Goal: Task Accomplishment & Management: Manage account settings

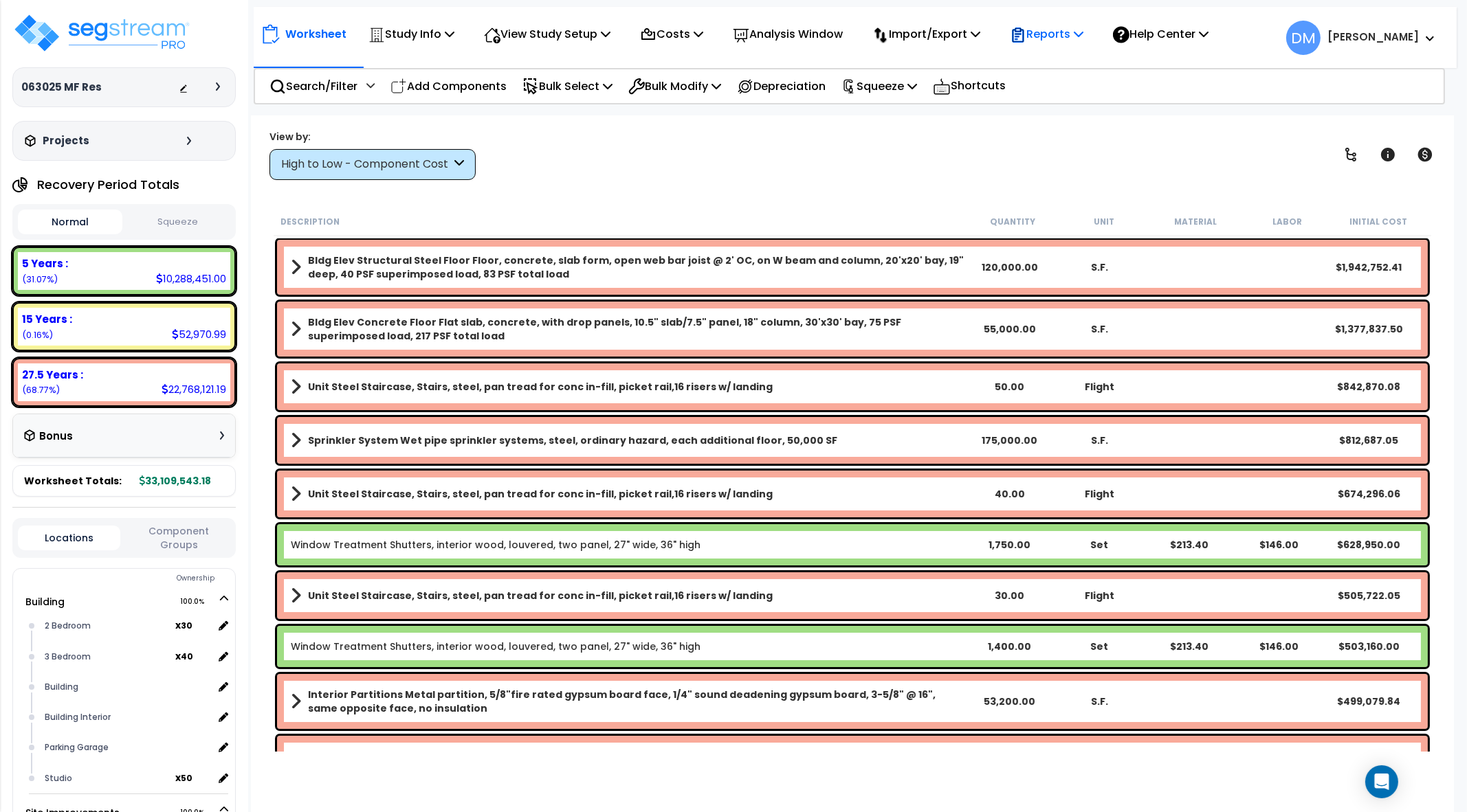
click at [1055, 32] on p "Reports" at bounding box center [1047, 34] width 74 height 19
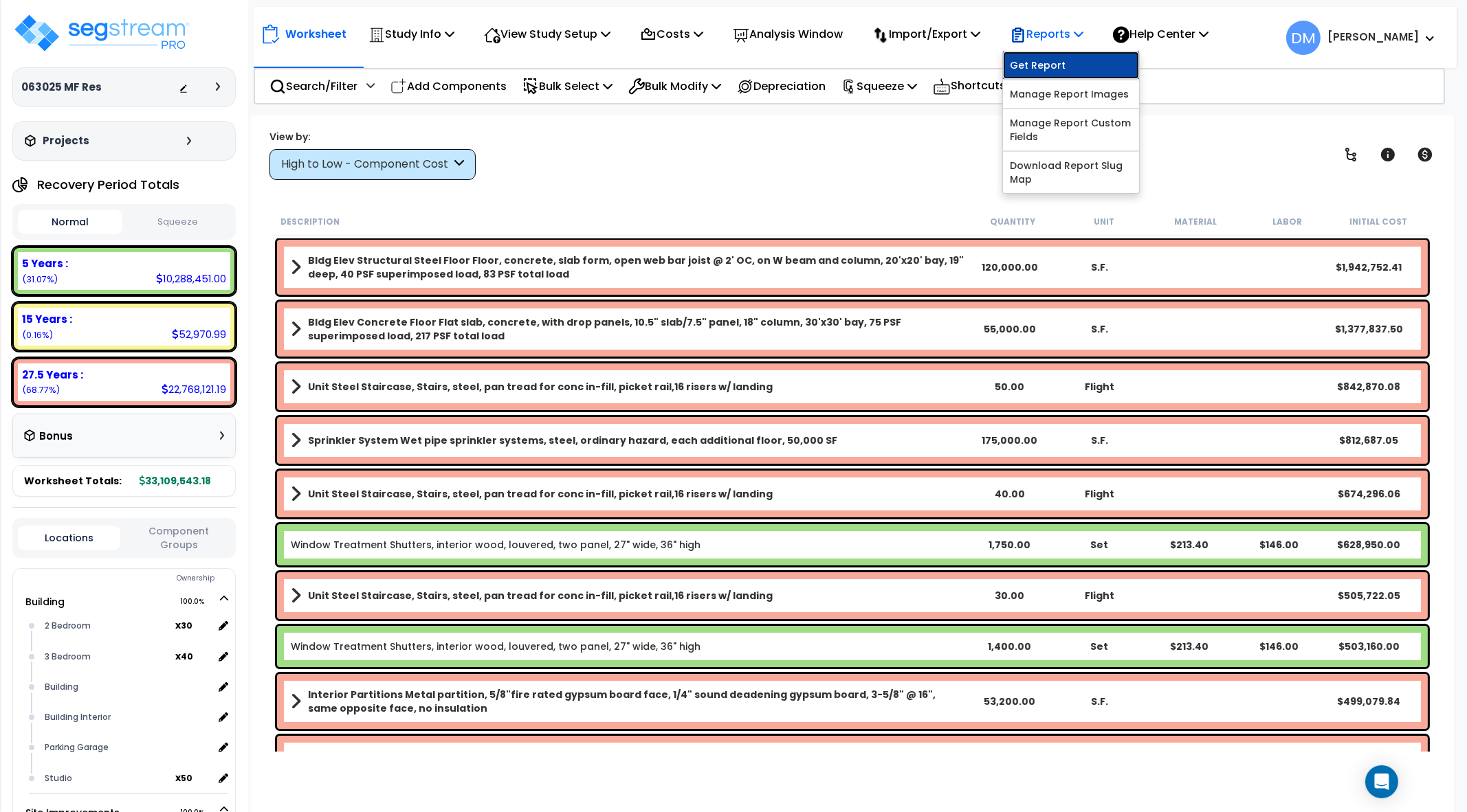
click at [1059, 56] on link "Get Report" at bounding box center [1071, 65] width 136 height 27
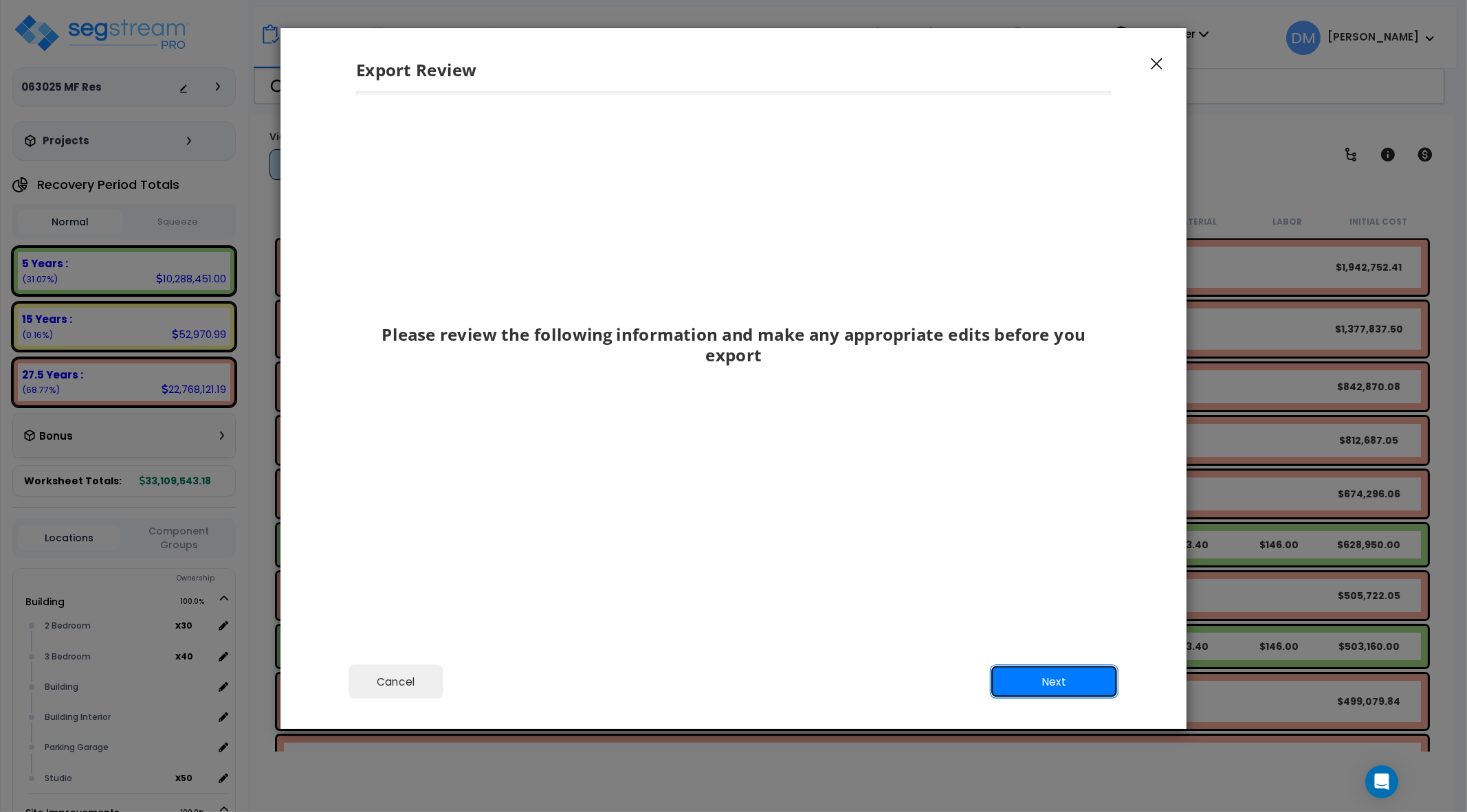
click at [1065, 692] on button "Next" at bounding box center [1055, 682] width 129 height 34
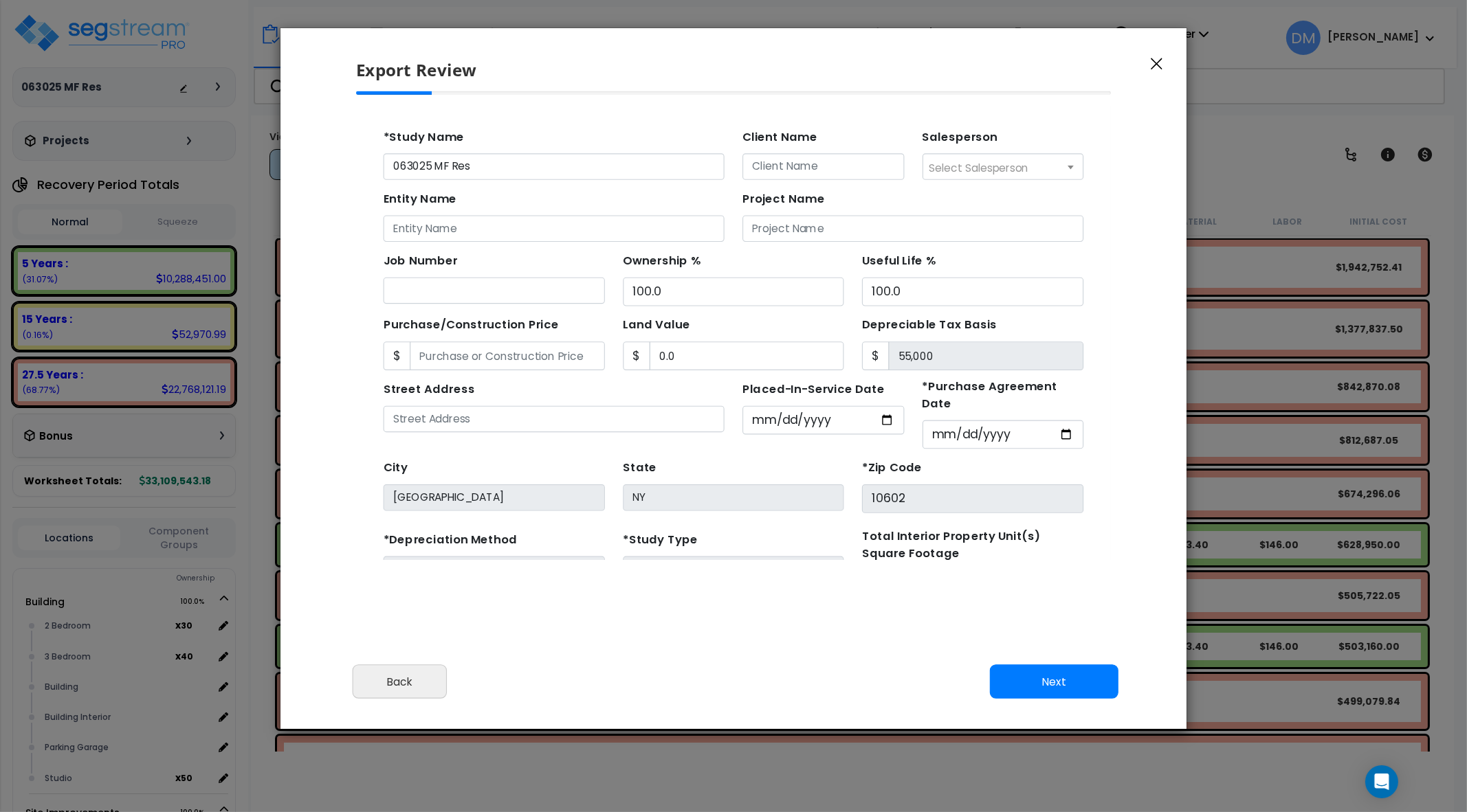
click at [1162, 62] on icon "button" at bounding box center [1157, 64] width 12 height 13
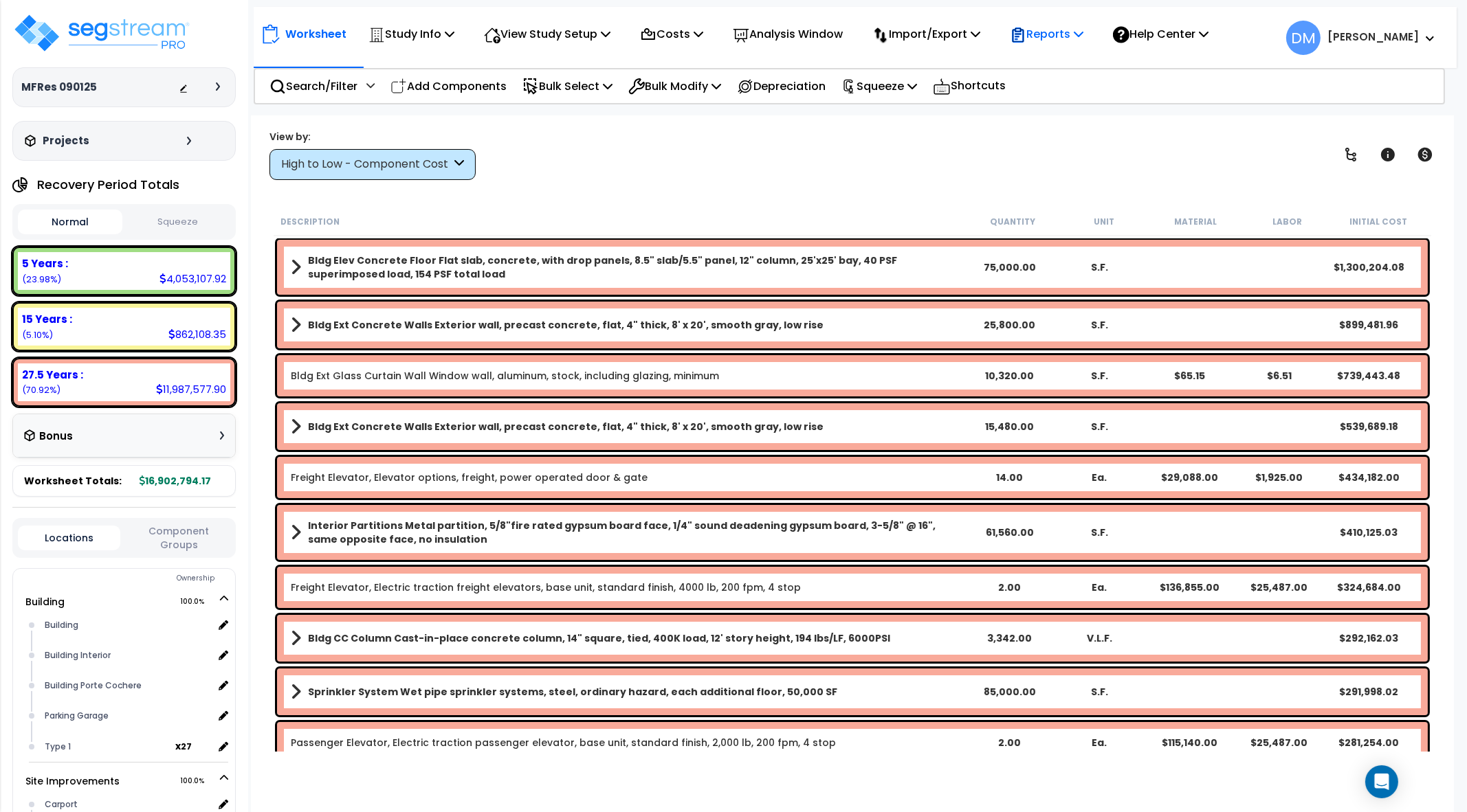
click at [1062, 35] on p "Reports" at bounding box center [1047, 34] width 74 height 19
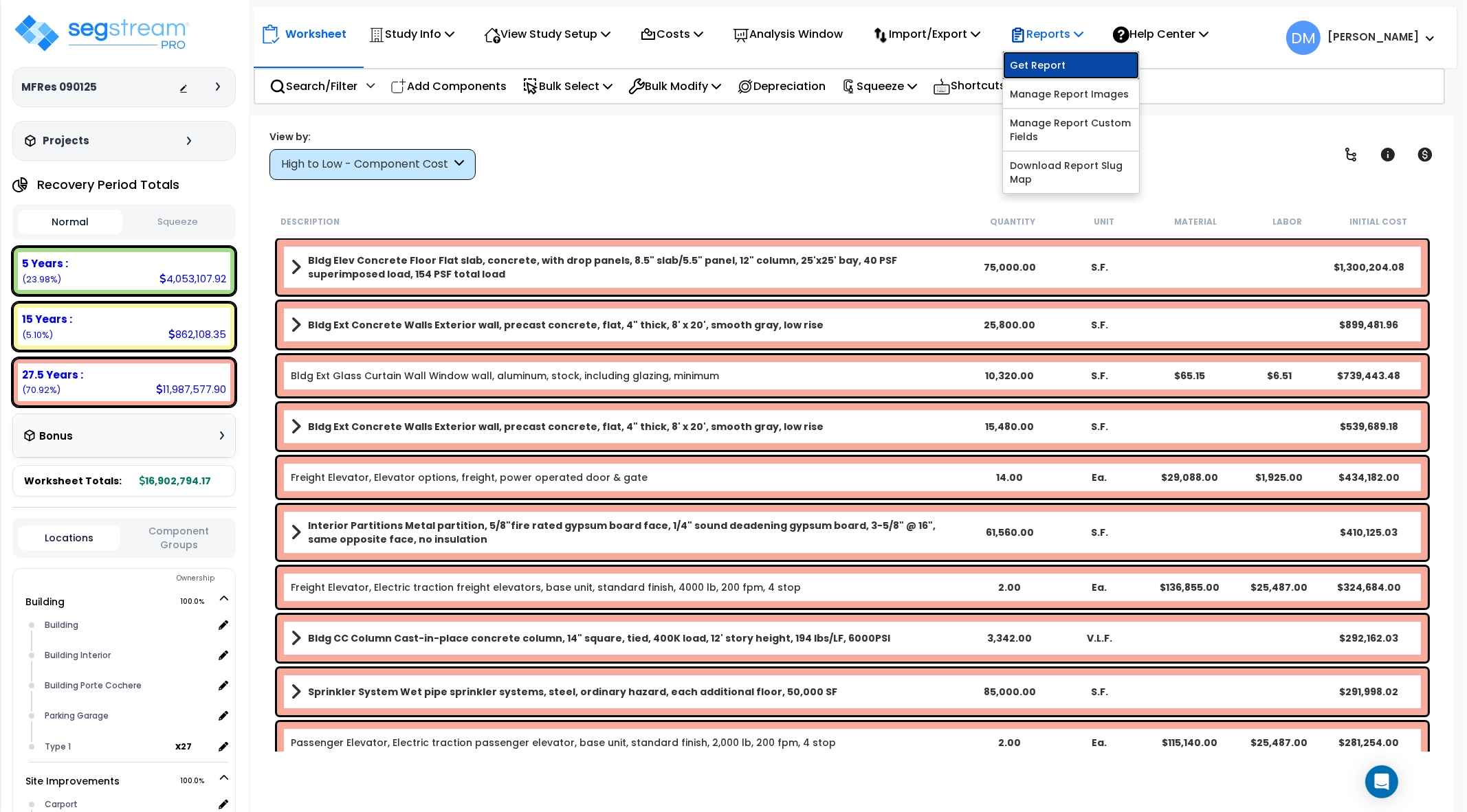
click at [1065, 70] on link "Get Report" at bounding box center [1071, 65] width 136 height 27
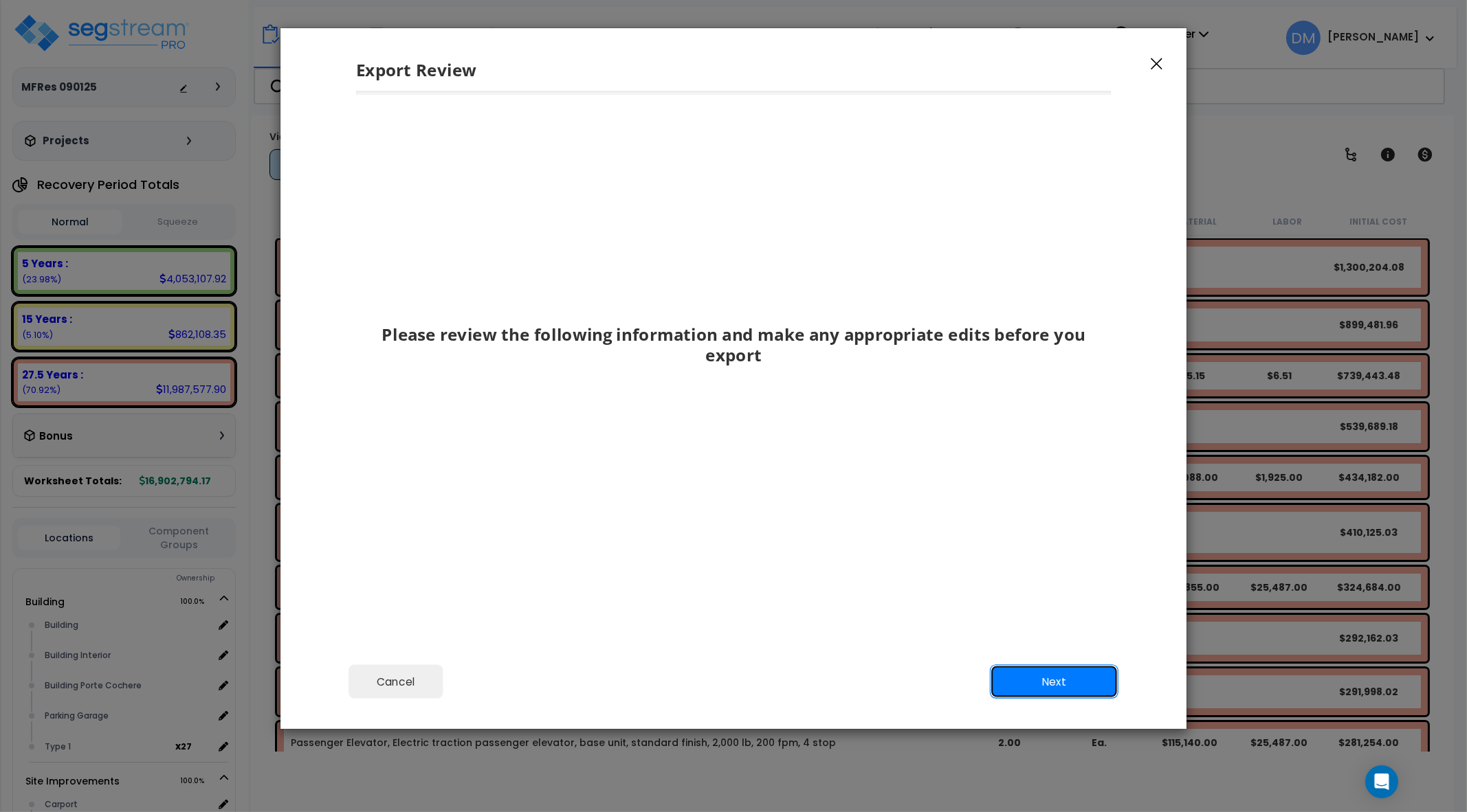
click at [1097, 672] on button "Next" at bounding box center [1055, 682] width 129 height 34
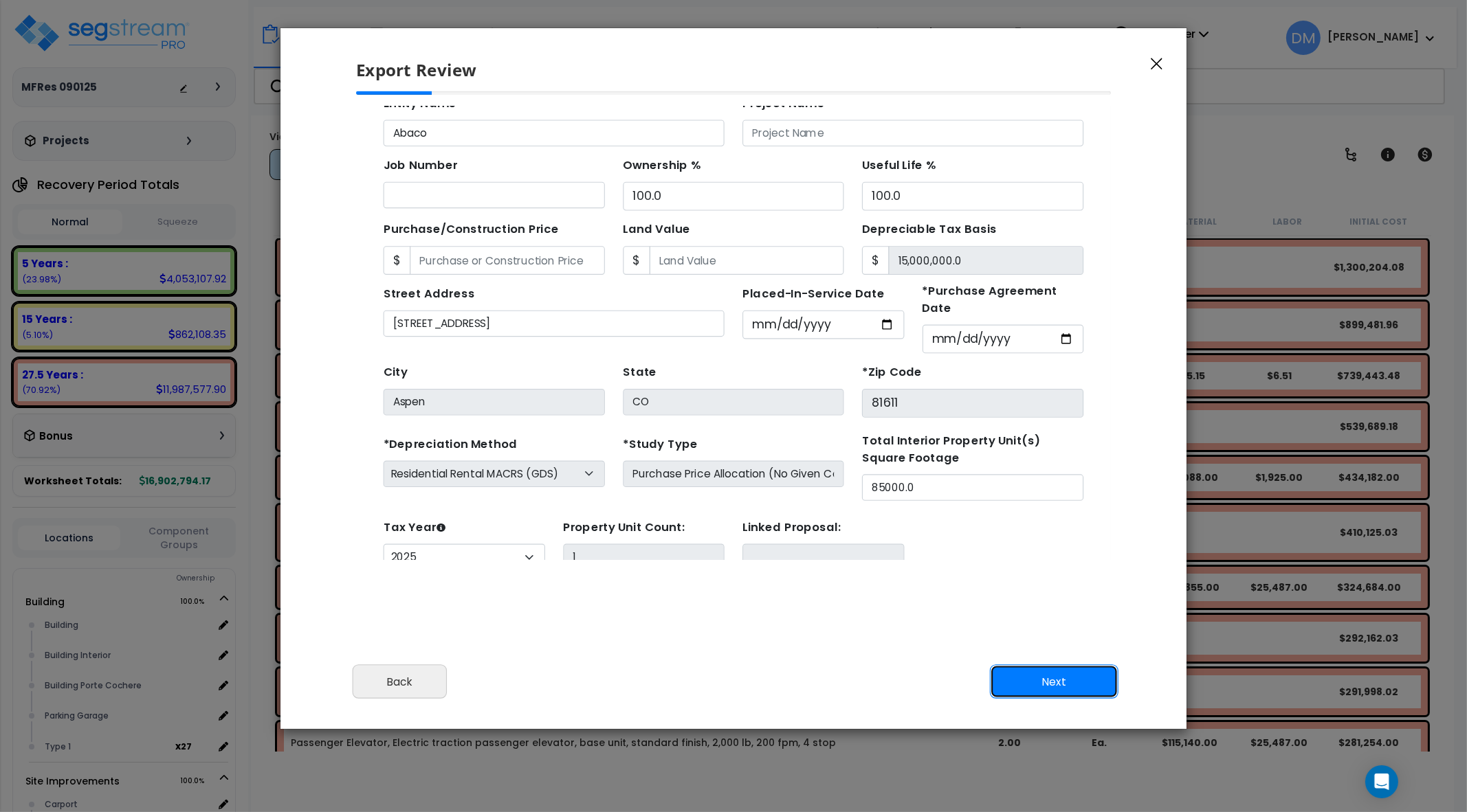
scroll to position [120, 0]
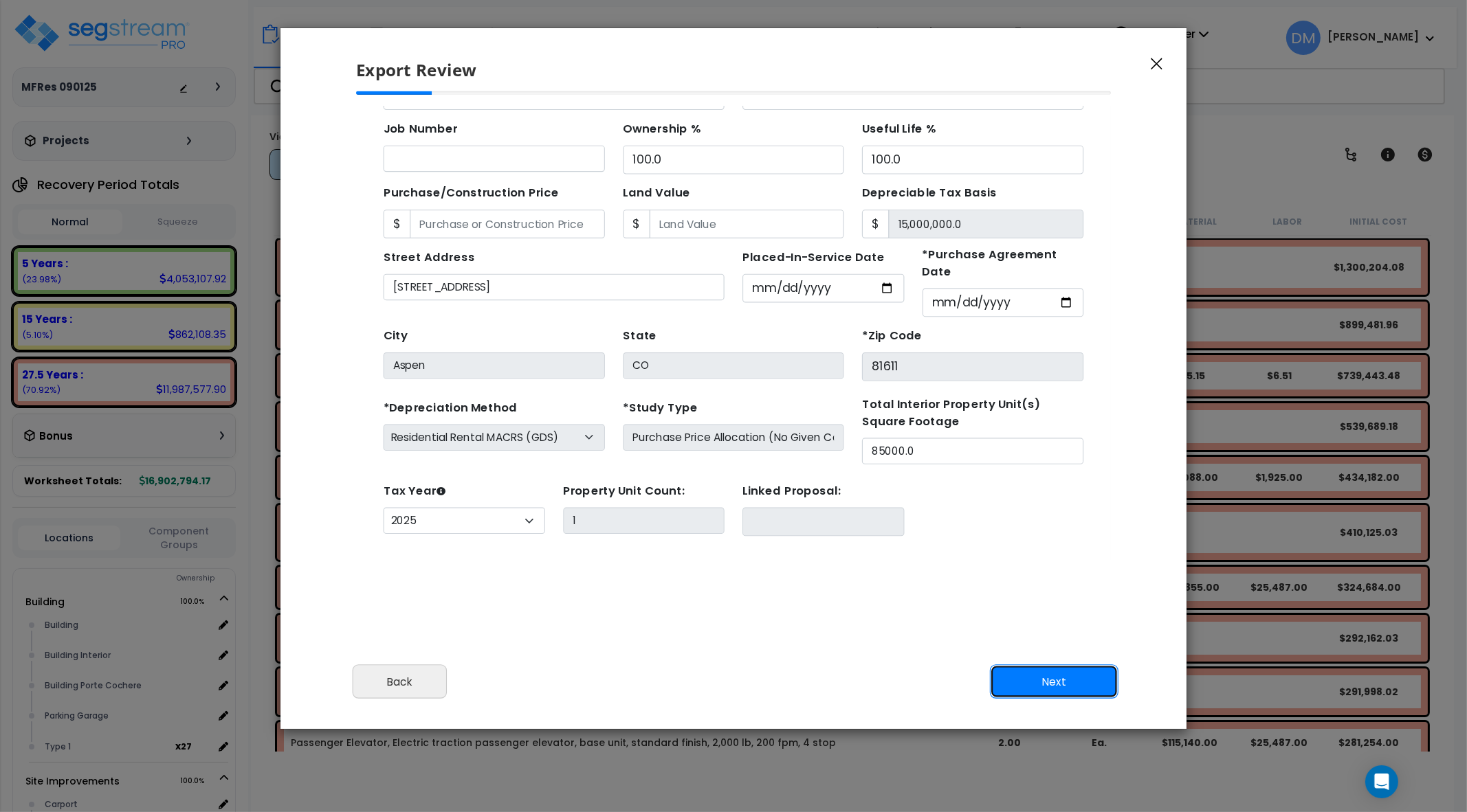
click at [1058, 675] on button "Next" at bounding box center [1055, 682] width 129 height 34
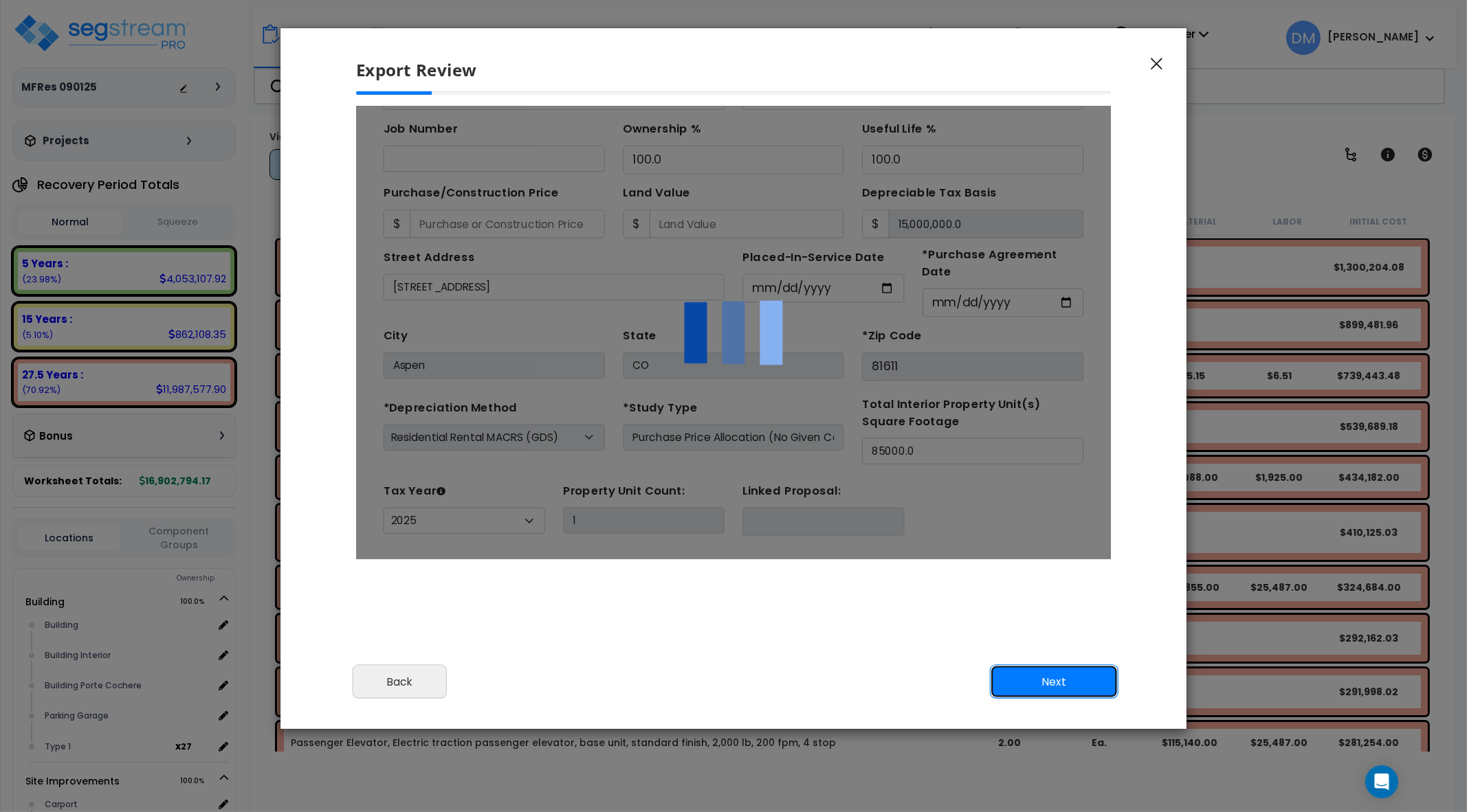
scroll to position [0, 0]
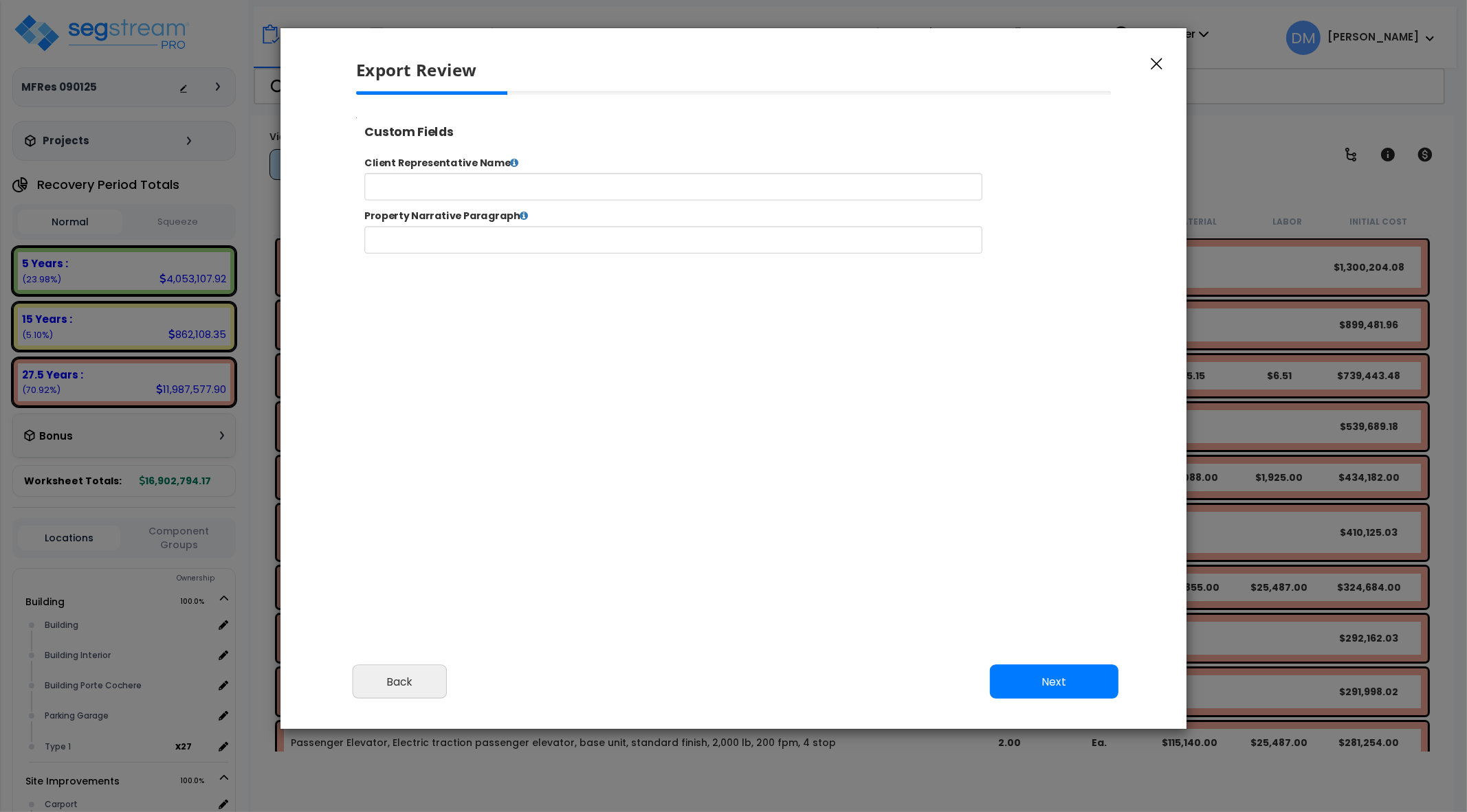
select select "2025"
click at [872, 194] on input "text" at bounding box center [716, 196] width 702 height 31
type input "R"
click at [388, 692] on button "Back" at bounding box center [400, 682] width 95 height 34
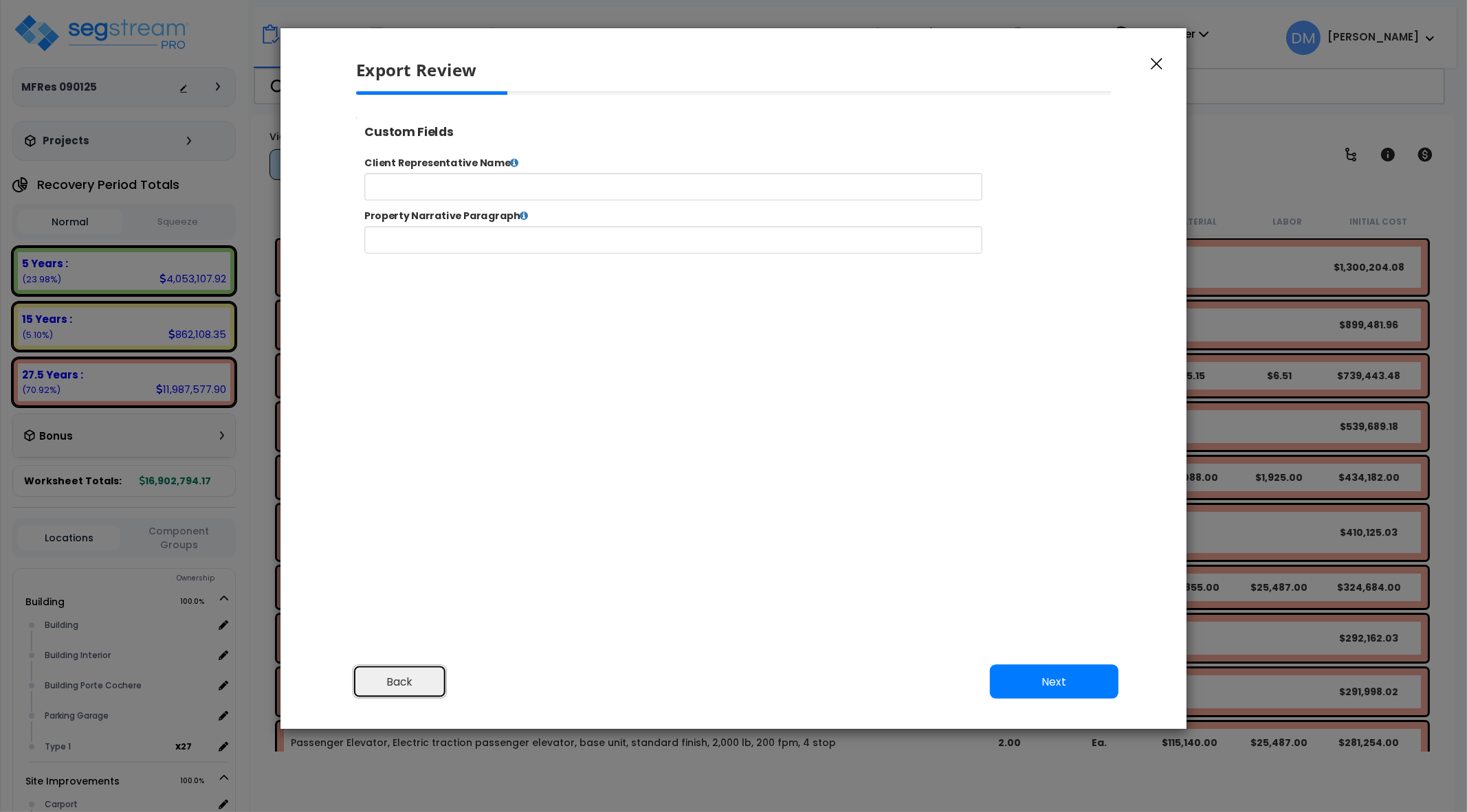
scroll to position [120, 0]
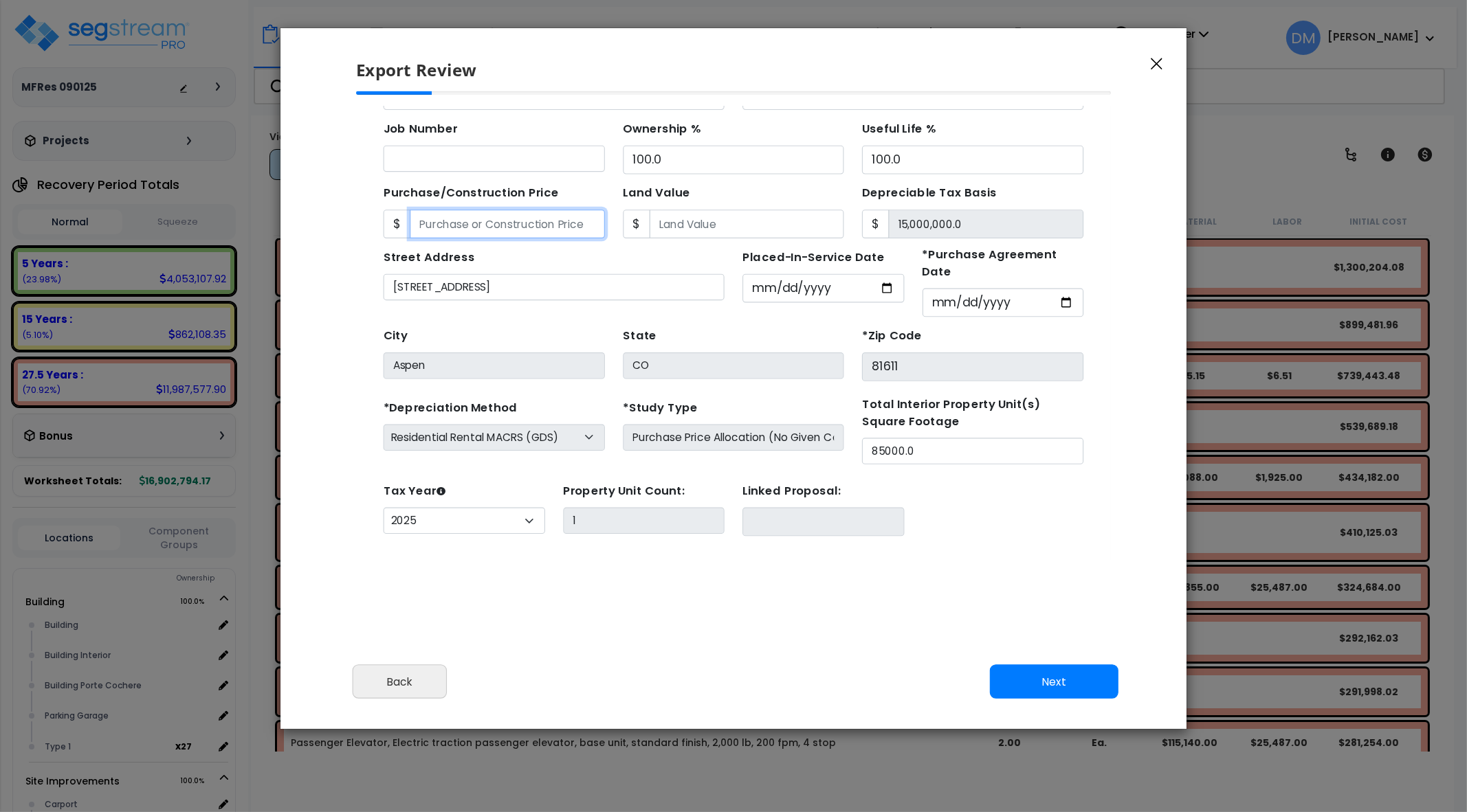
click at [485, 208] on input "Purchase/Construction Price" at bounding box center [493, 212] width 177 height 26
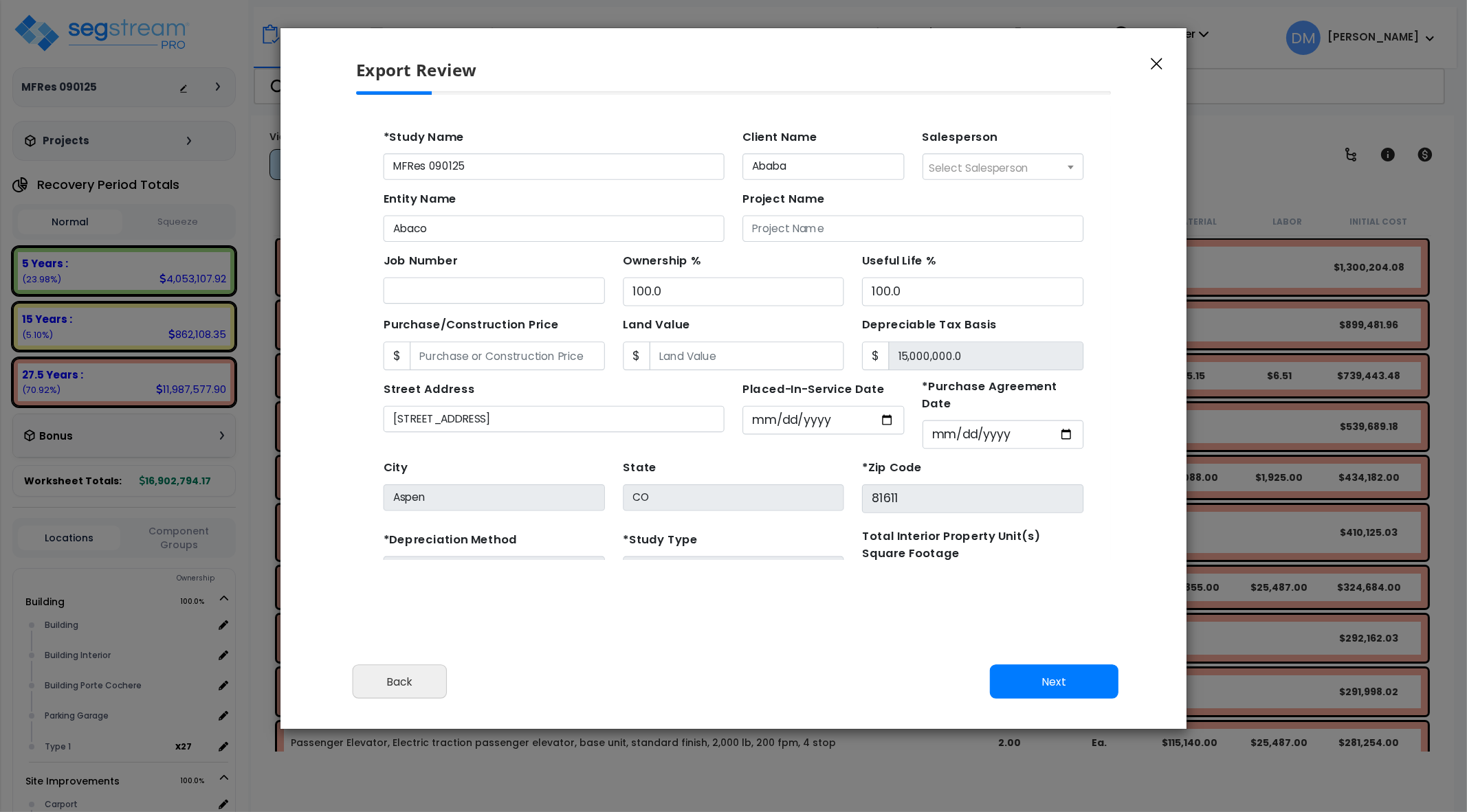
click at [911, 160] on span "Select Salesperson" at bounding box center [923, 162] width 91 height 14
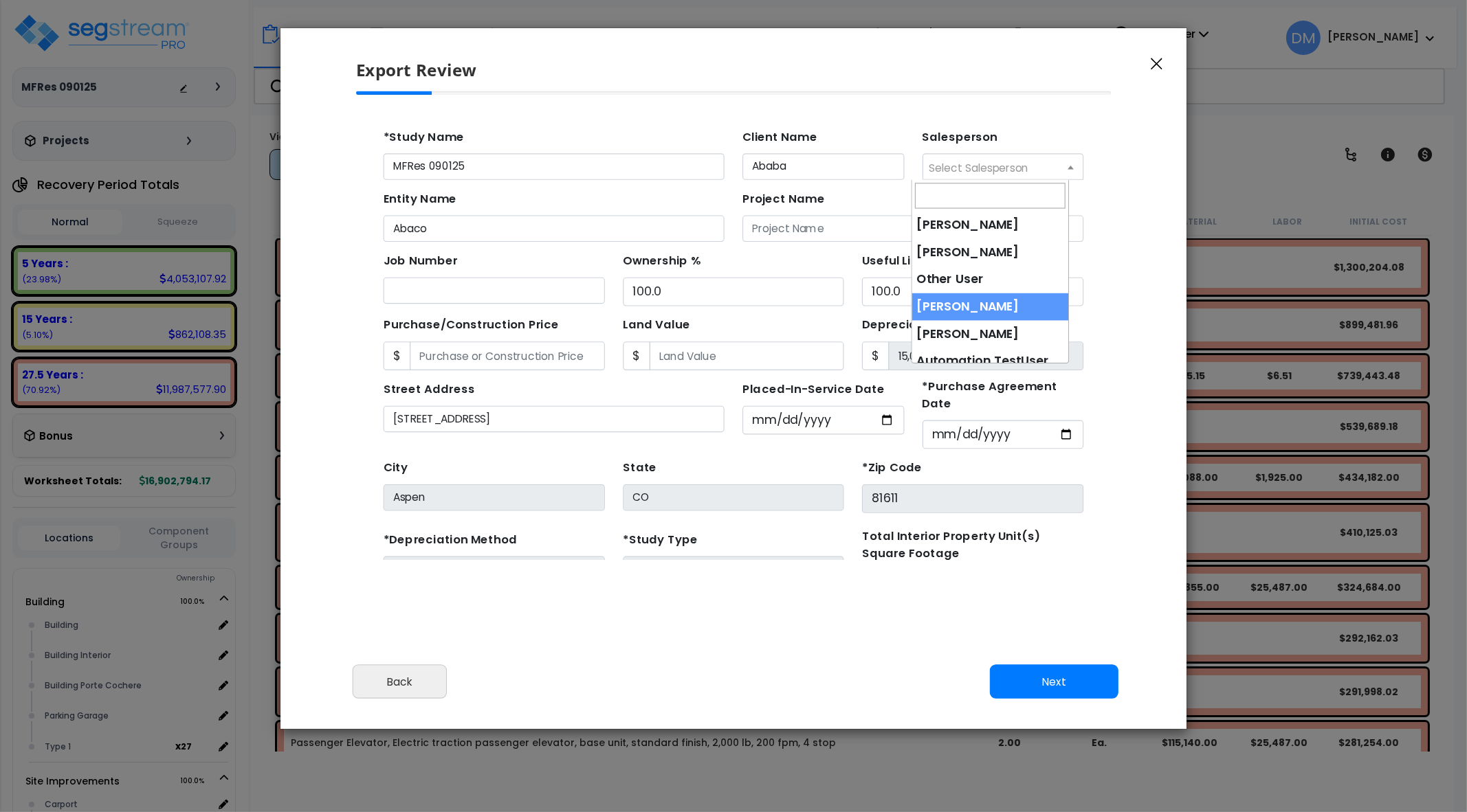
select select "61"
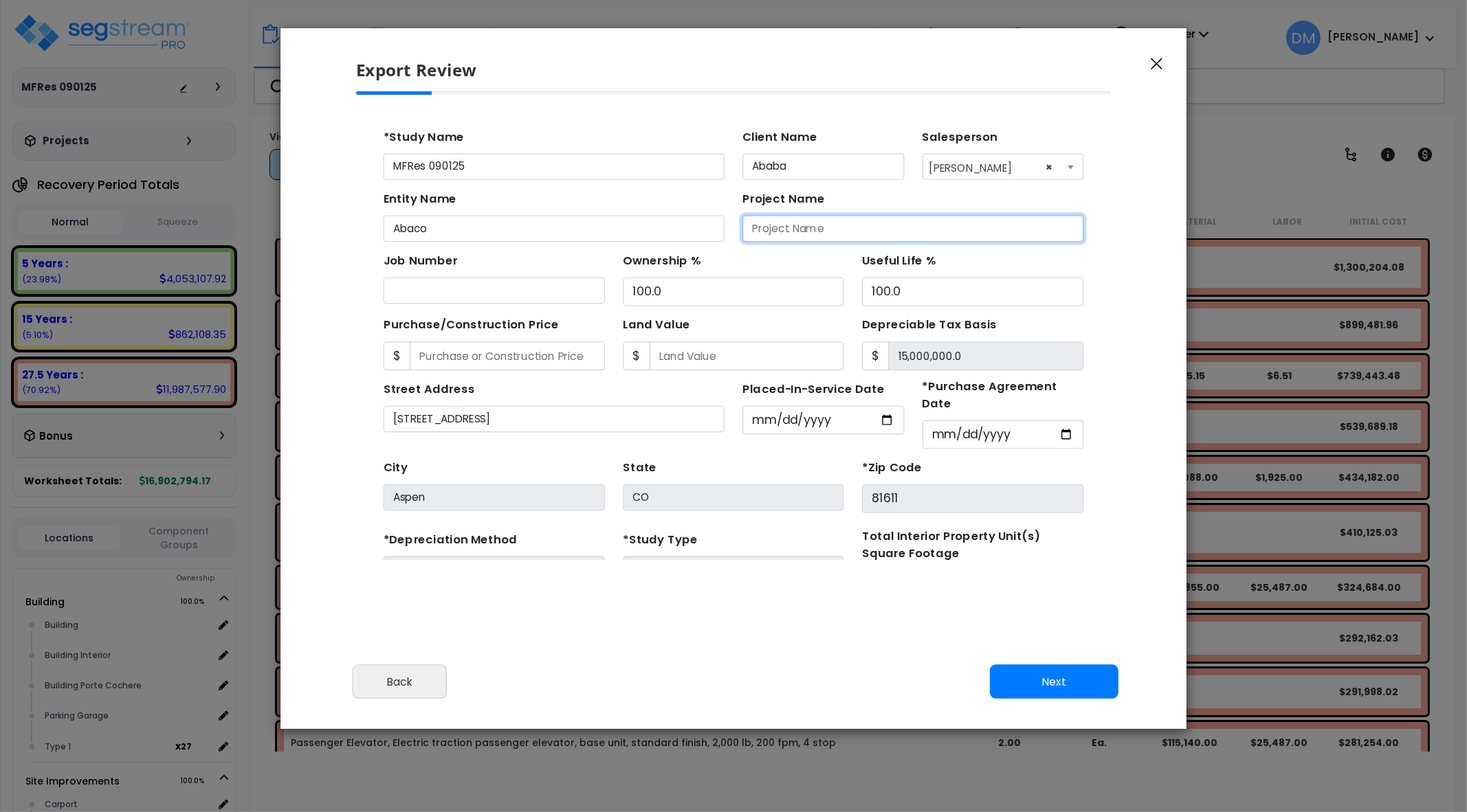
click at [792, 220] on input "Project Name" at bounding box center [862, 217] width 310 height 24
type input "Bria Residences"
click at [475, 295] on div "Purchase/Construction Price $" at bounding box center [481, 321] width 202 height 52
click at [483, 277] on input "Job Number" at bounding box center [481, 274] width 202 height 24
type input "12"
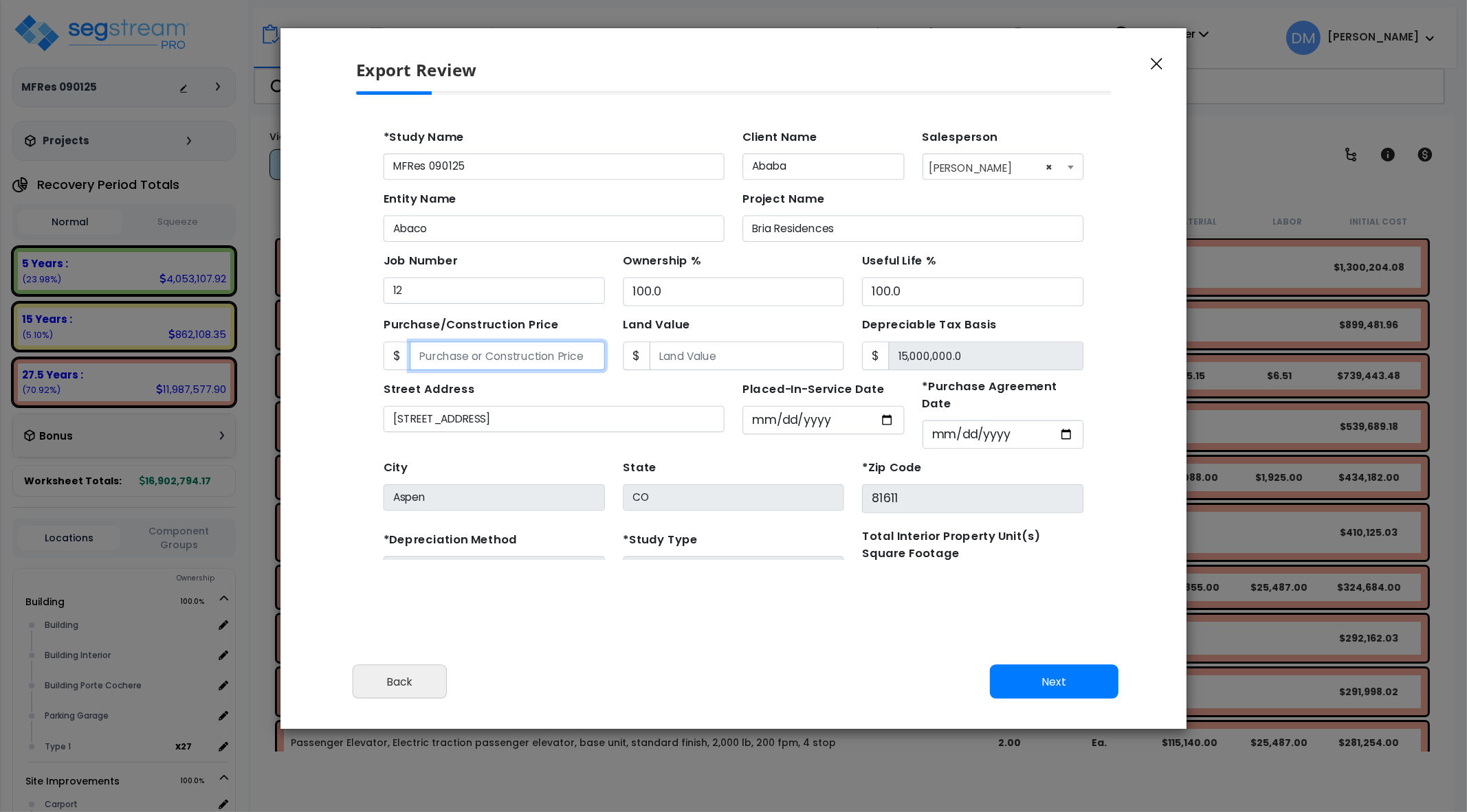
click at [540, 331] on input "Purchase/Construction Price" at bounding box center [493, 333] width 177 height 26
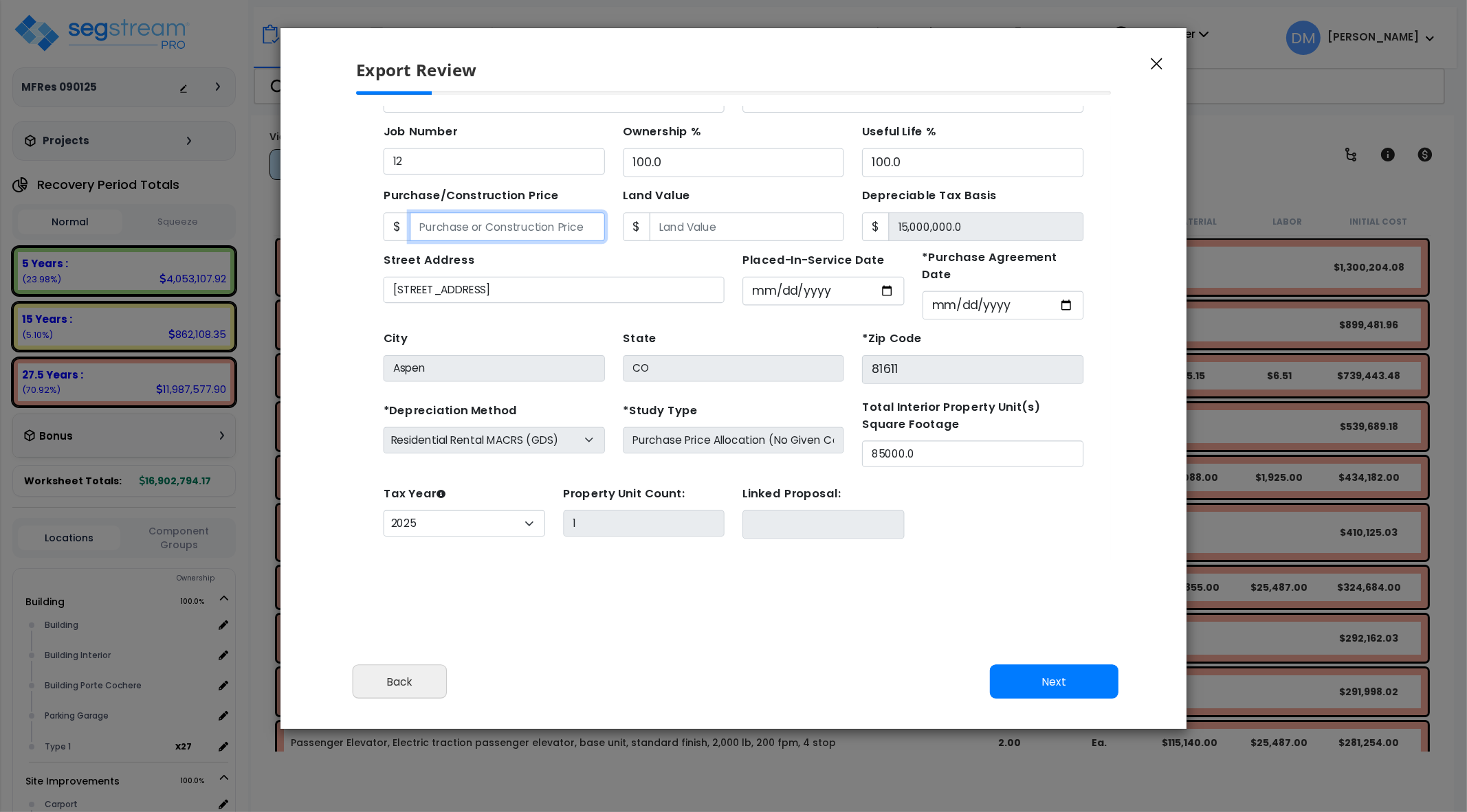
scroll to position [120, 0]
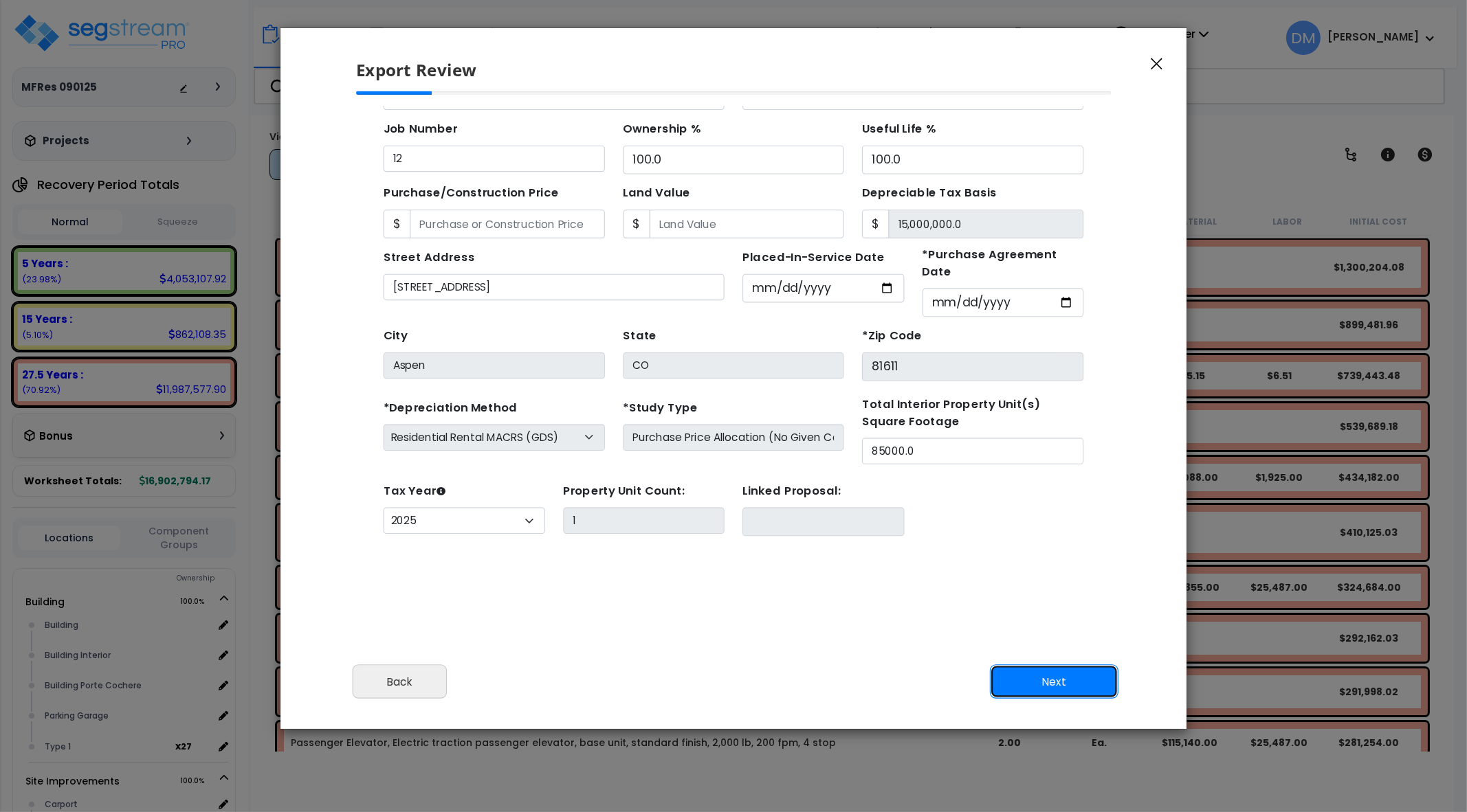
click at [1052, 673] on button "Next" at bounding box center [1055, 682] width 129 height 34
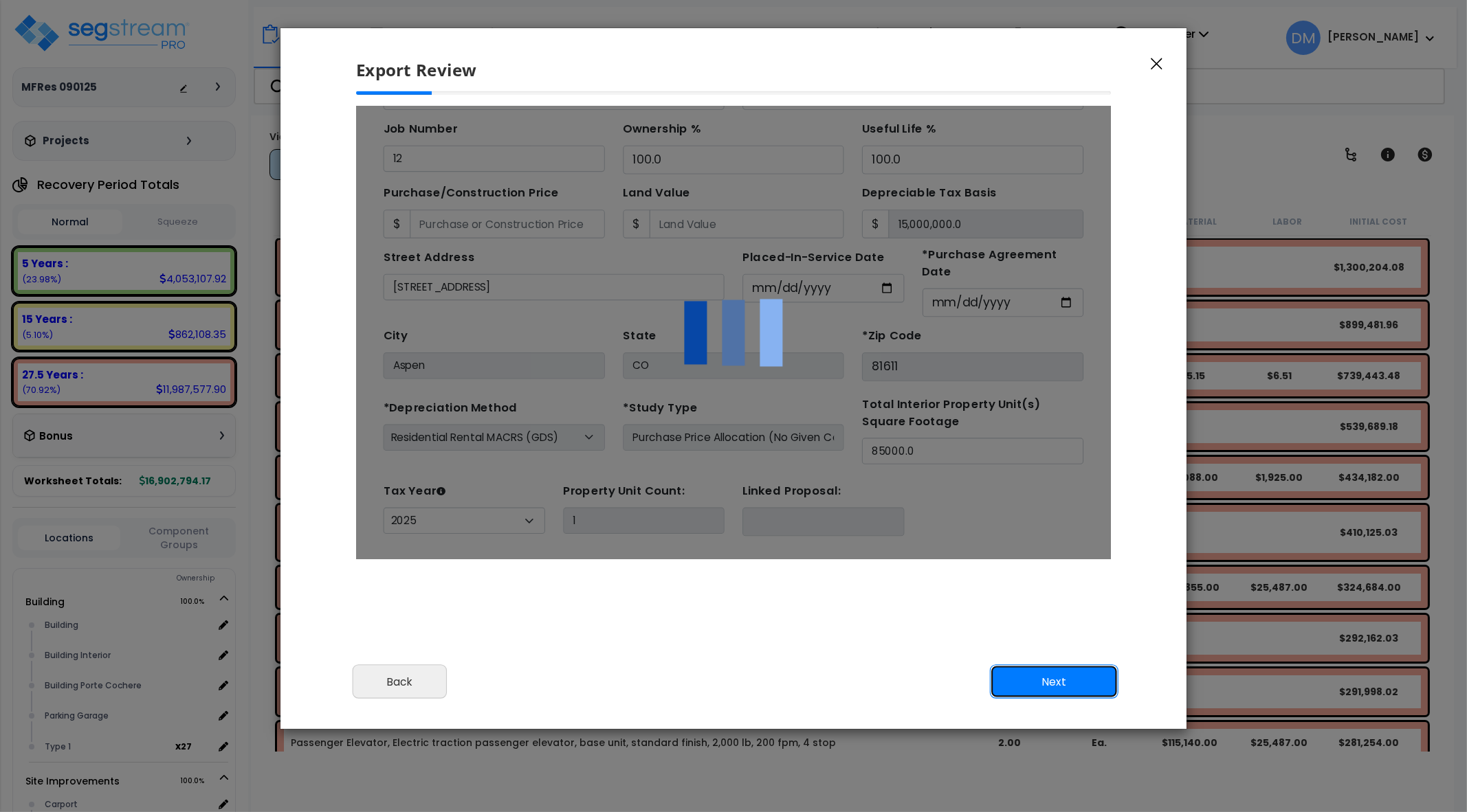
scroll to position [0, 0]
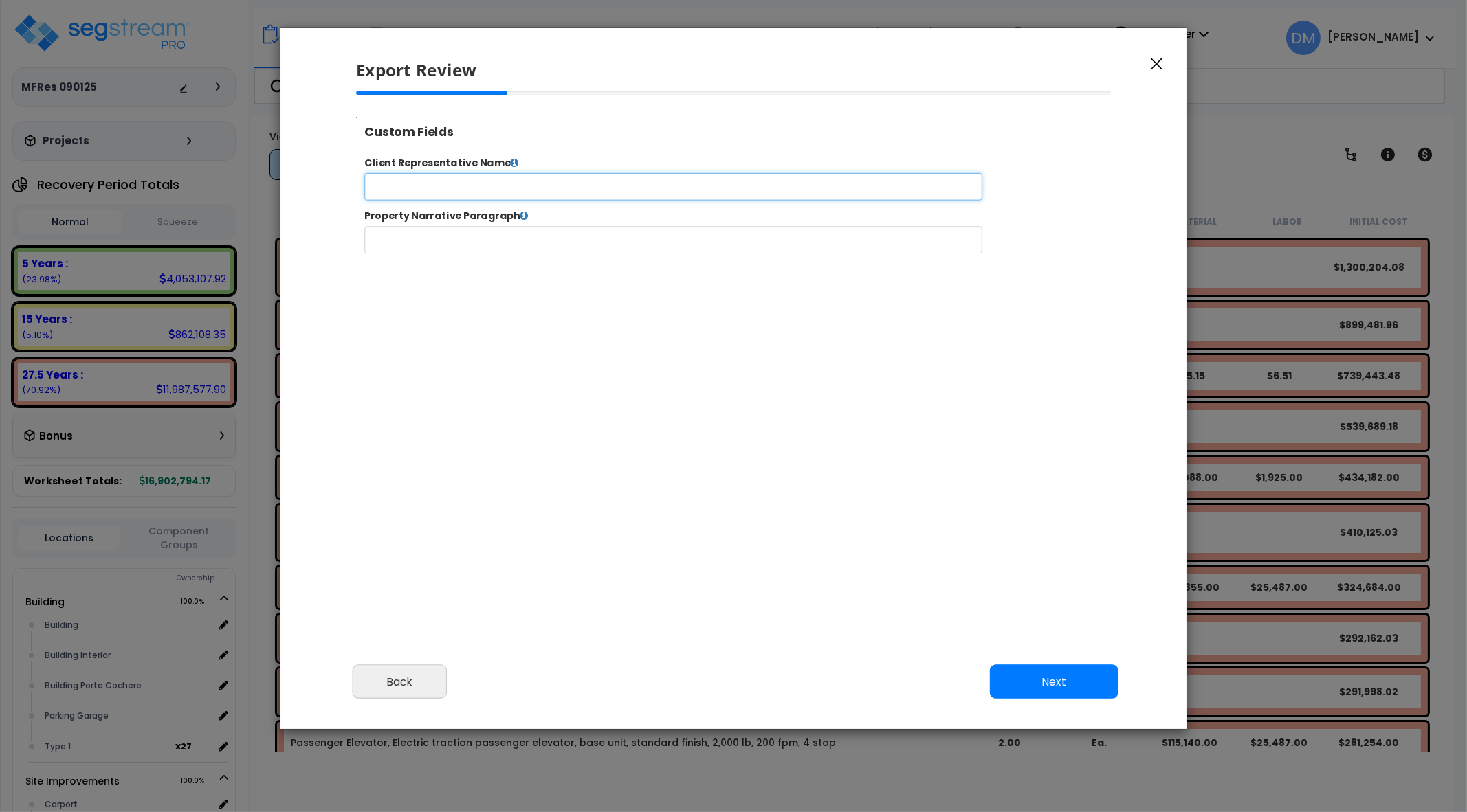
click at [685, 204] on input "text" at bounding box center [716, 196] width 702 height 31
select select "2025"
type input "Demi Rep Name"
click at [688, 254] on input "text" at bounding box center [716, 256] width 702 height 31
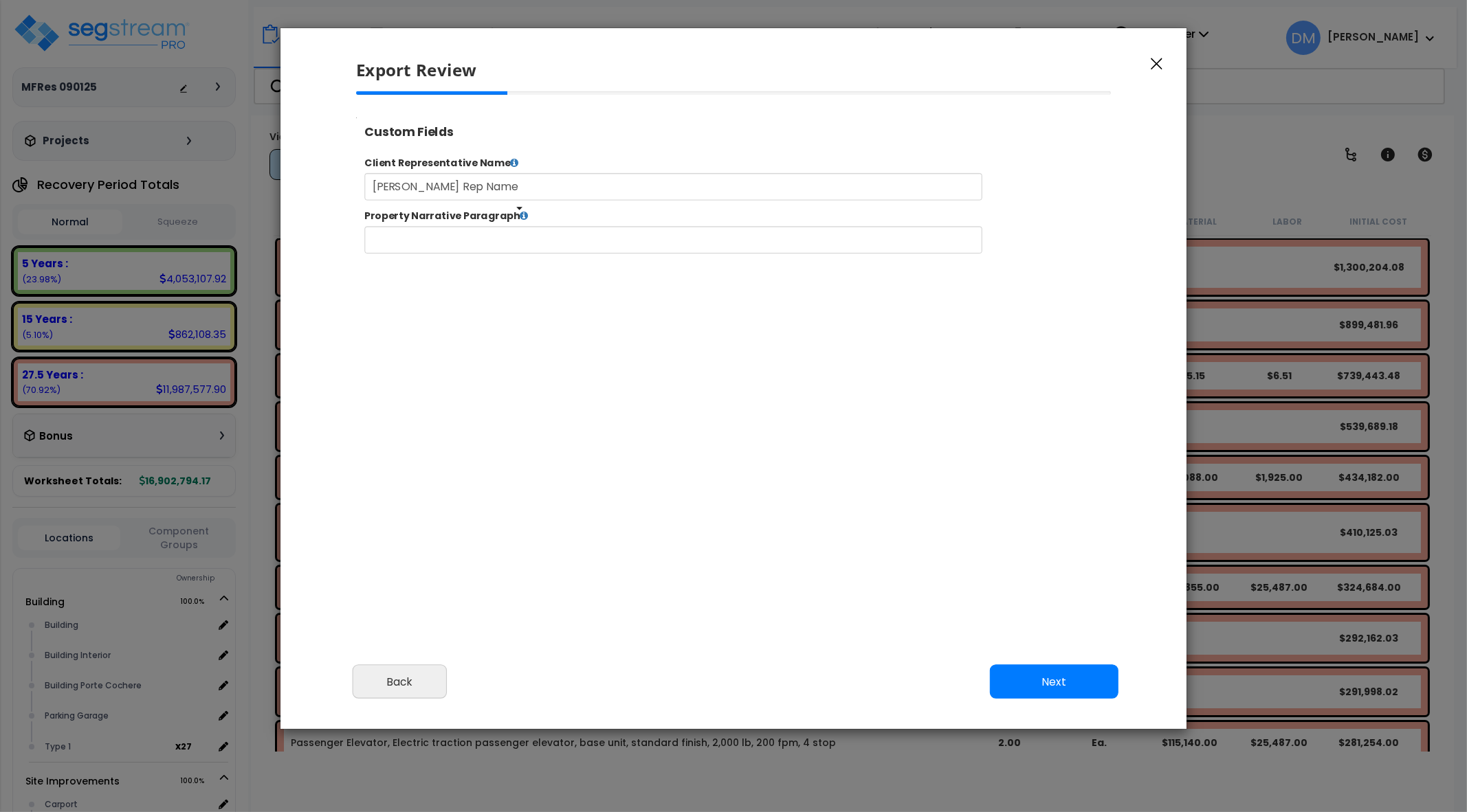
click at [543, 231] on icon at bounding box center [547, 229] width 9 height 11
click at [543, 230] on icon at bounding box center [547, 229] width 9 height 11
click at [543, 226] on icon at bounding box center [547, 229] width 9 height 11
click at [532, 165] on icon at bounding box center [536, 169] width 9 height 11
click at [543, 231] on icon at bounding box center [547, 229] width 9 height 11
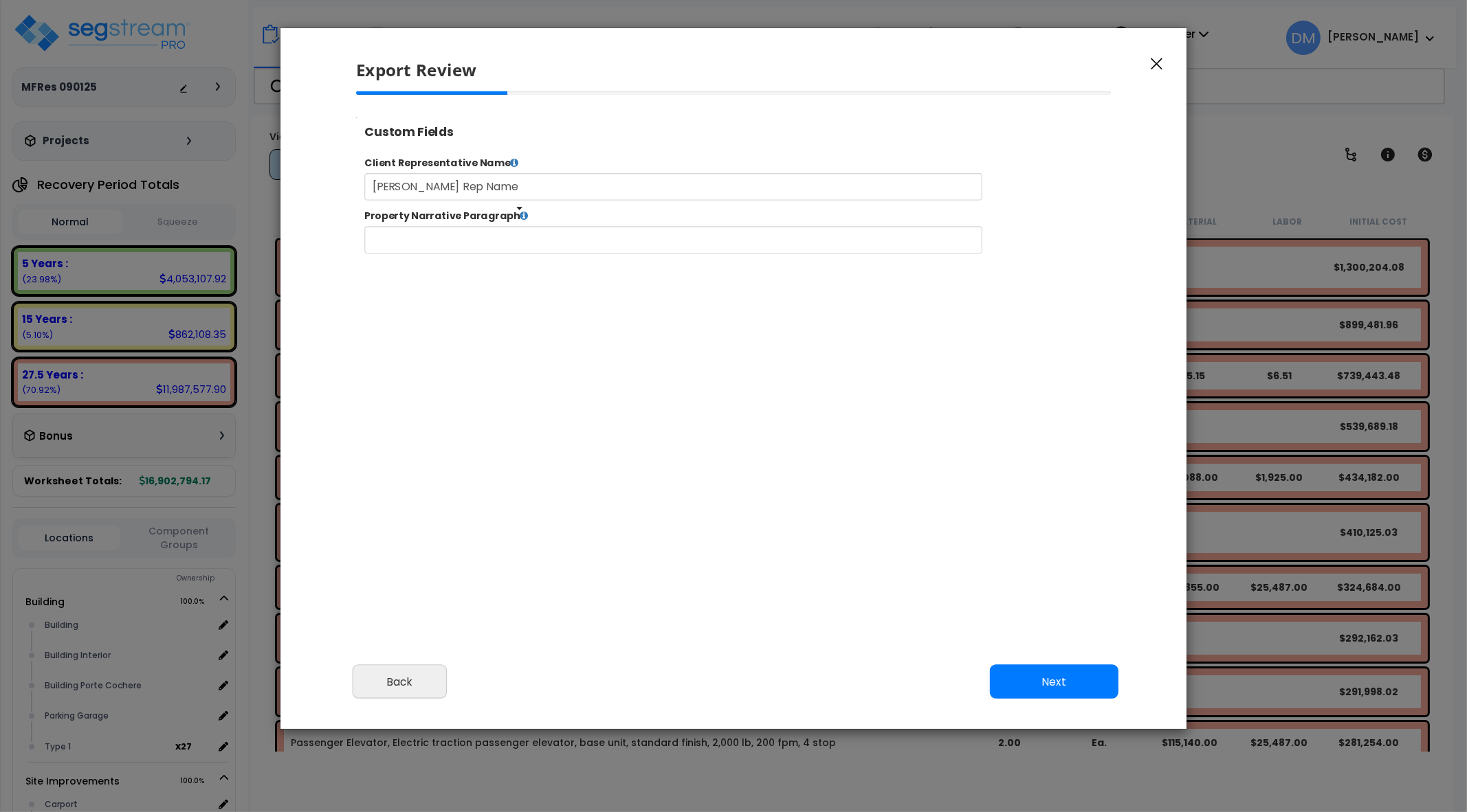
click at [543, 231] on icon at bounding box center [547, 229] width 9 height 11
click at [533, 169] on icon at bounding box center [536, 169] width 9 height 11
click at [523, 253] on input "text" at bounding box center [716, 256] width 702 height 31
paste input "Nestled within a private, gated enclave, this stunning Mediterranean villa offe…"
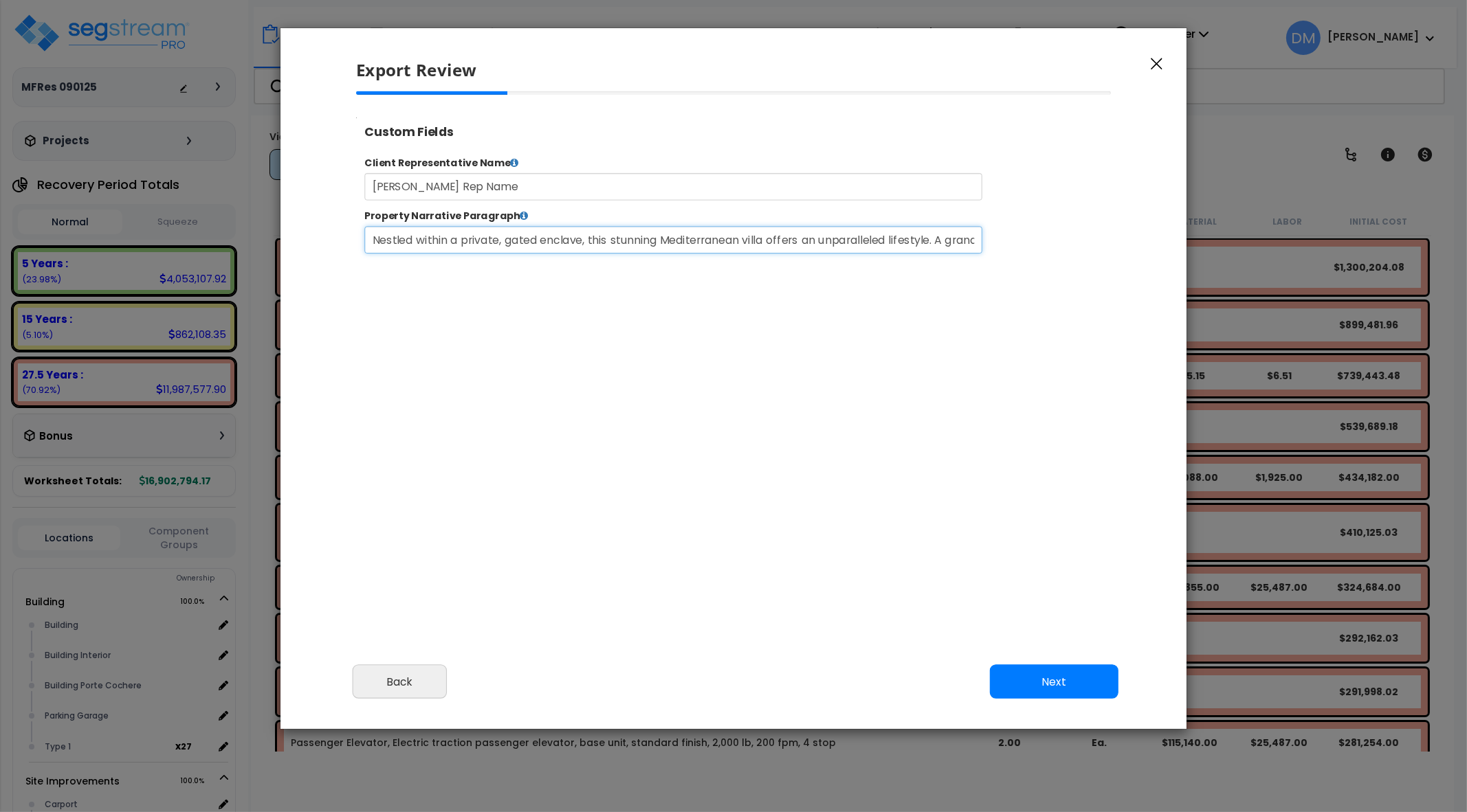
scroll to position [0, 2824]
type input "Nestled within a private, gated enclave, this stunning Mediterranean villa offe…"
click at [1079, 685] on button "Next" at bounding box center [1055, 682] width 129 height 34
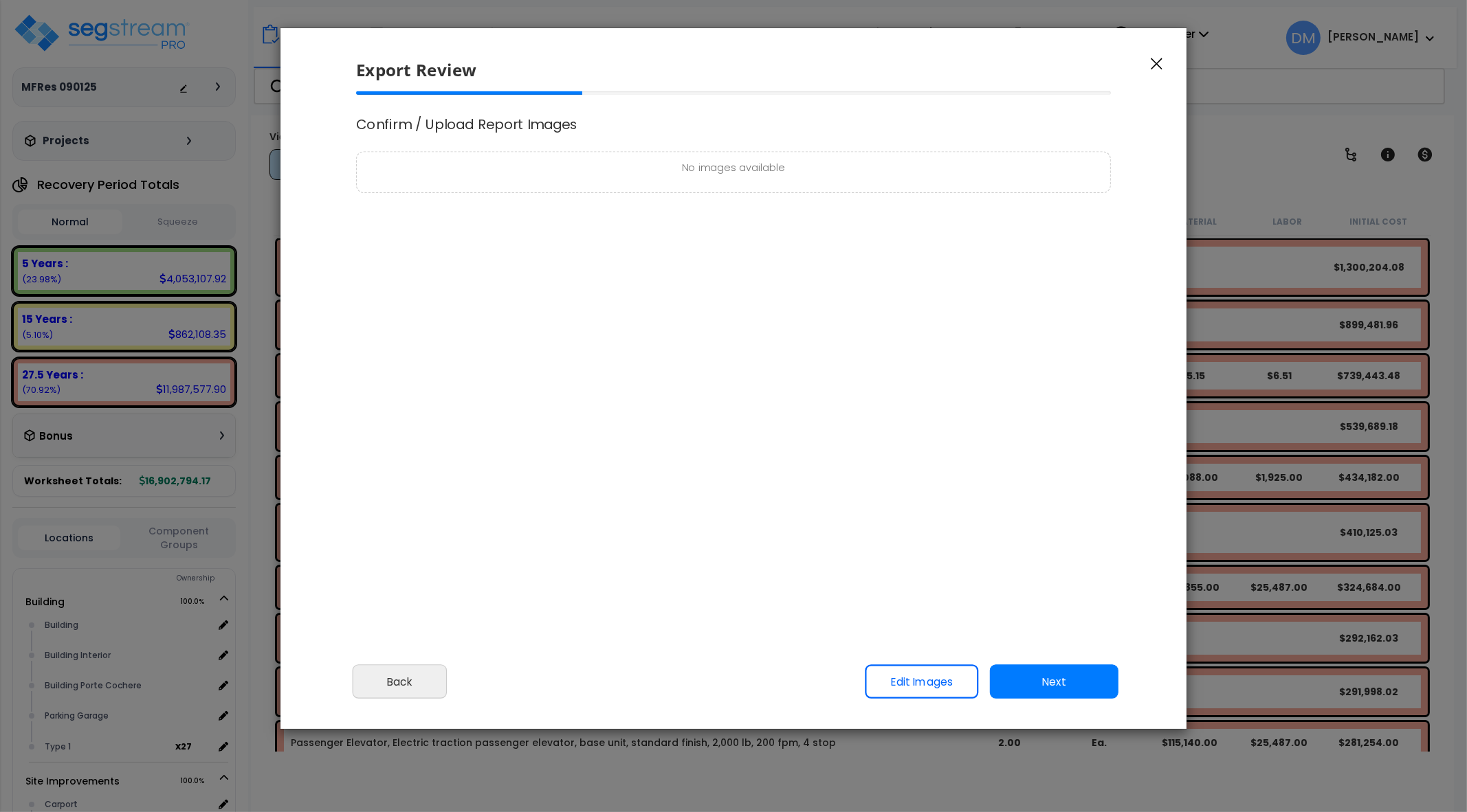
click at [945, 676] on link "Edit Images" at bounding box center [921, 682] width 114 height 34
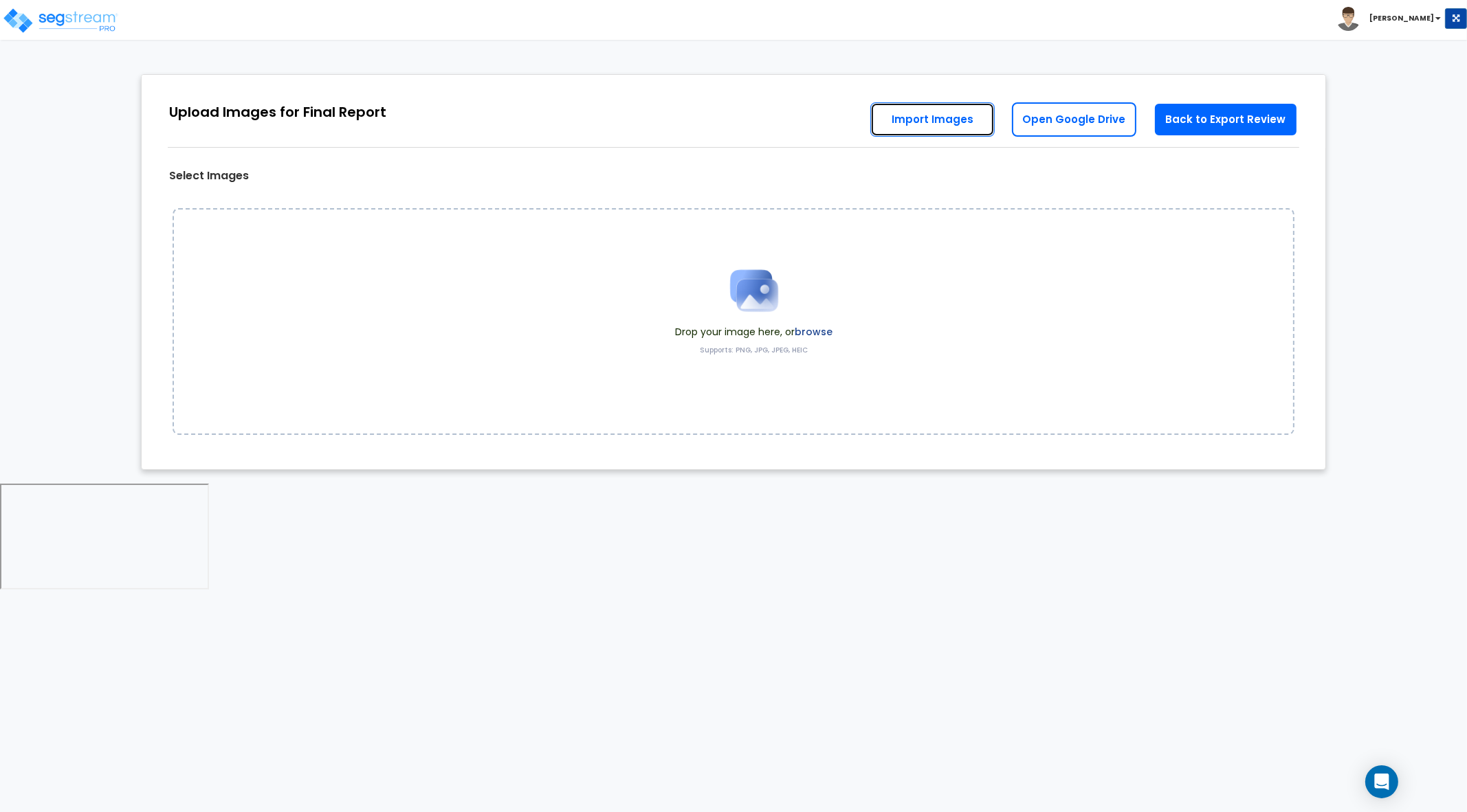
click at [958, 121] on link "Import Images" at bounding box center [932, 120] width 125 height 34
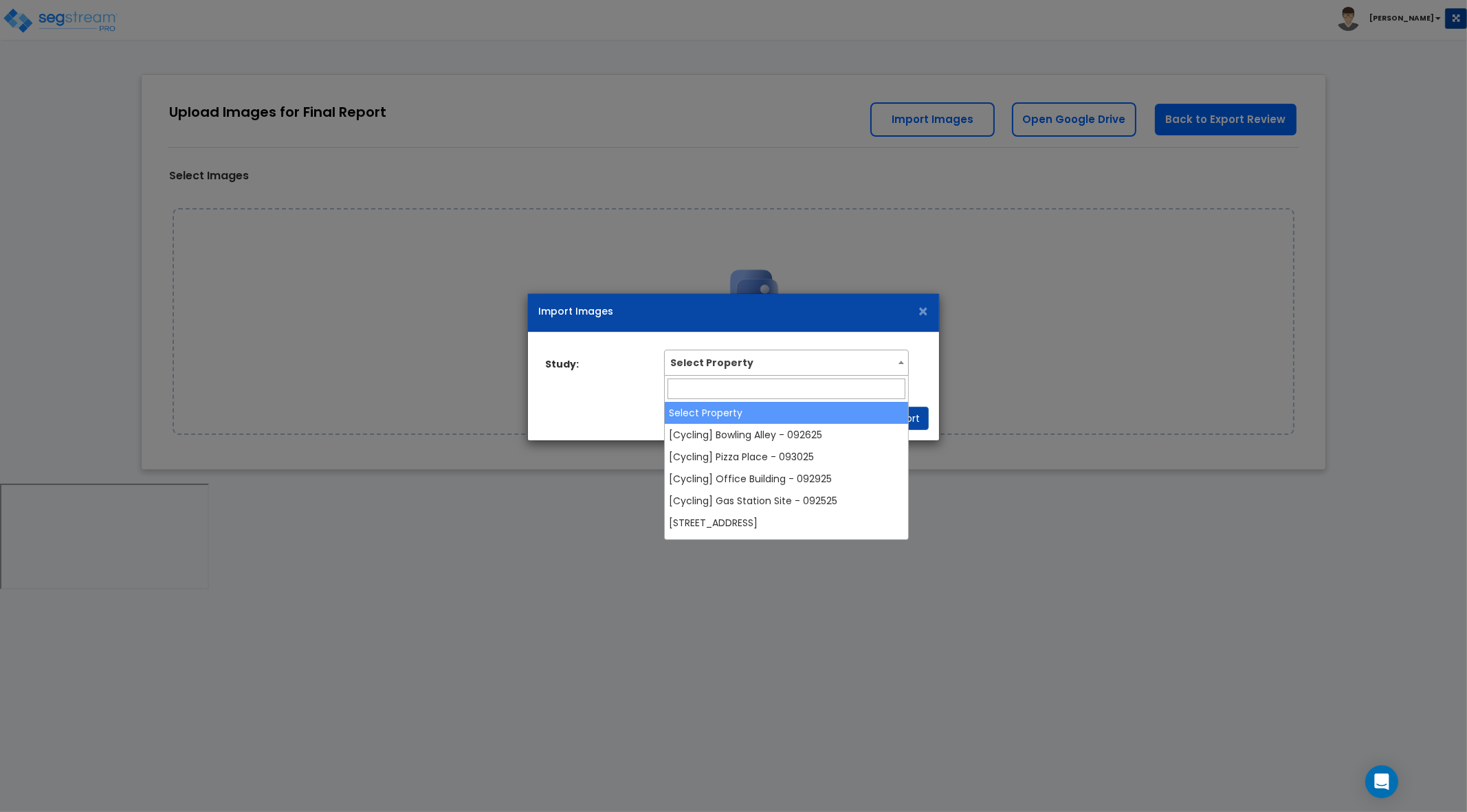
click at [856, 362] on span "Select Property" at bounding box center [786, 361] width 243 height 22
select select "38943"
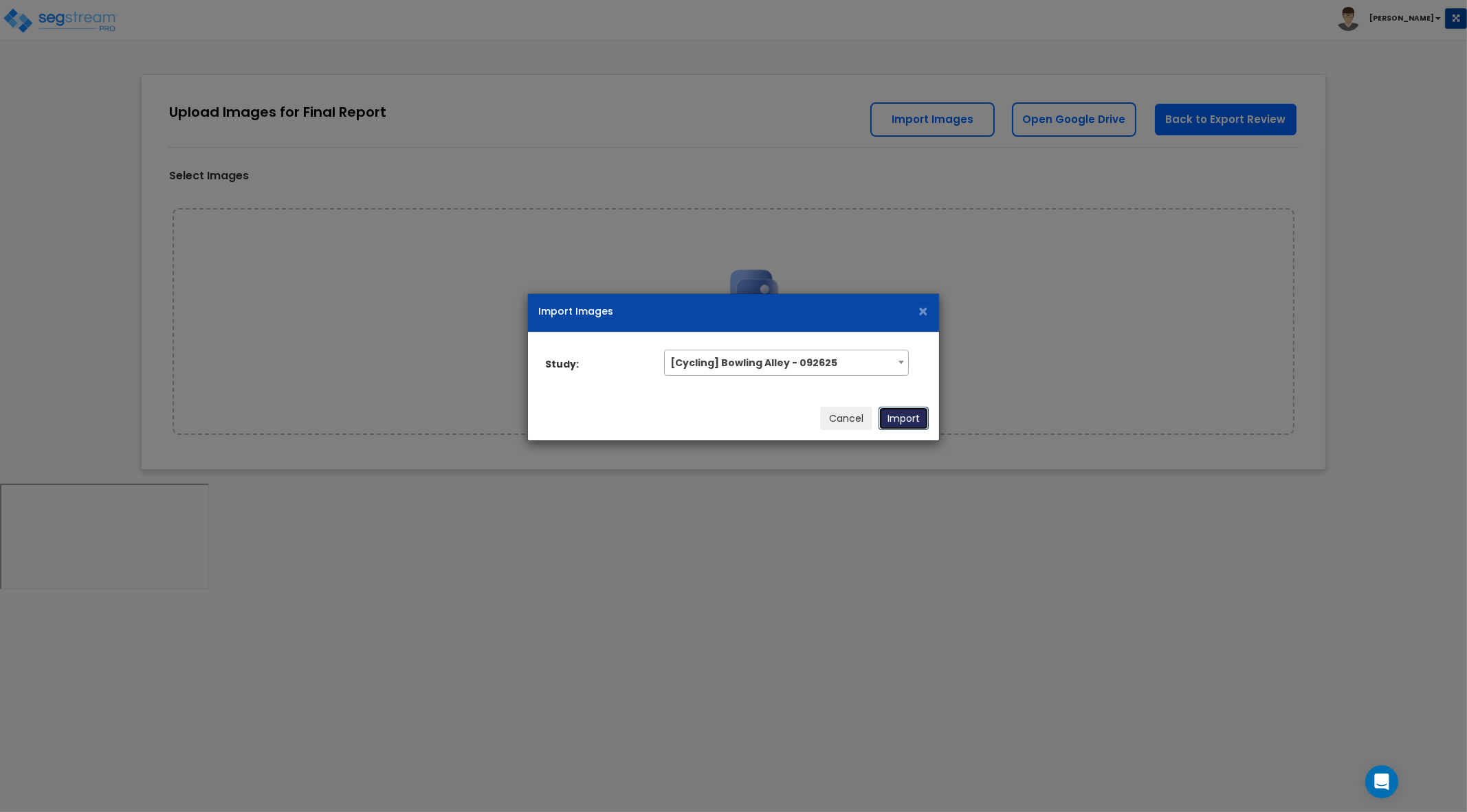
click at [899, 410] on button "Import" at bounding box center [904, 419] width 50 height 24
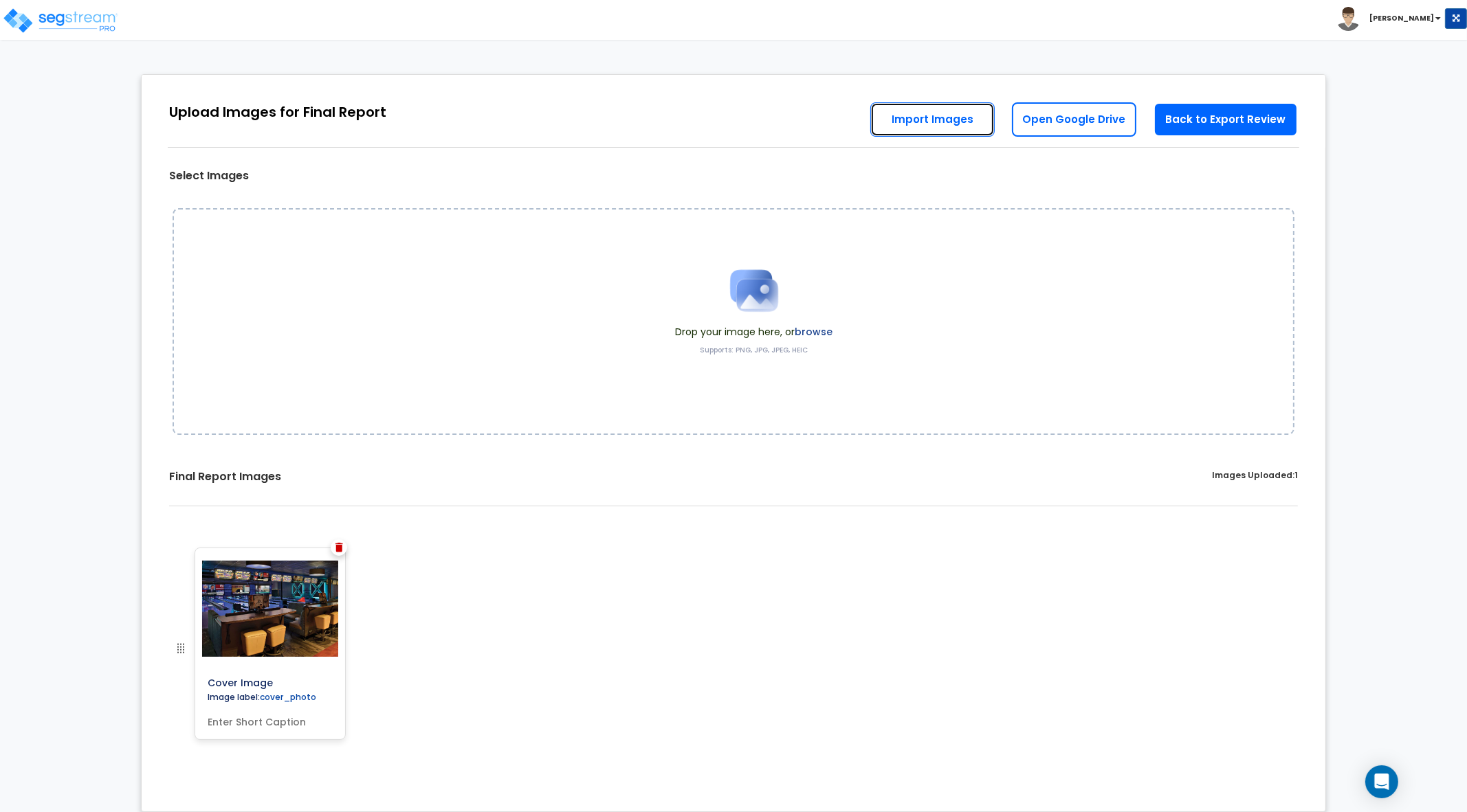
click at [946, 114] on link "Import Images" at bounding box center [932, 120] width 125 height 34
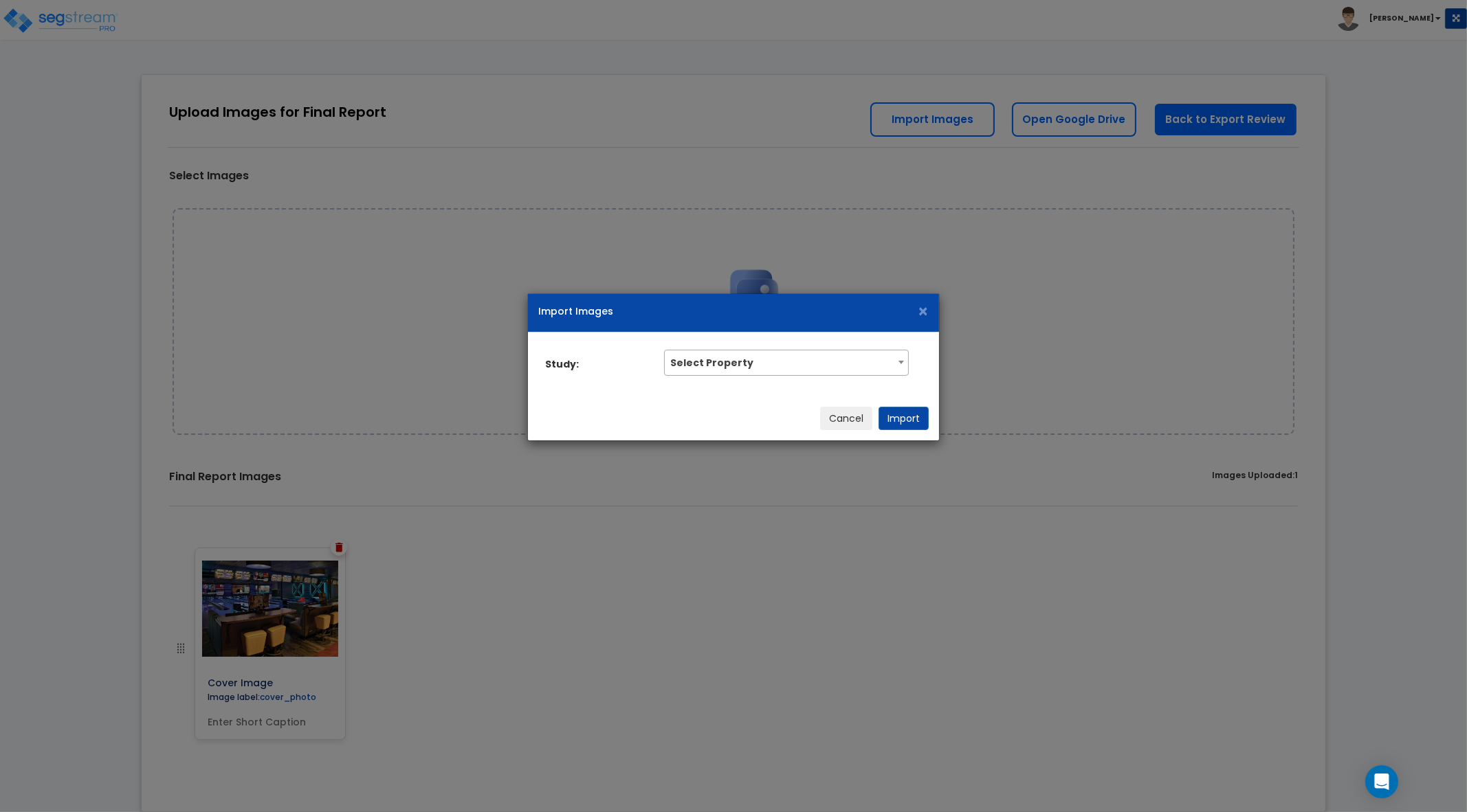
click at [889, 353] on span "Select Property" at bounding box center [786, 361] width 243 height 22
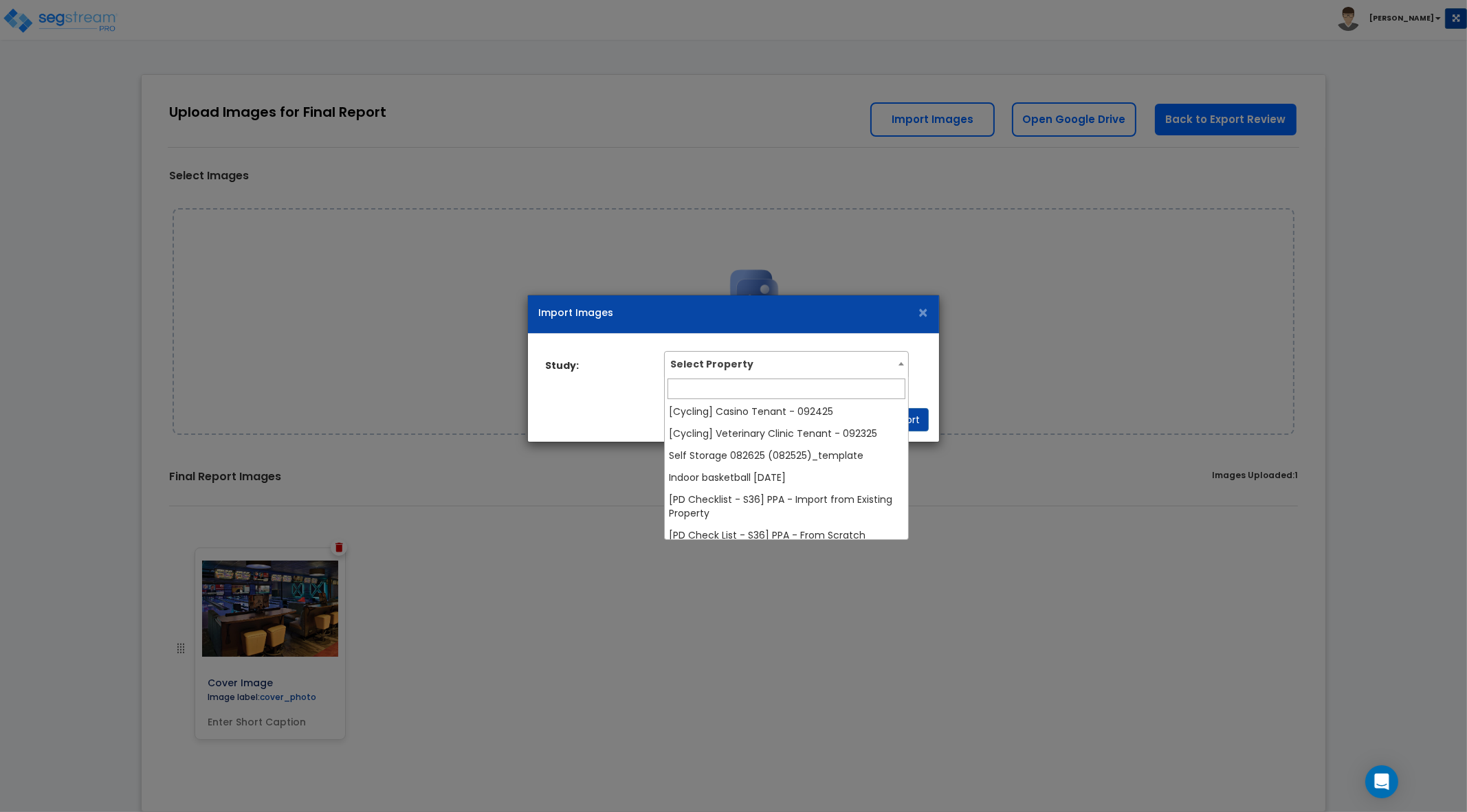
scroll to position [171, 0]
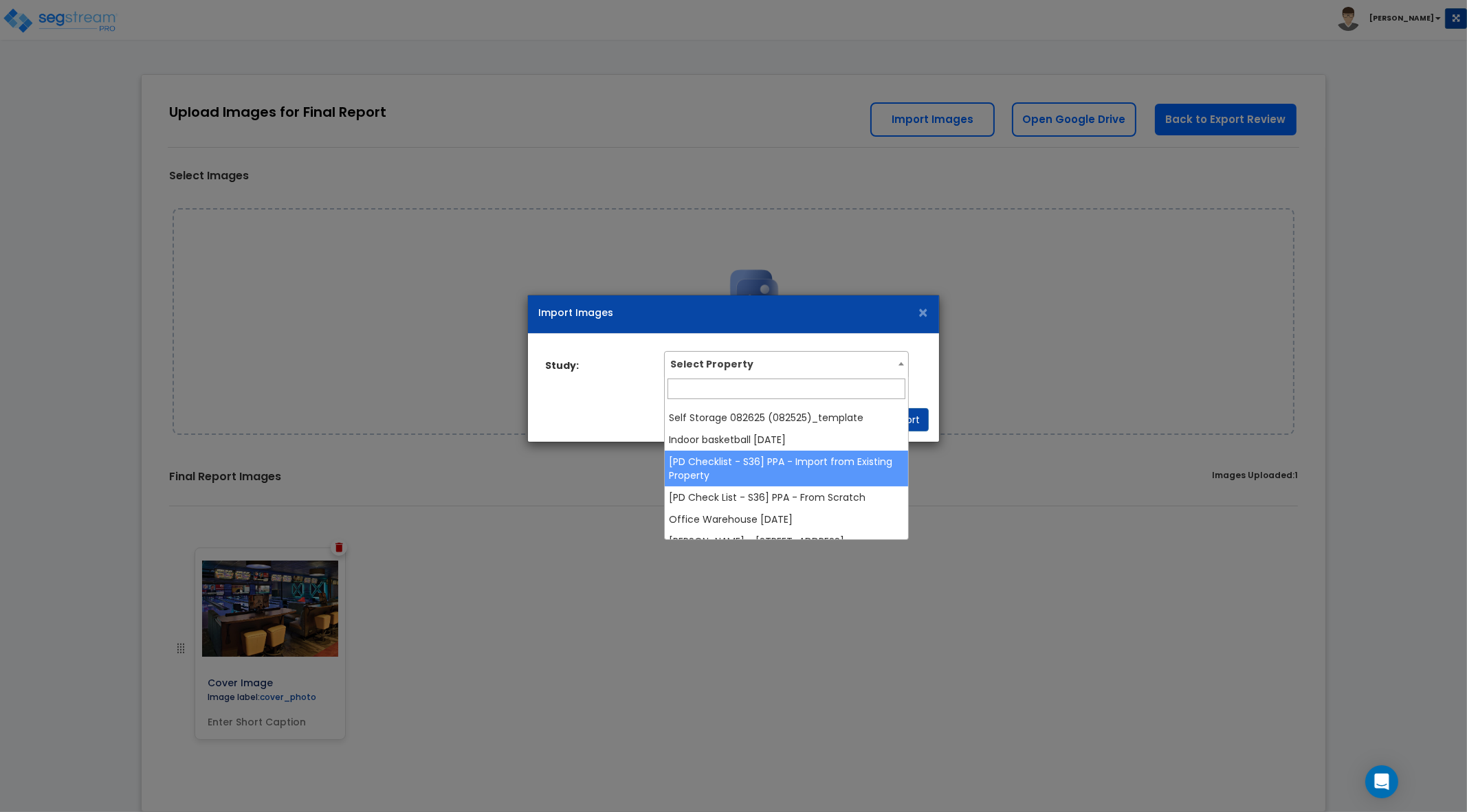
select select "38796"
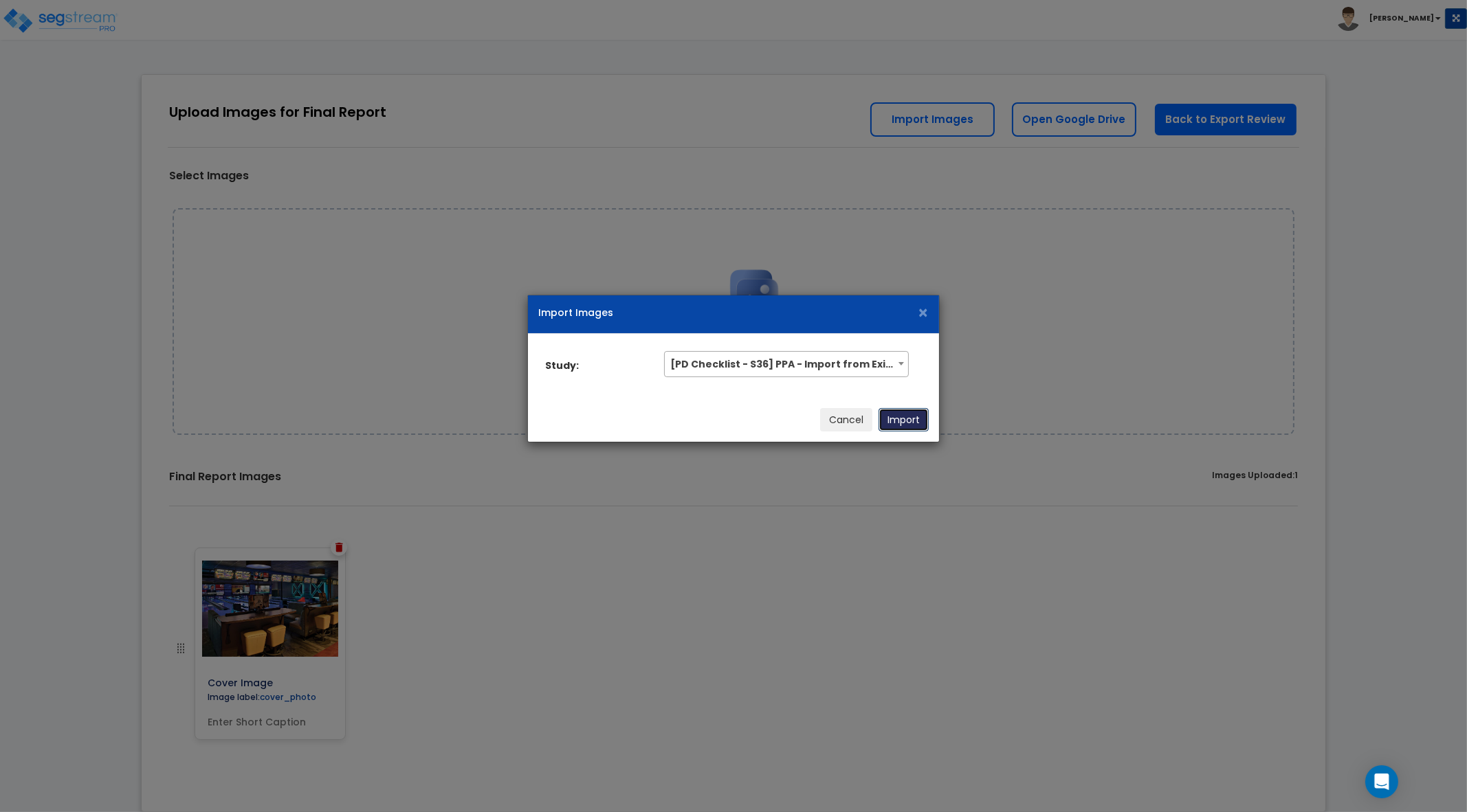
click at [907, 420] on button "Import" at bounding box center [904, 420] width 50 height 24
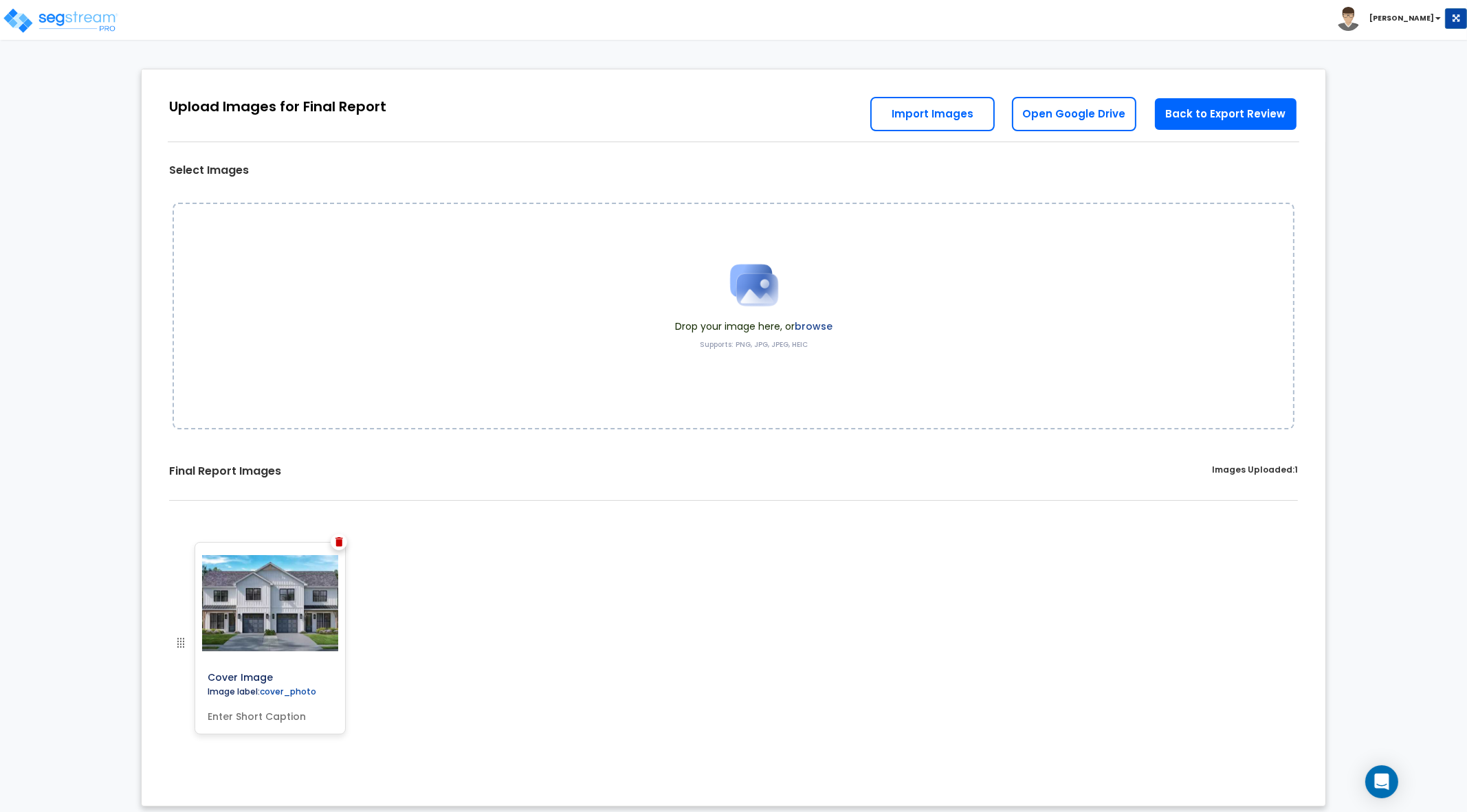
scroll to position [13, 0]
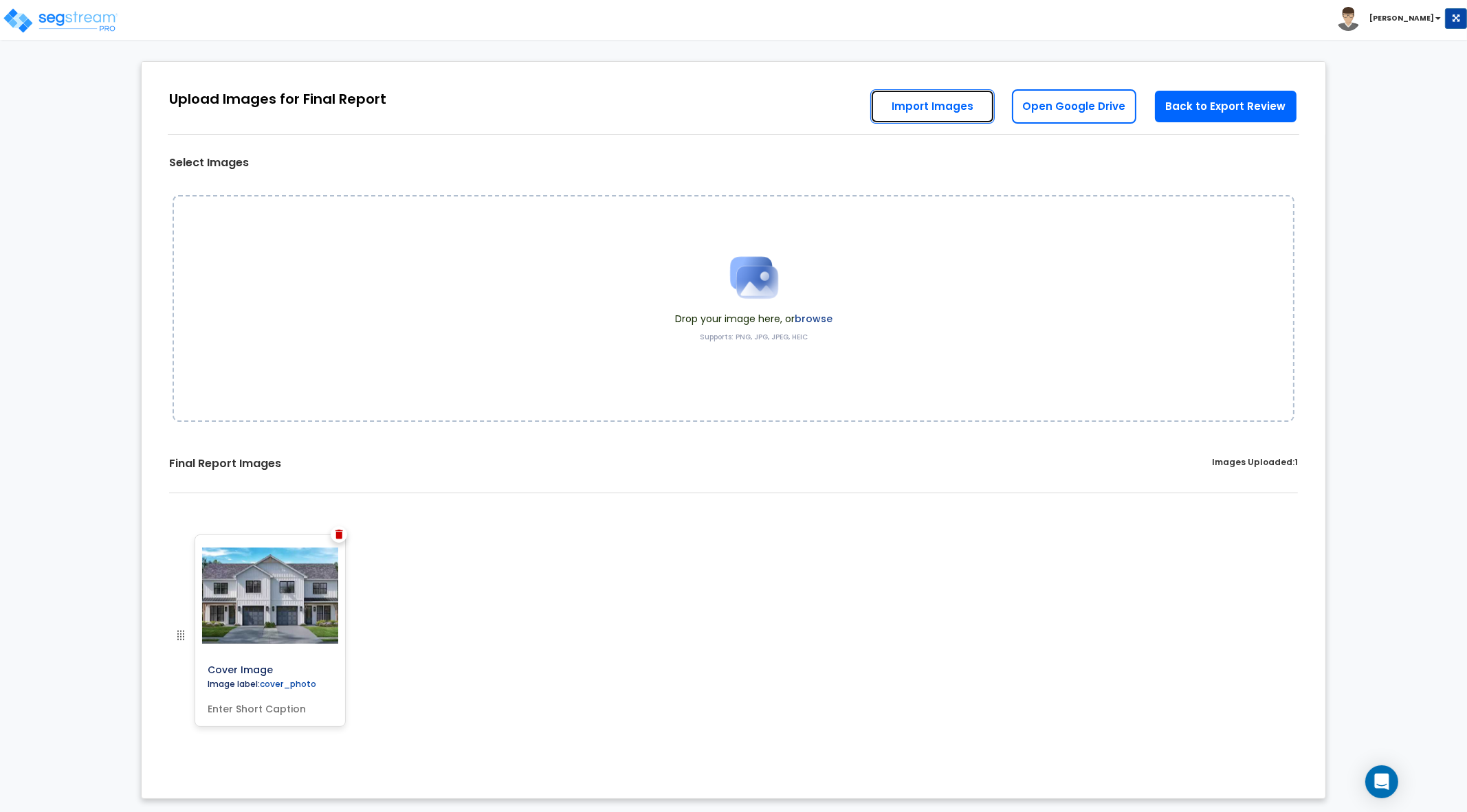
click at [969, 117] on link "Import Images" at bounding box center [932, 107] width 125 height 34
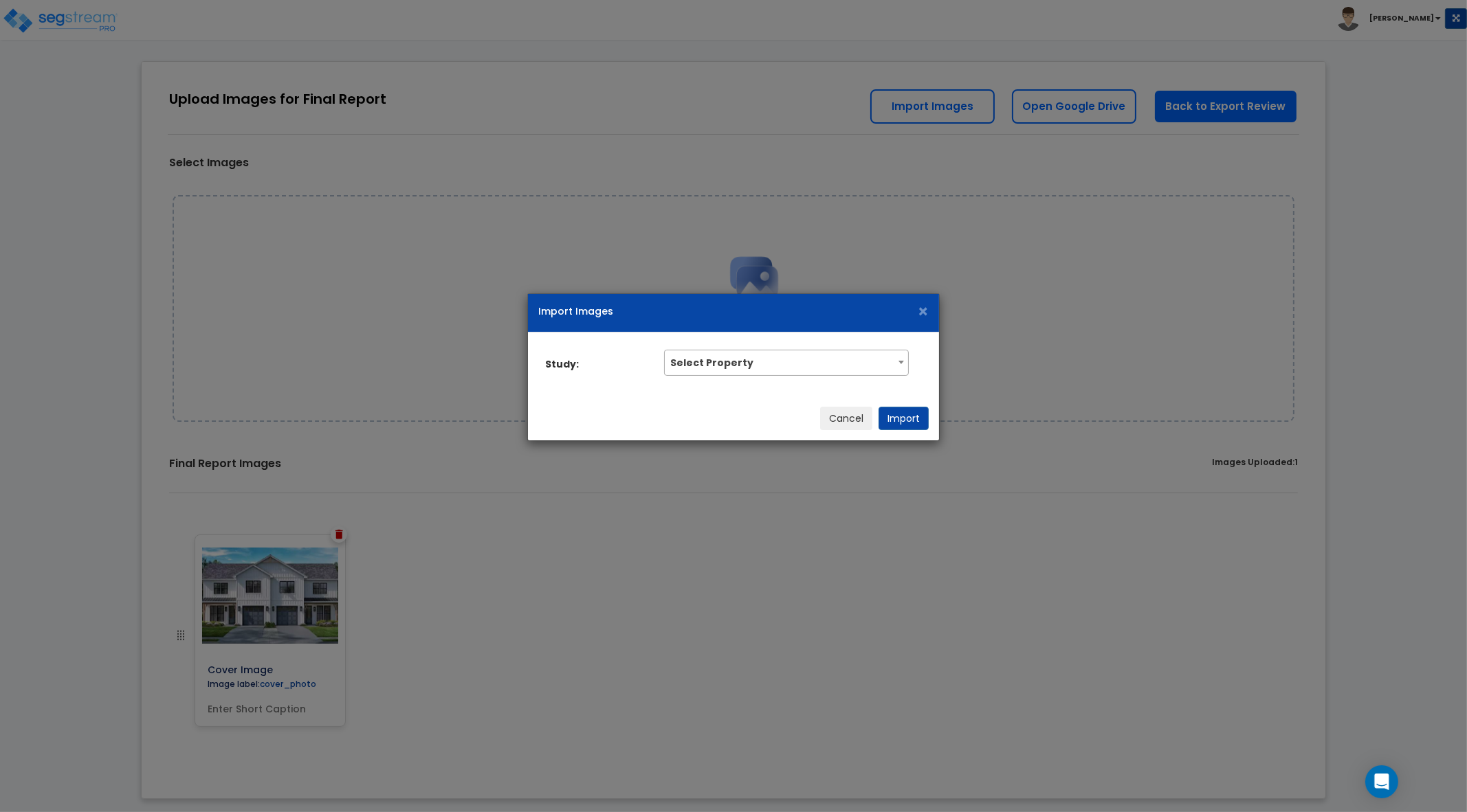
click at [826, 364] on span "Select Property" at bounding box center [786, 361] width 243 height 22
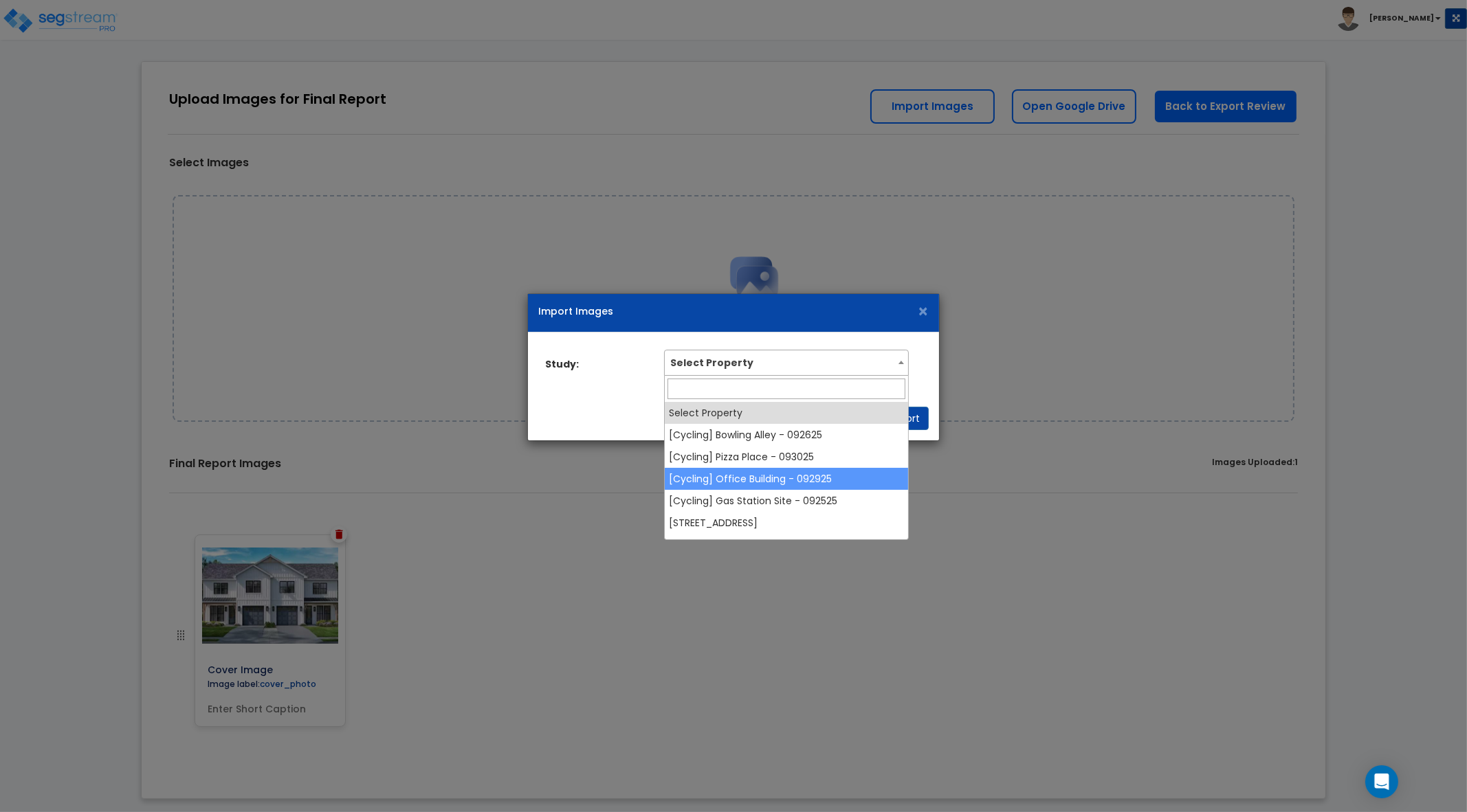
select select "38912"
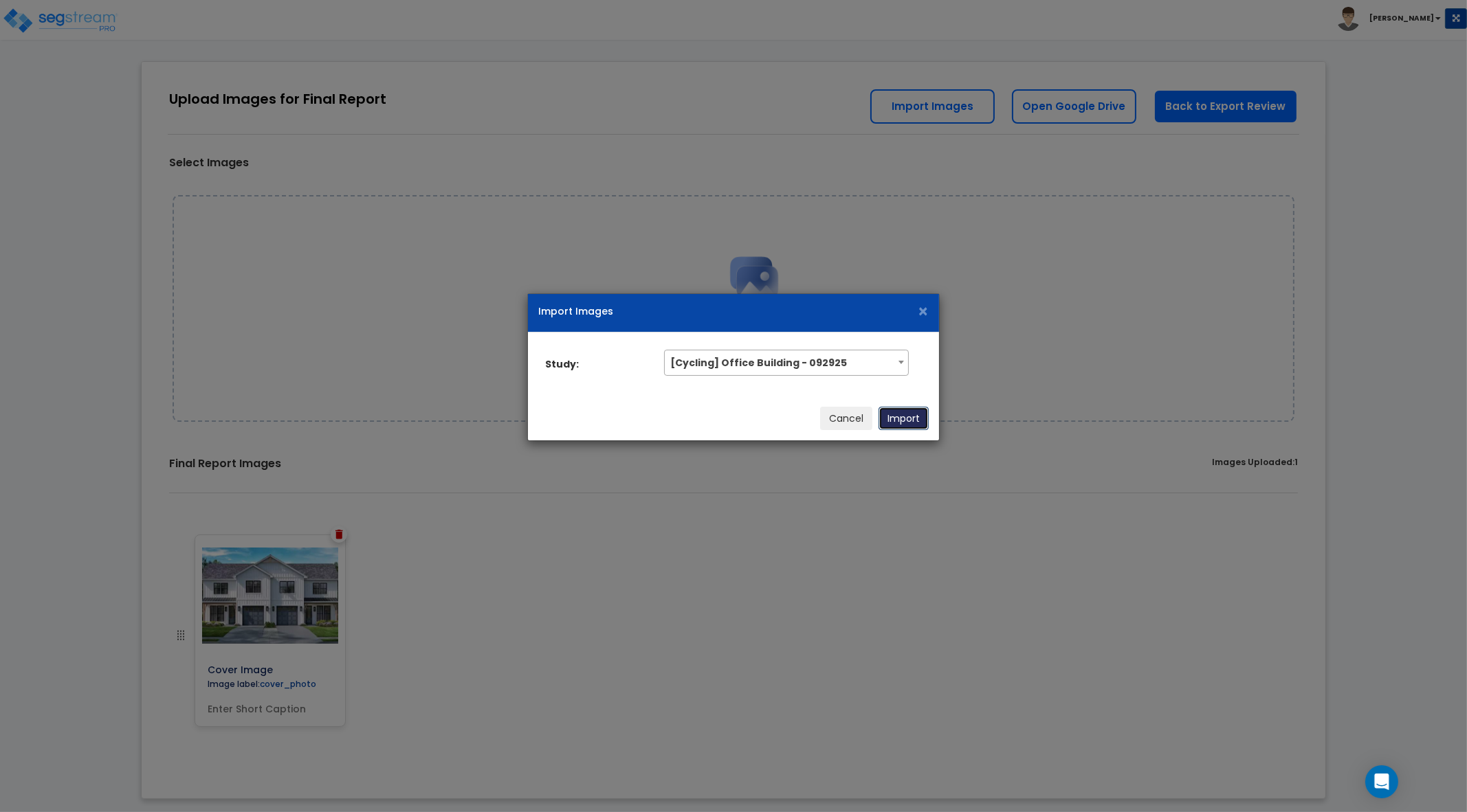
click at [885, 416] on button "Import" at bounding box center [904, 419] width 50 height 24
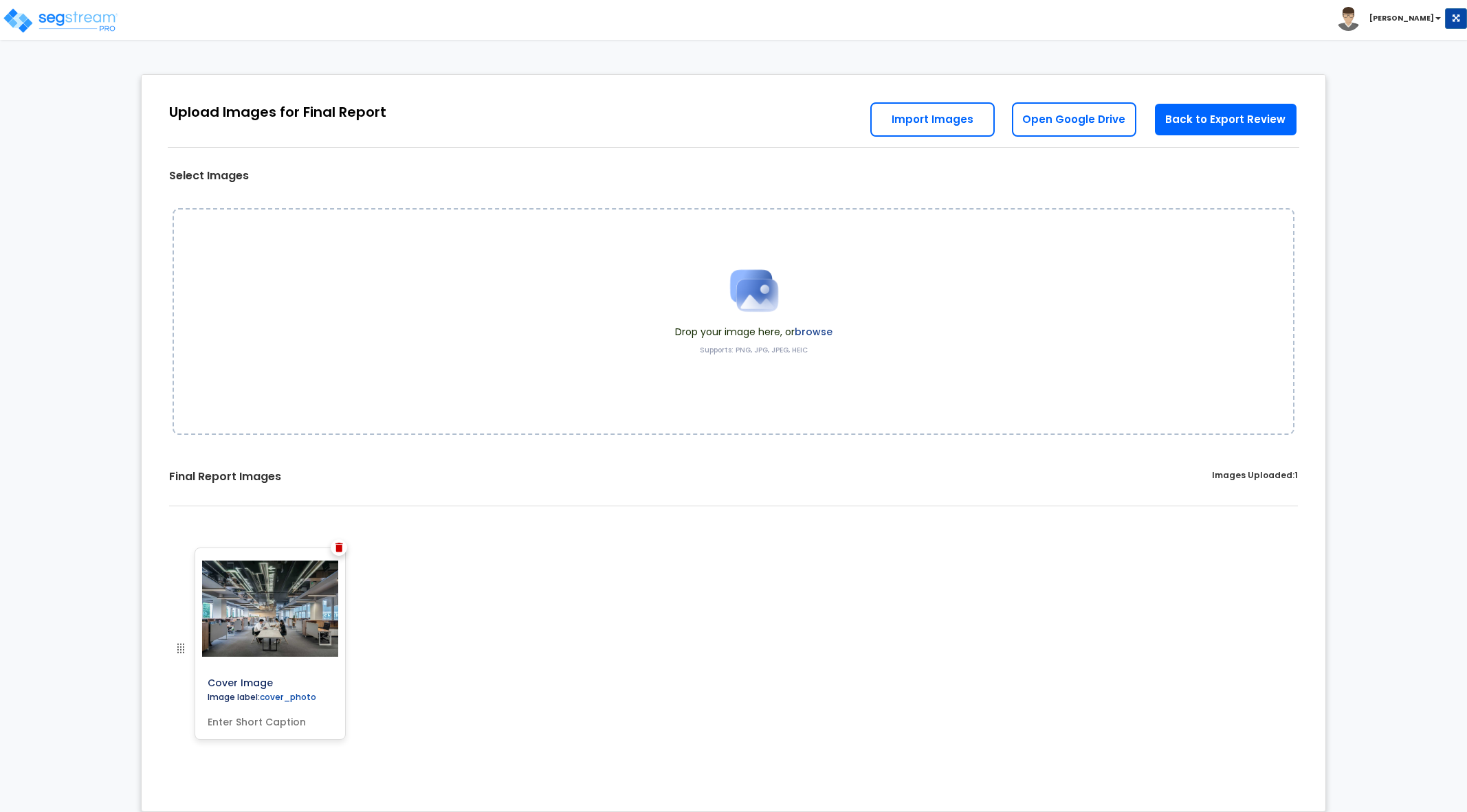
scroll to position [13, 0]
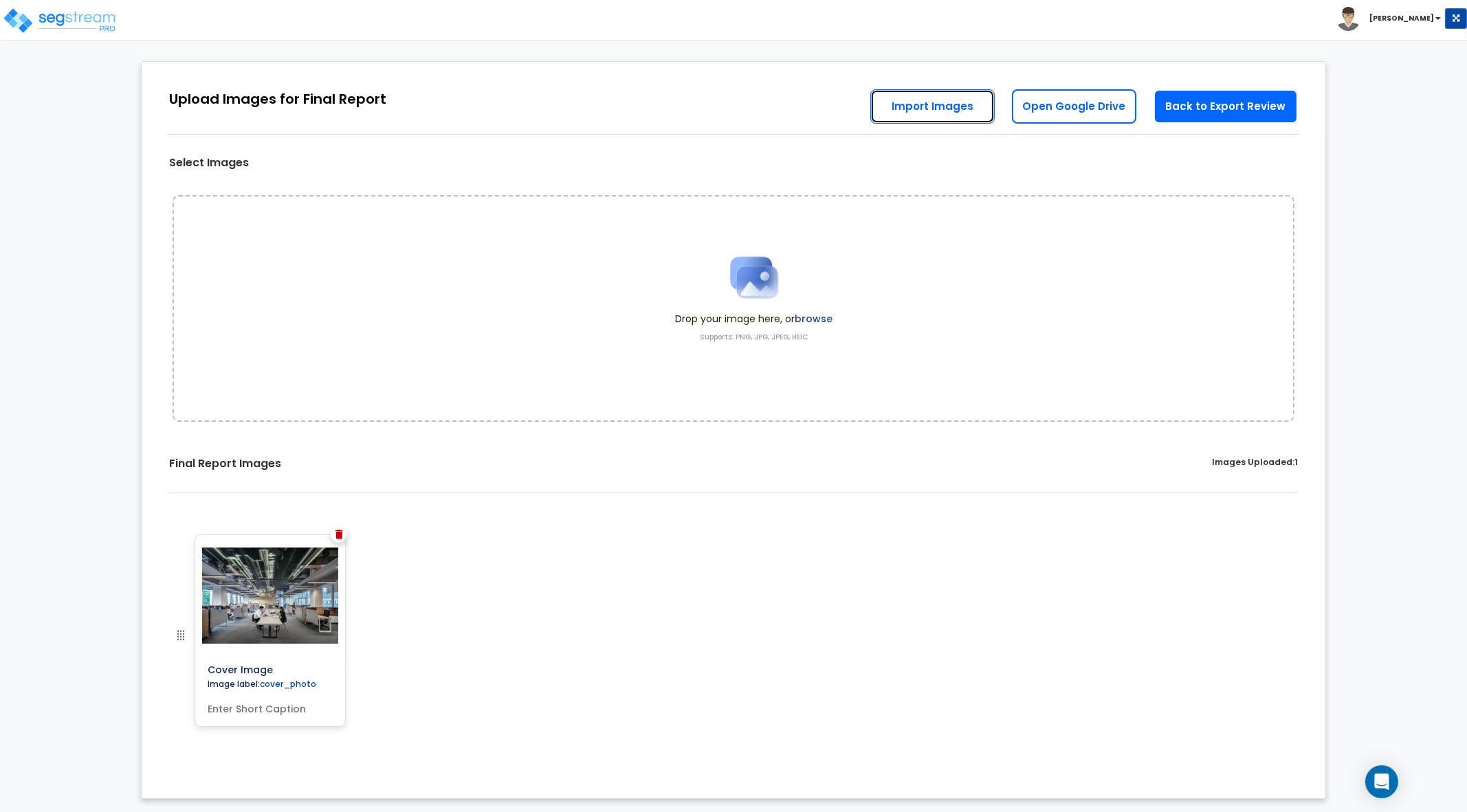
click at [913, 105] on link "Import Images" at bounding box center [932, 107] width 125 height 34
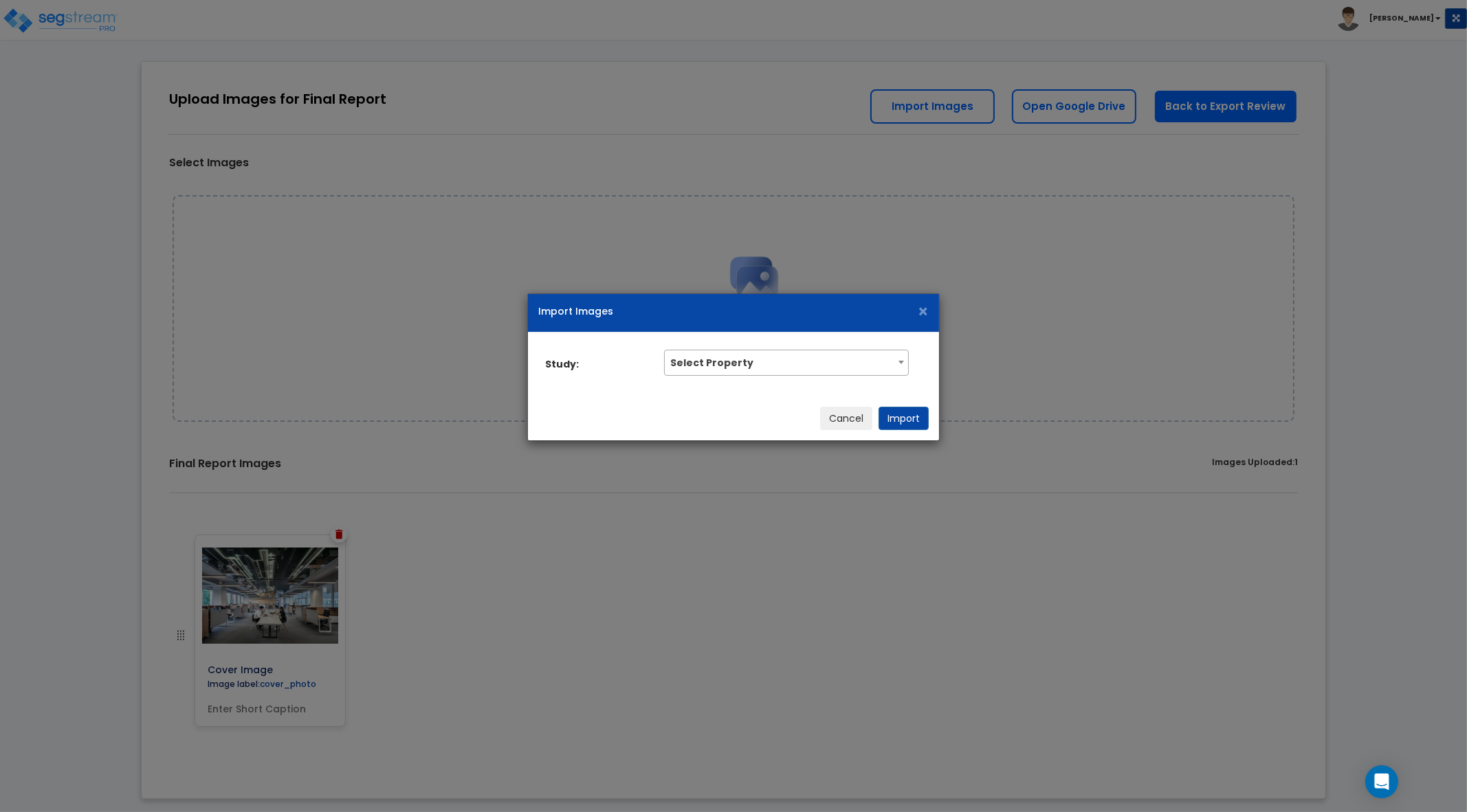
click at [797, 355] on span "Select Property" at bounding box center [786, 361] width 243 height 22
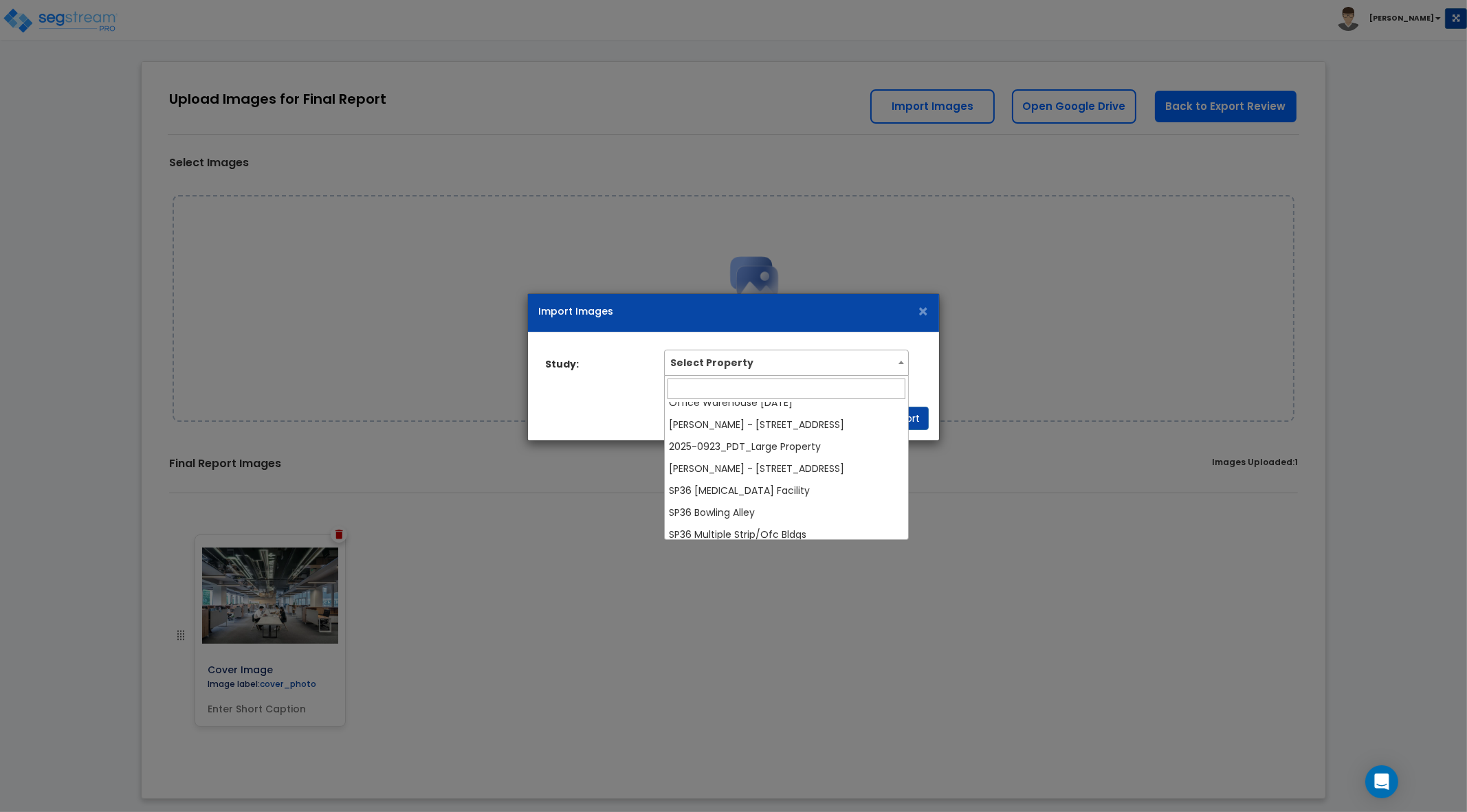
scroll to position [430, 0]
select select "38704"
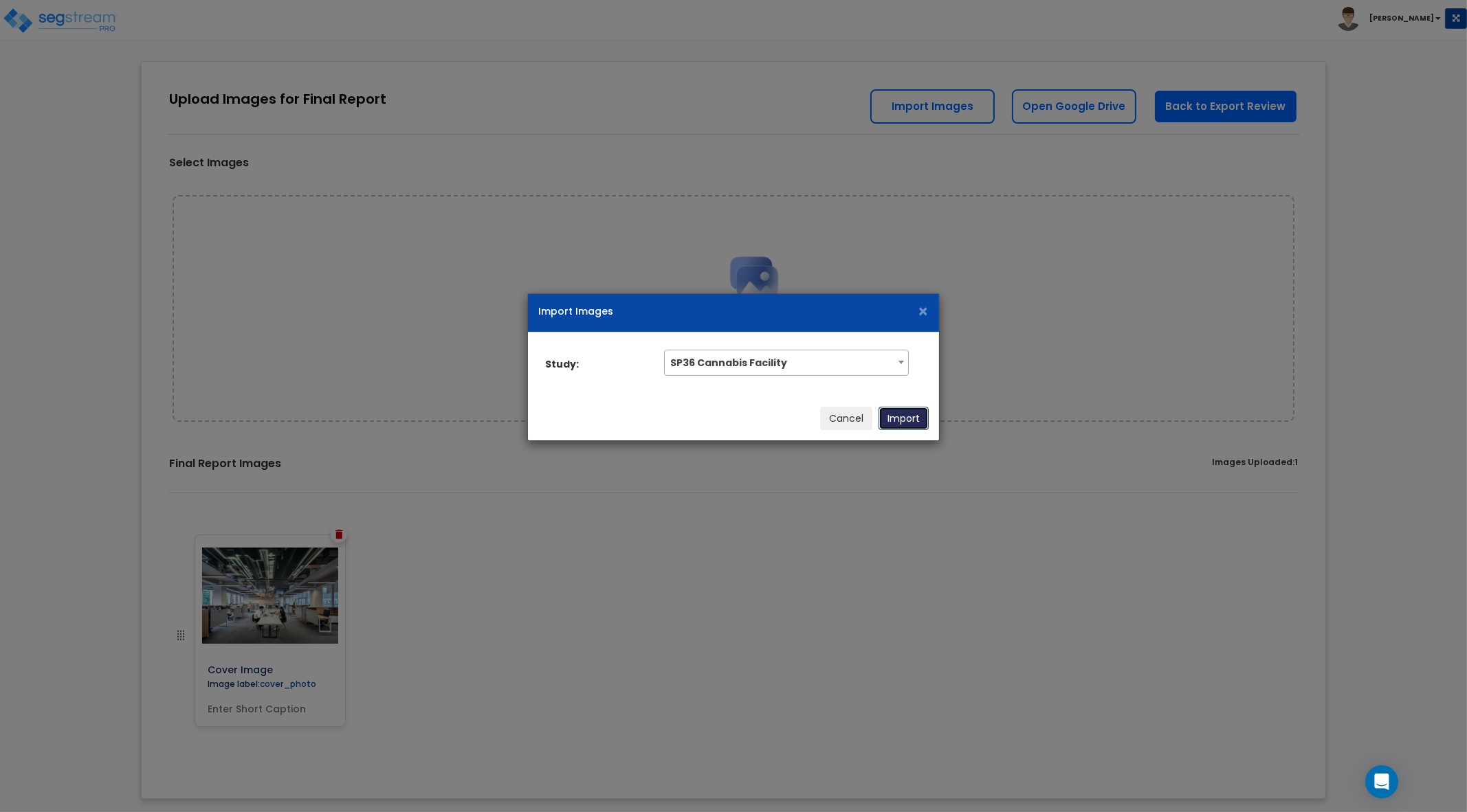
click at [904, 424] on button "Import" at bounding box center [904, 419] width 50 height 24
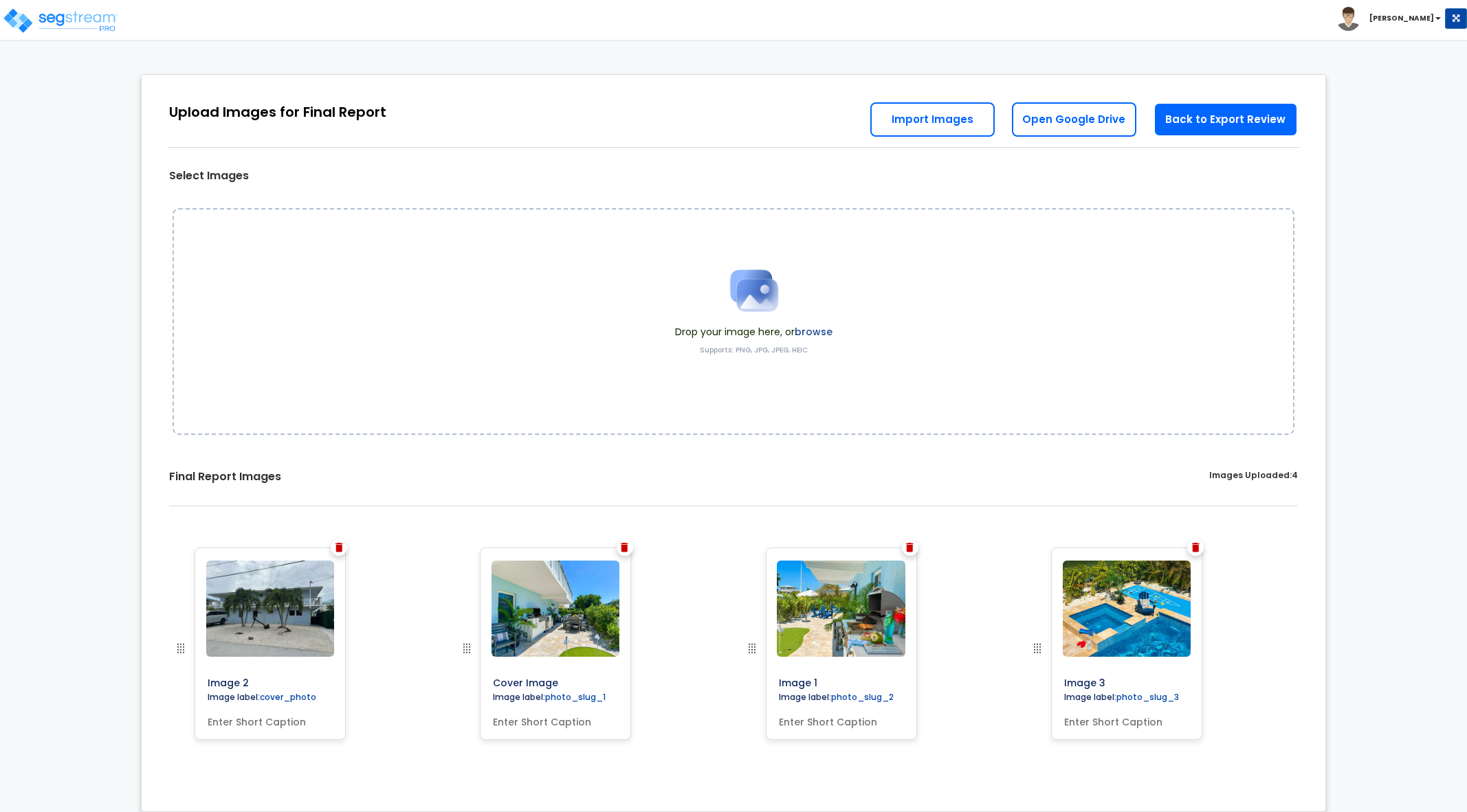
scroll to position [13, 0]
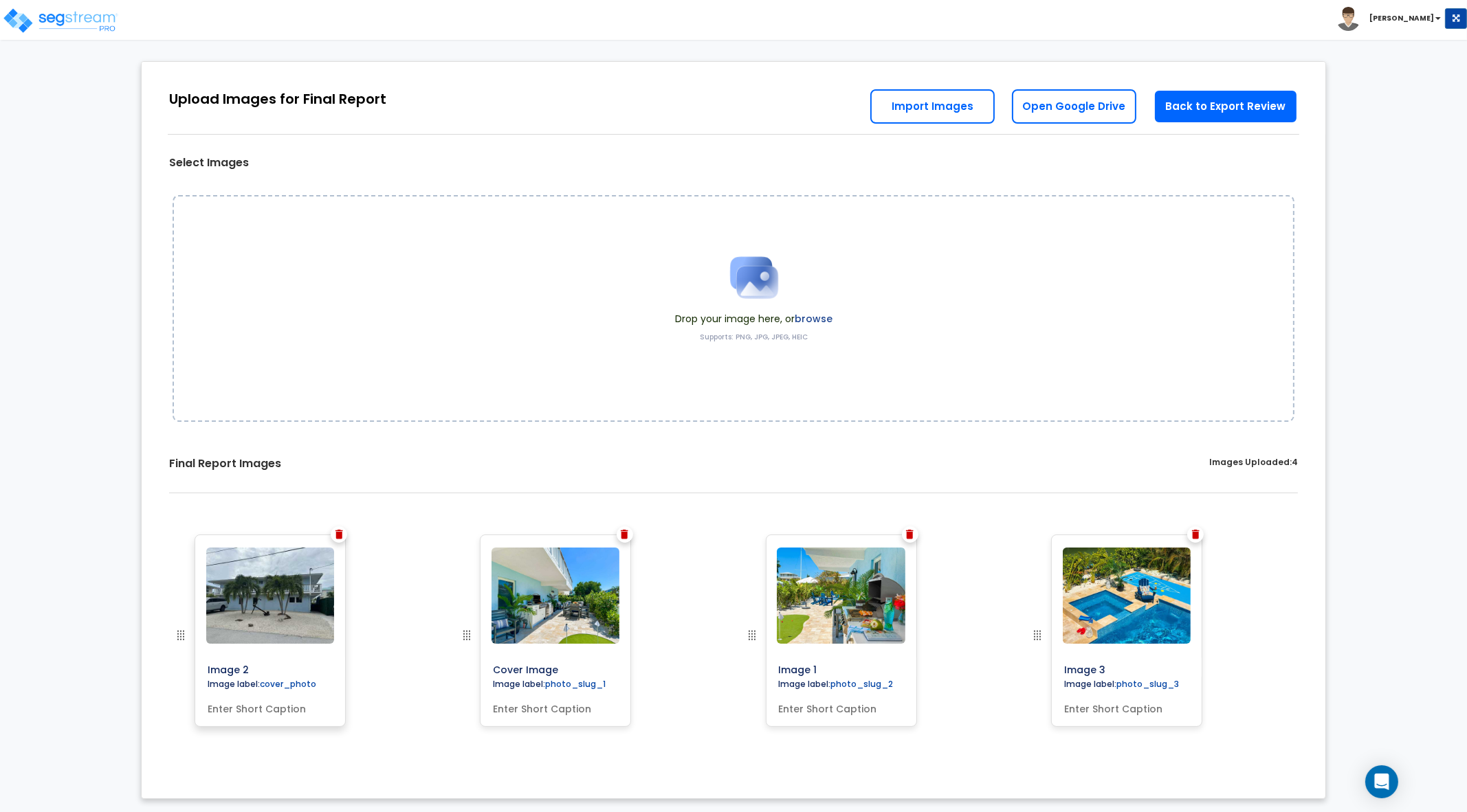
click at [284, 708] on input "text" at bounding box center [271, 706] width 136 height 20
type input "Front"
click at [515, 712] on input "text" at bounding box center [556, 706] width 136 height 20
type input "Side"
click at [782, 708] on input "text" at bounding box center [841, 706] width 136 height 20
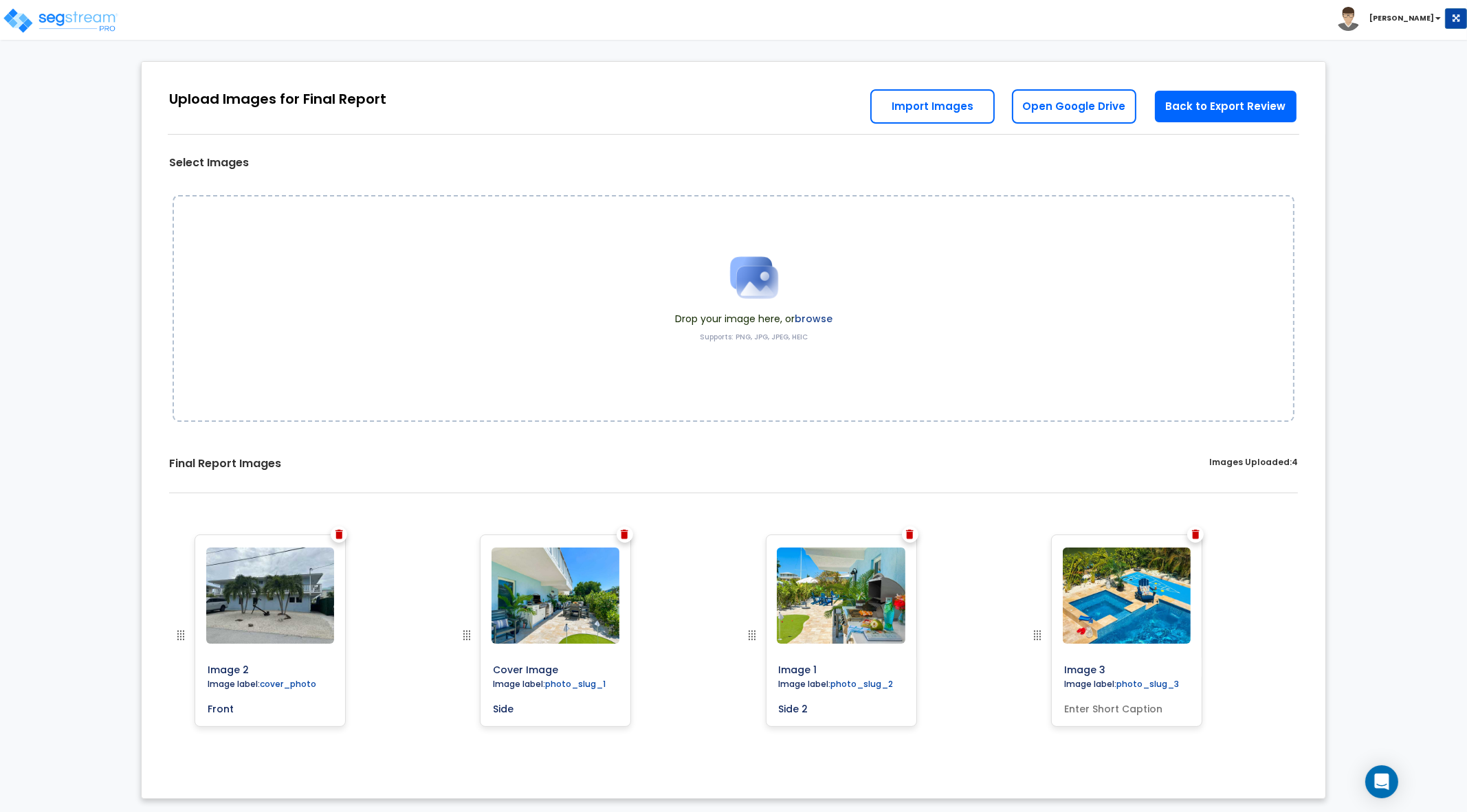
drag, startPoint x: 819, startPoint y: 711, endPoint x: 751, endPoint y: 712, distance: 68.0
click at [750, 712] on div at bounding box center [777, 646] width 66 height 223
type input "BBQ Area"
click at [1096, 711] on input "text" at bounding box center [1127, 706] width 136 height 20
drag, startPoint x: 1096, startPoint y: 710, endPoint x: 1052, endPoint y: 711, distance: 44.0
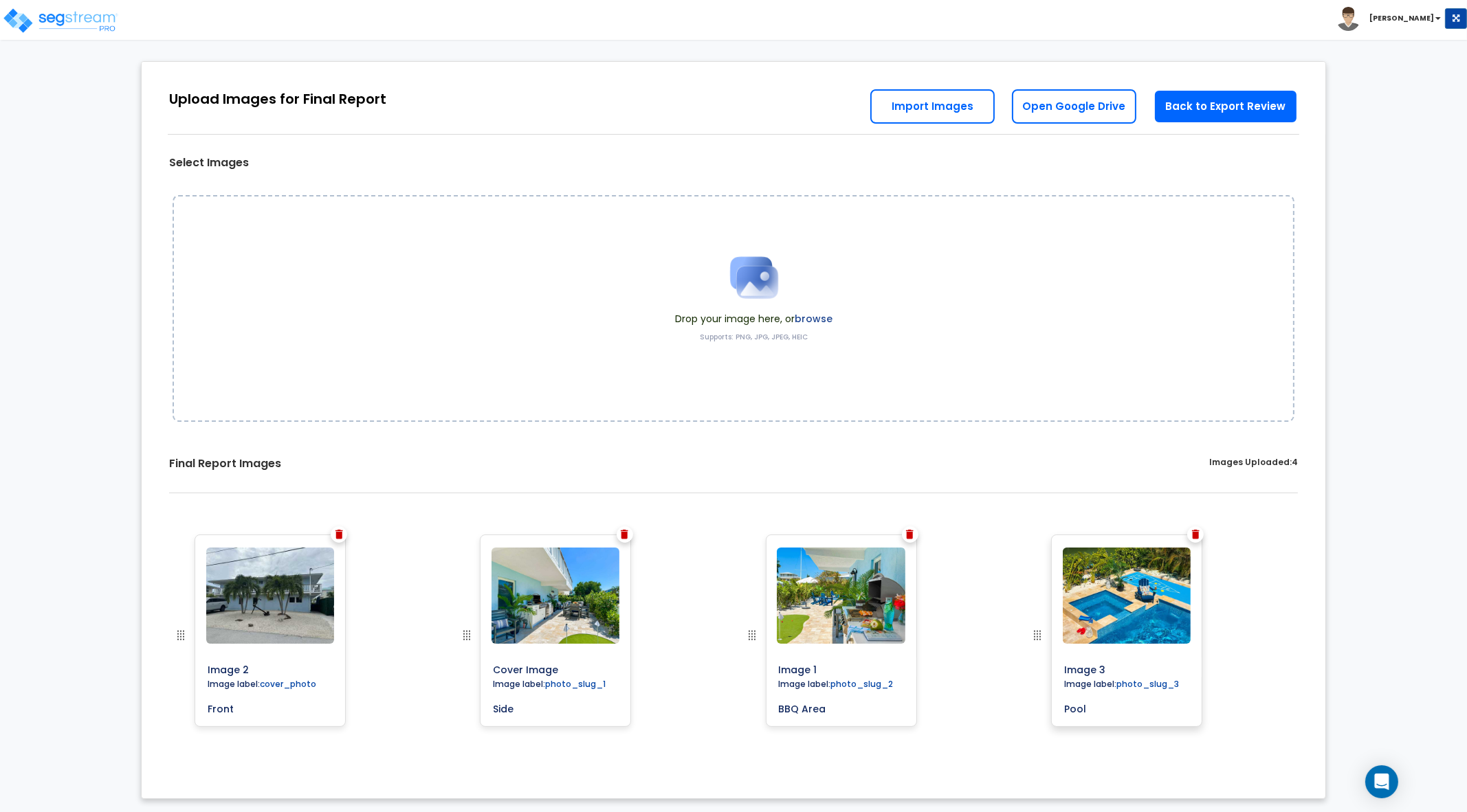
click at [1052, 711] on div "Image 3 Image label: photo_slug_3 Pool" at bounding box center [1127, 631] width 151 height 193
type input "Swimming Pool"
click at [1418, 644] on div "0% Upload Images for Final Report Back to Export Review Go to Edit Study Go to …" at bounding box center [733, 430] width 1467 height 766
click at [1404, 533] on div "0% Upload Images for Final Report Back to Export Review Go to Edit Study Go to …" at bounding box center [733, 430] width 1467 height 766
click at [1269, 108] on link "Back to Export Review" at bounding box center [1226, 107] width 144 height 34
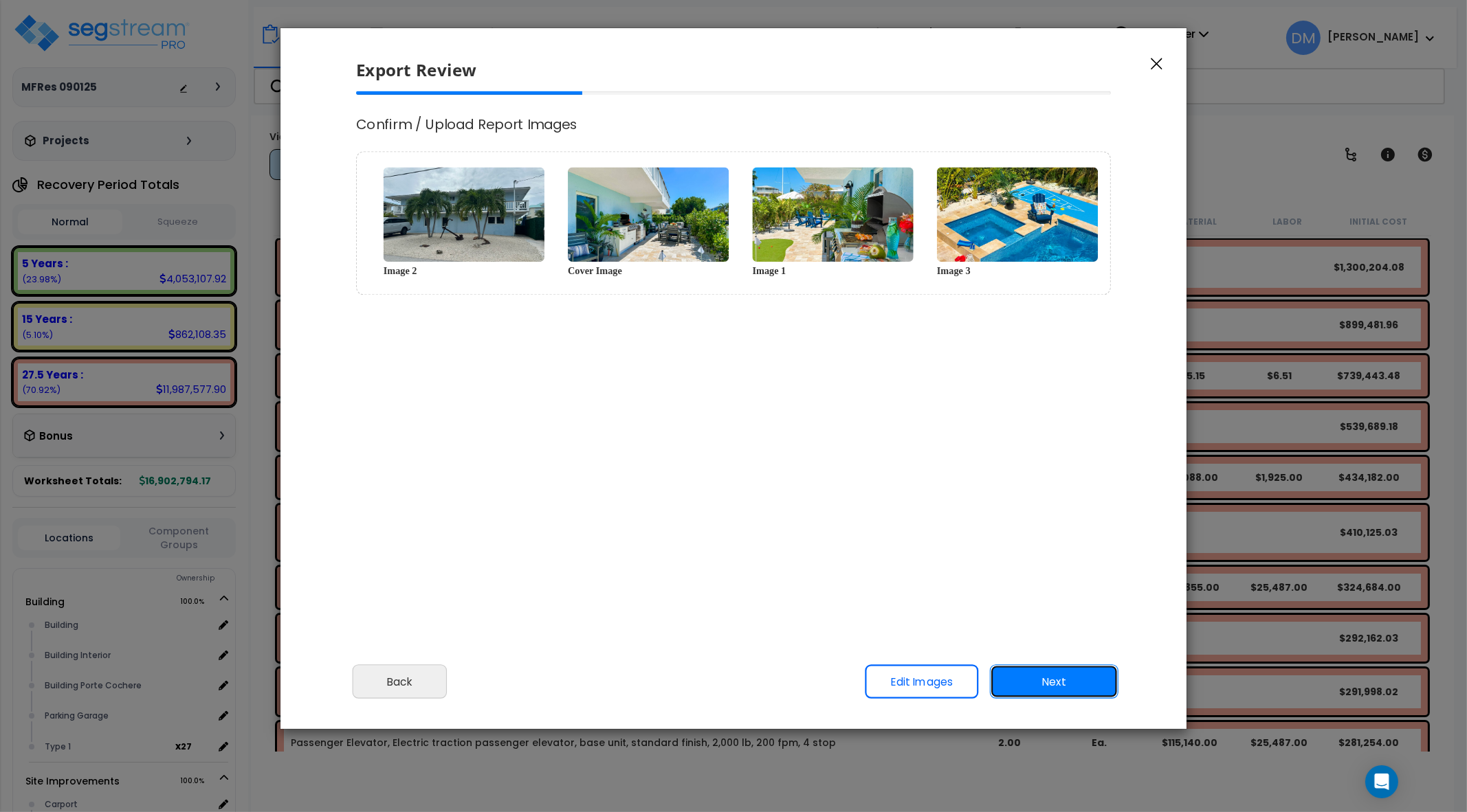
click at [1073, 676] on button "Next" at bounding box center [1055, 682] width 129 height 34
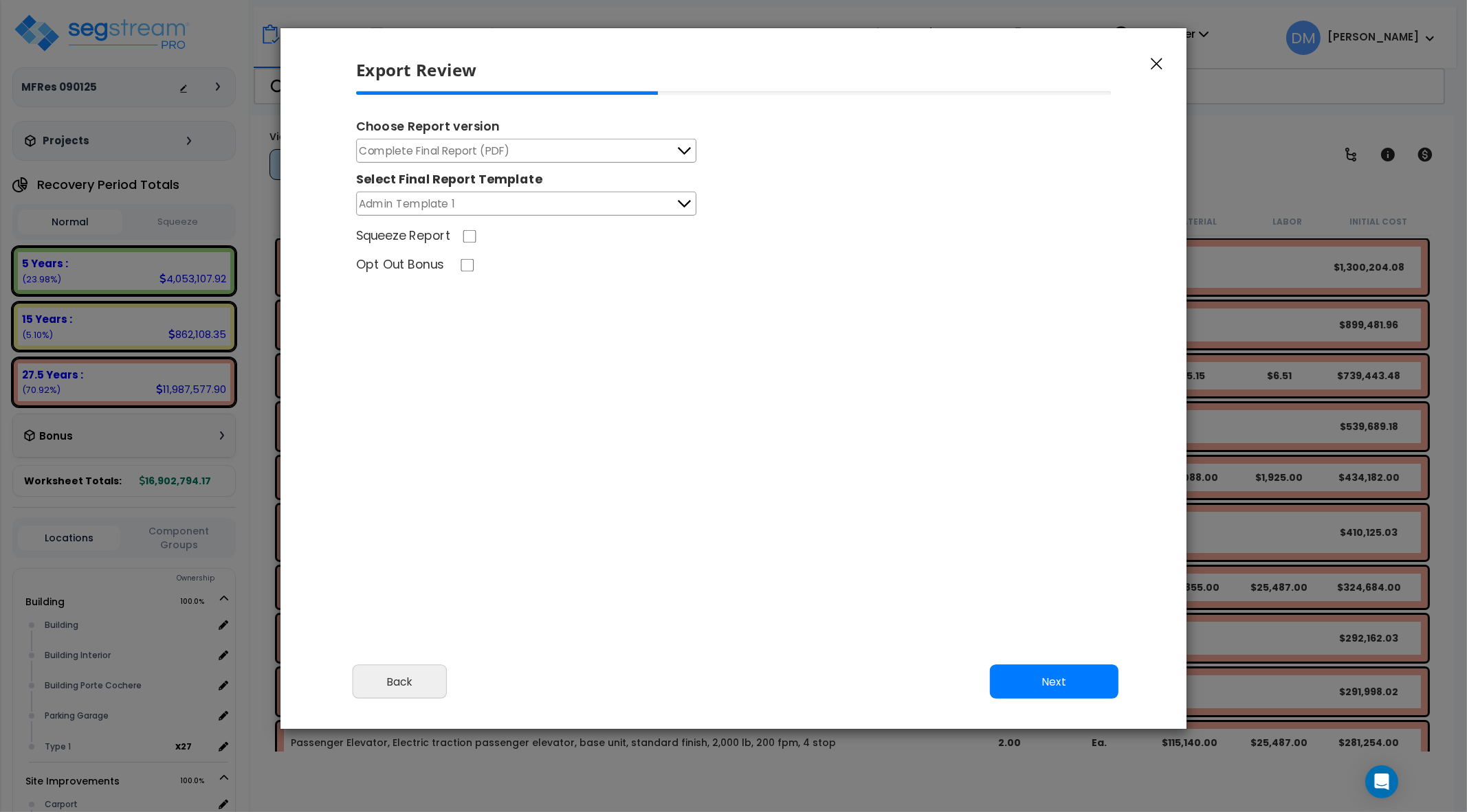
click at [683, 207] on icon at bounding box center [684, 204] width 18 height 18
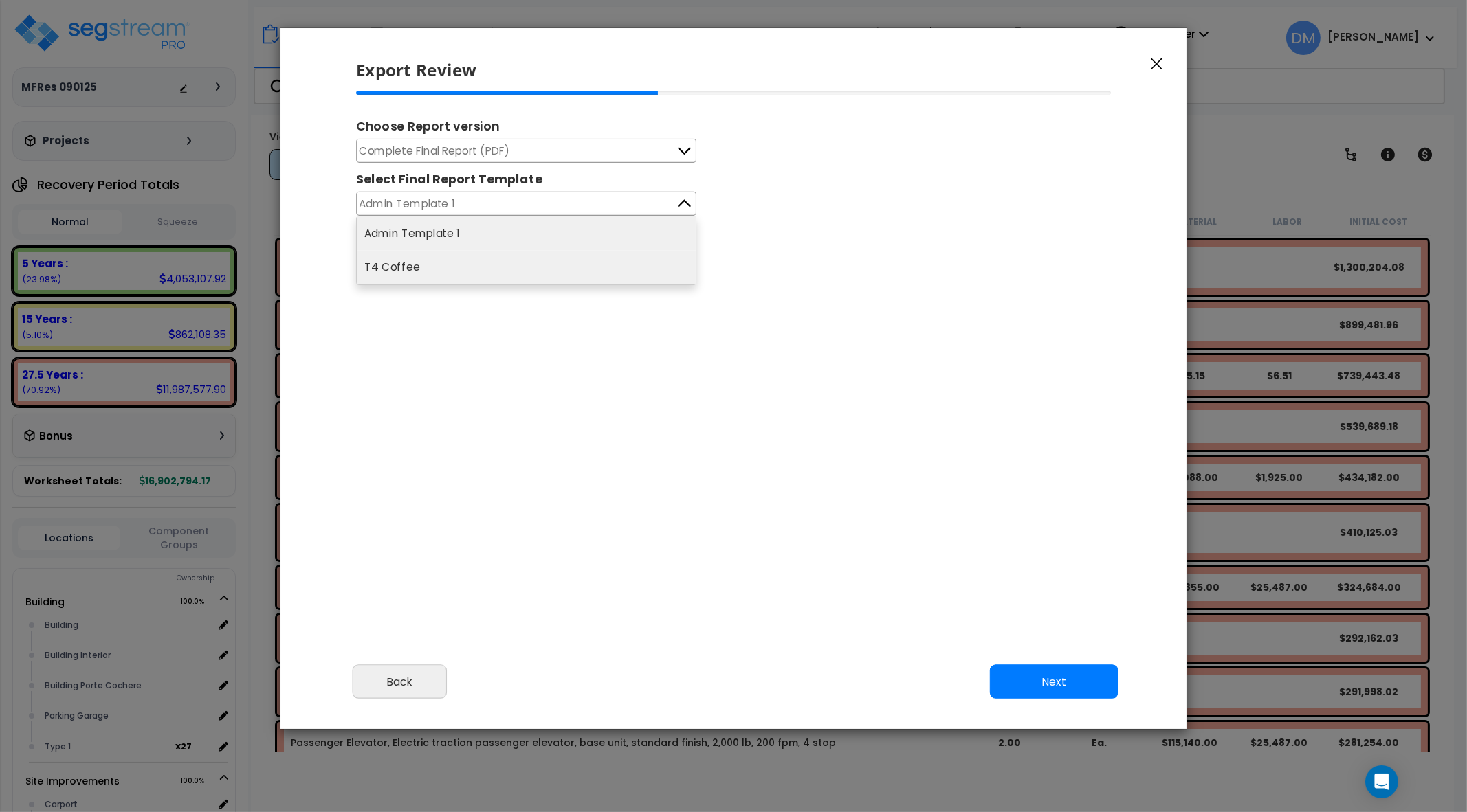
click at [654, 270] on li "T4 Coffee" at bounding box center [526, 268] width 339 height 34
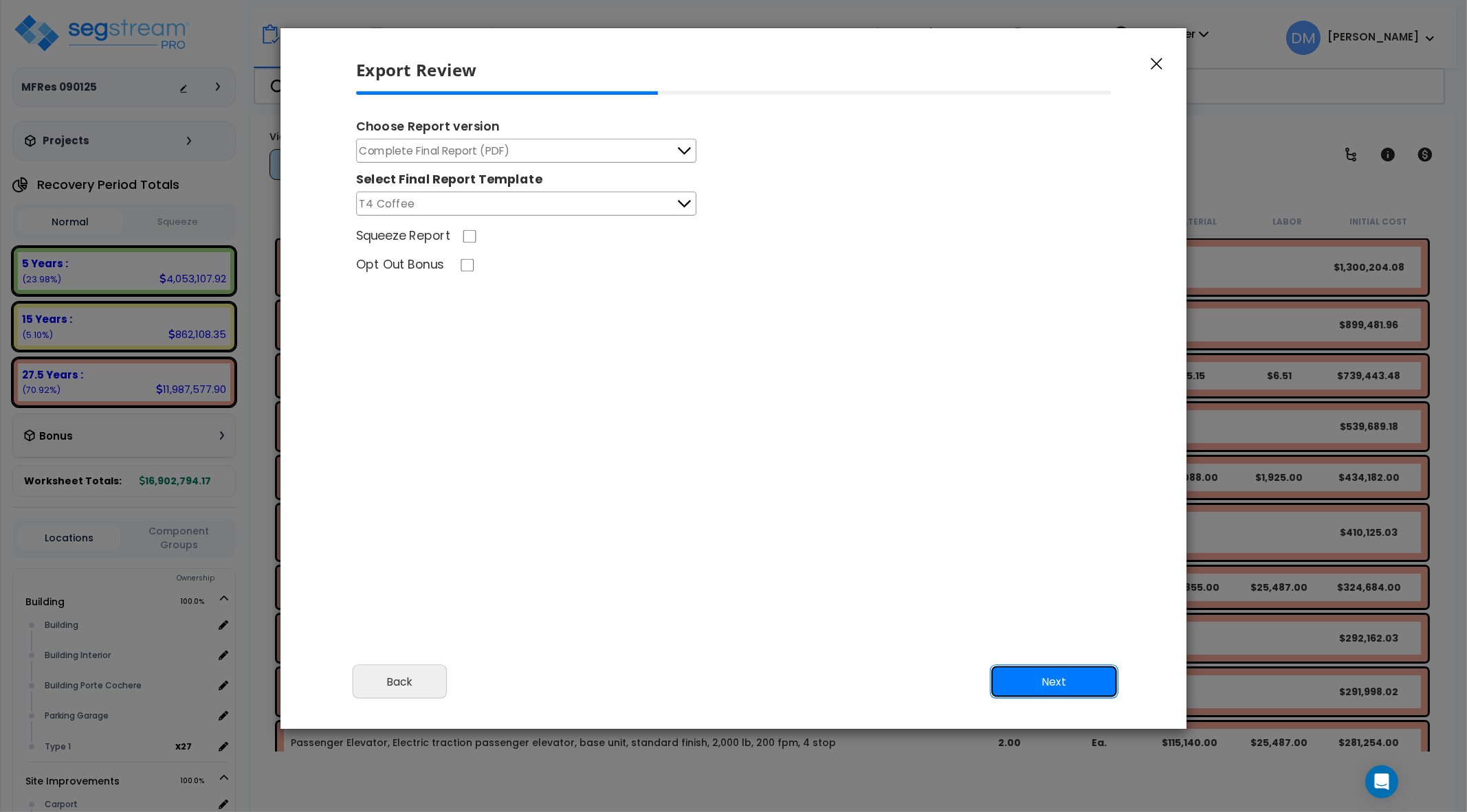
click at [1036, 674] on button "Next" at bounding box center [1055, 682] width 129 height 34
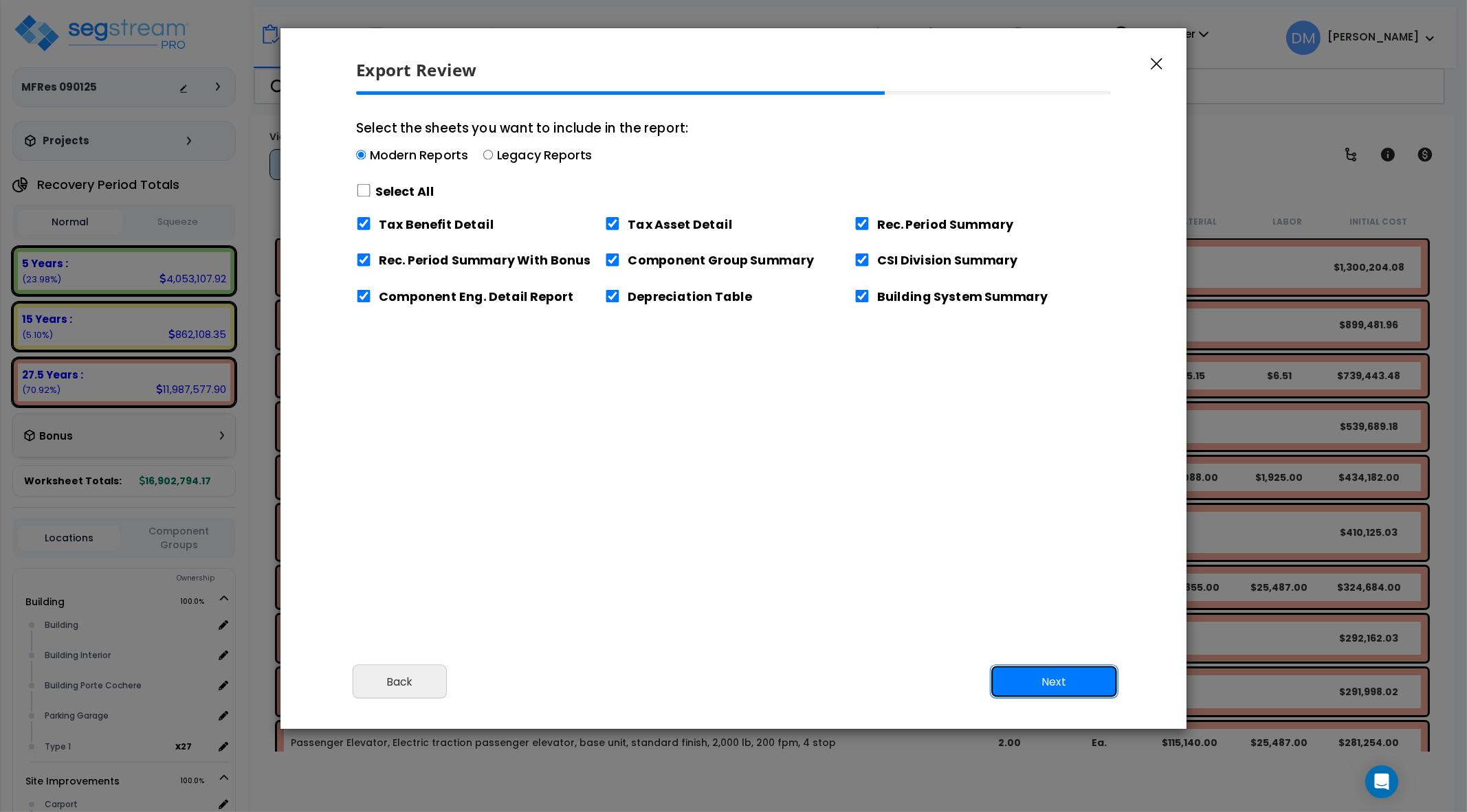
click at [1041, 672] on button "Next" at bounding box center [1055, 682] width 129 height 34
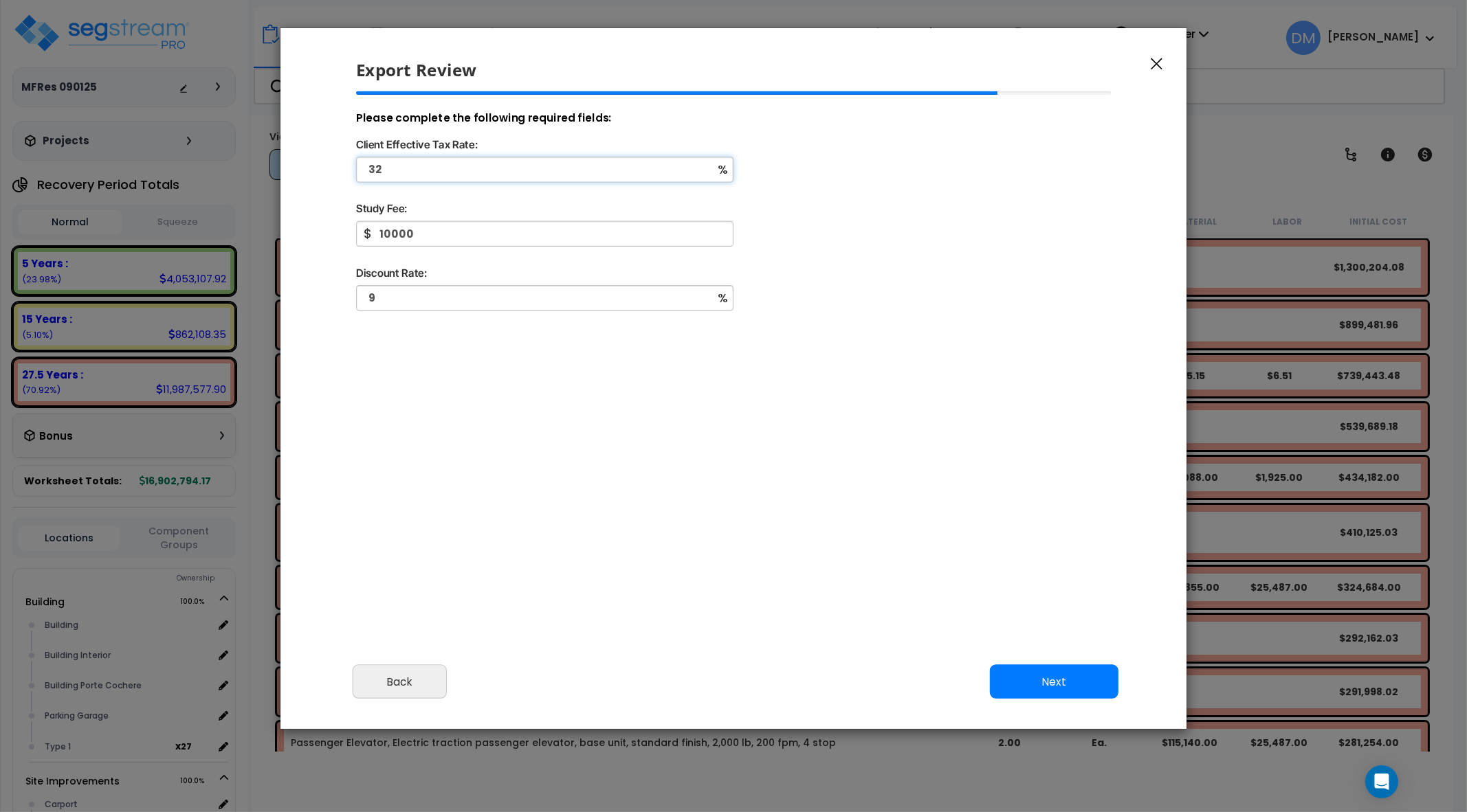
click at [492, 165] on input "32" at bounding box center [544, 169] width 377 height 25
type input "3"
click at [602, 455] on div "Please complete the following required fields: Client Effective Tax Rate: 100 %…" at bounding box center [734, 281] width 778 height 378
type input "15"
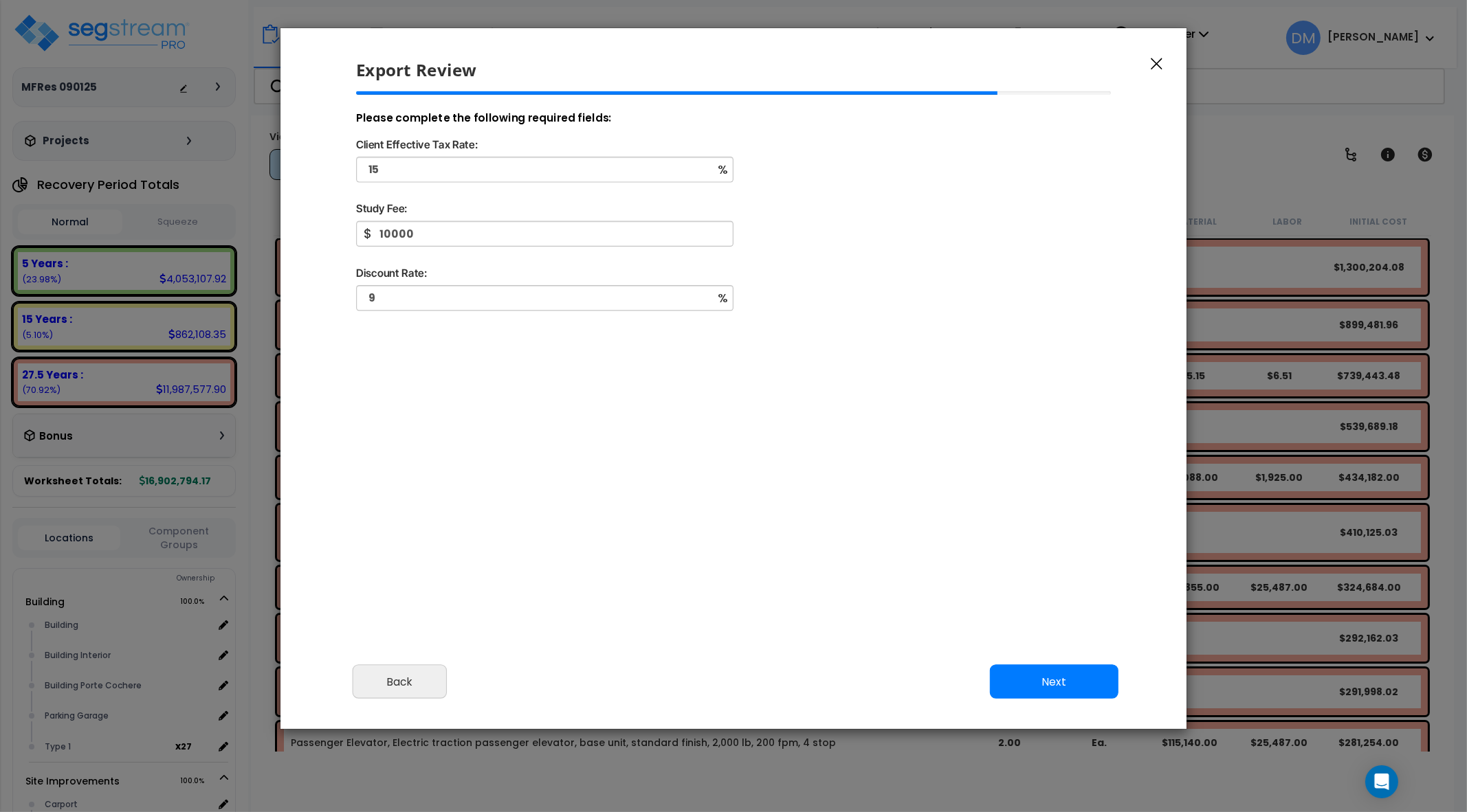
click at [470, 368] on div "Please complete the following required fields: Client Effective Tax Rate: 15 % …" at bounding box center [734, 281] width 778 height 378
type input "10"
click at [1081, 680] on button "Next" at bounding box center [1055, 682] width 129 height 34
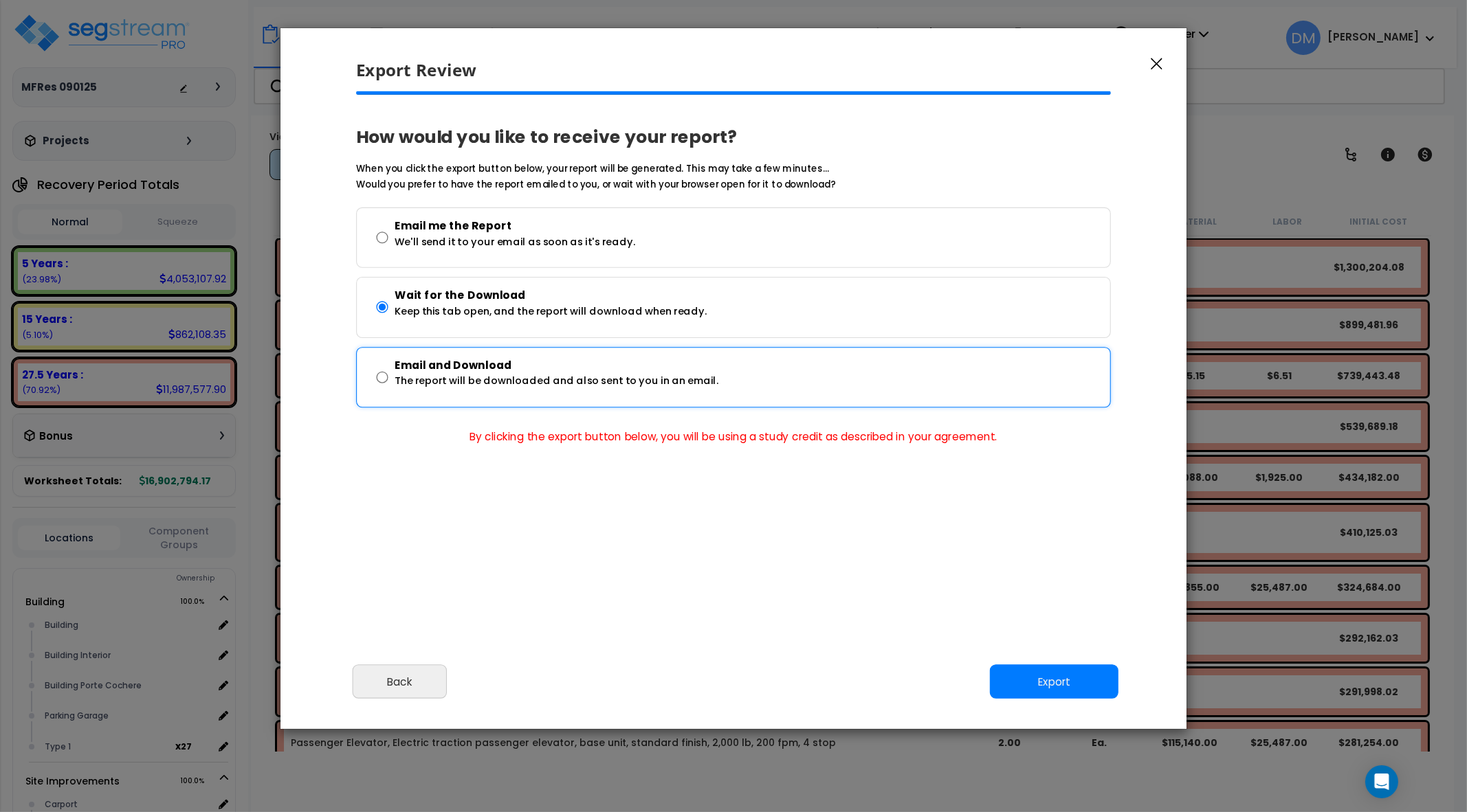
click at [388, 377] on div "Email and Download The report will be downloaded and also sent to you in an ema…" at bounding box center [739, 377] width 724 height 42
click at [388, 376] on div "Email and Download The report will be downloaded and also sent to you in an ema…" at bounding box center [739, 376] width 724 height 42
click at [388, 376] on input "Email and Download The report will be downloaded and also sent to you in an ema…" at bounding box center [383, 376] width 12 height 49
radio input "true"
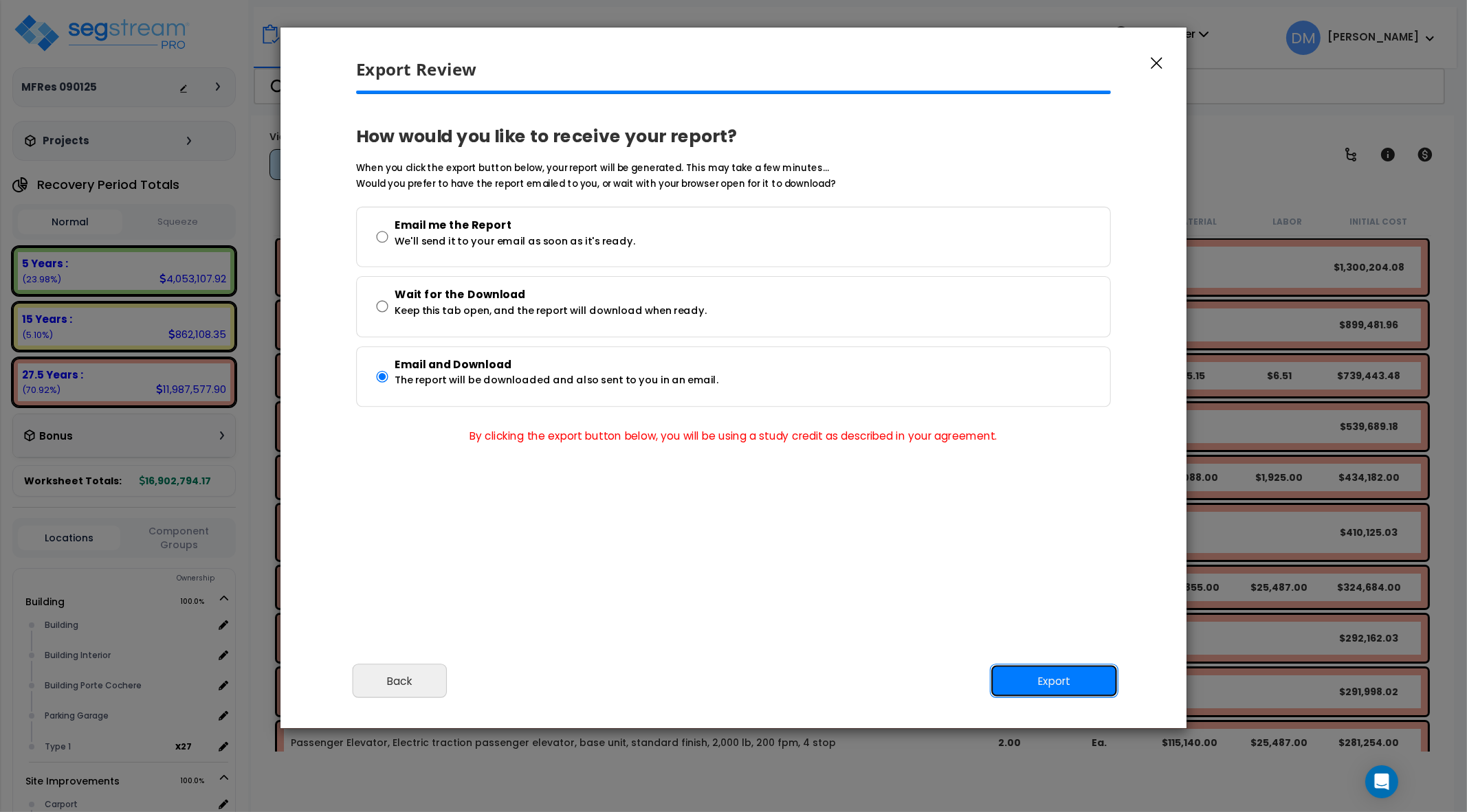
click at [1060, 678] on button "Export" at bounding box center [1055, 681] width 129 height 34
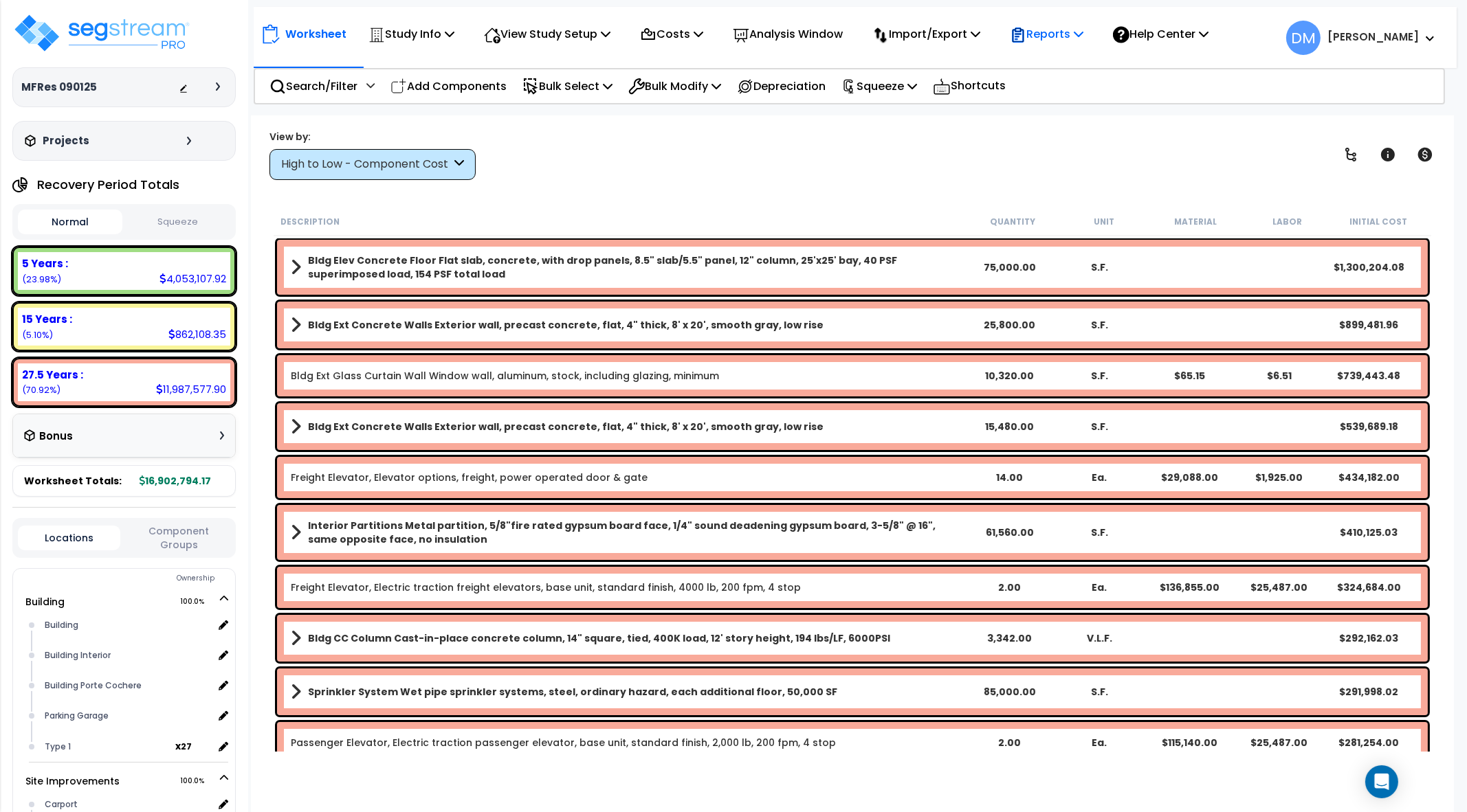
click at [1060, 38] on p "Reports" at bounding box center [1047, 34] width 74 height 19
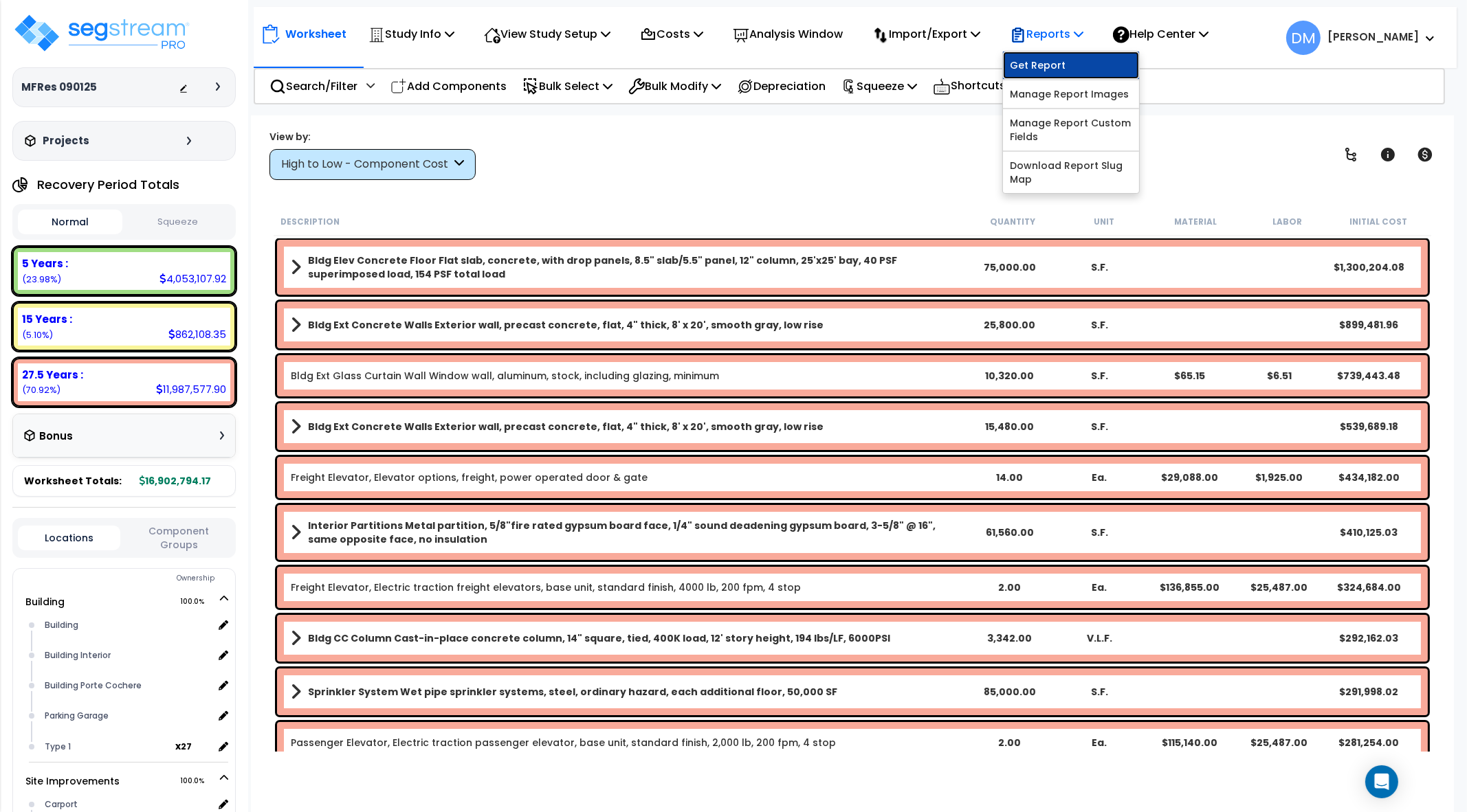
click at [1052, 60] on link "Get Report" at bounding box center [1071, 65] width 136 height 27
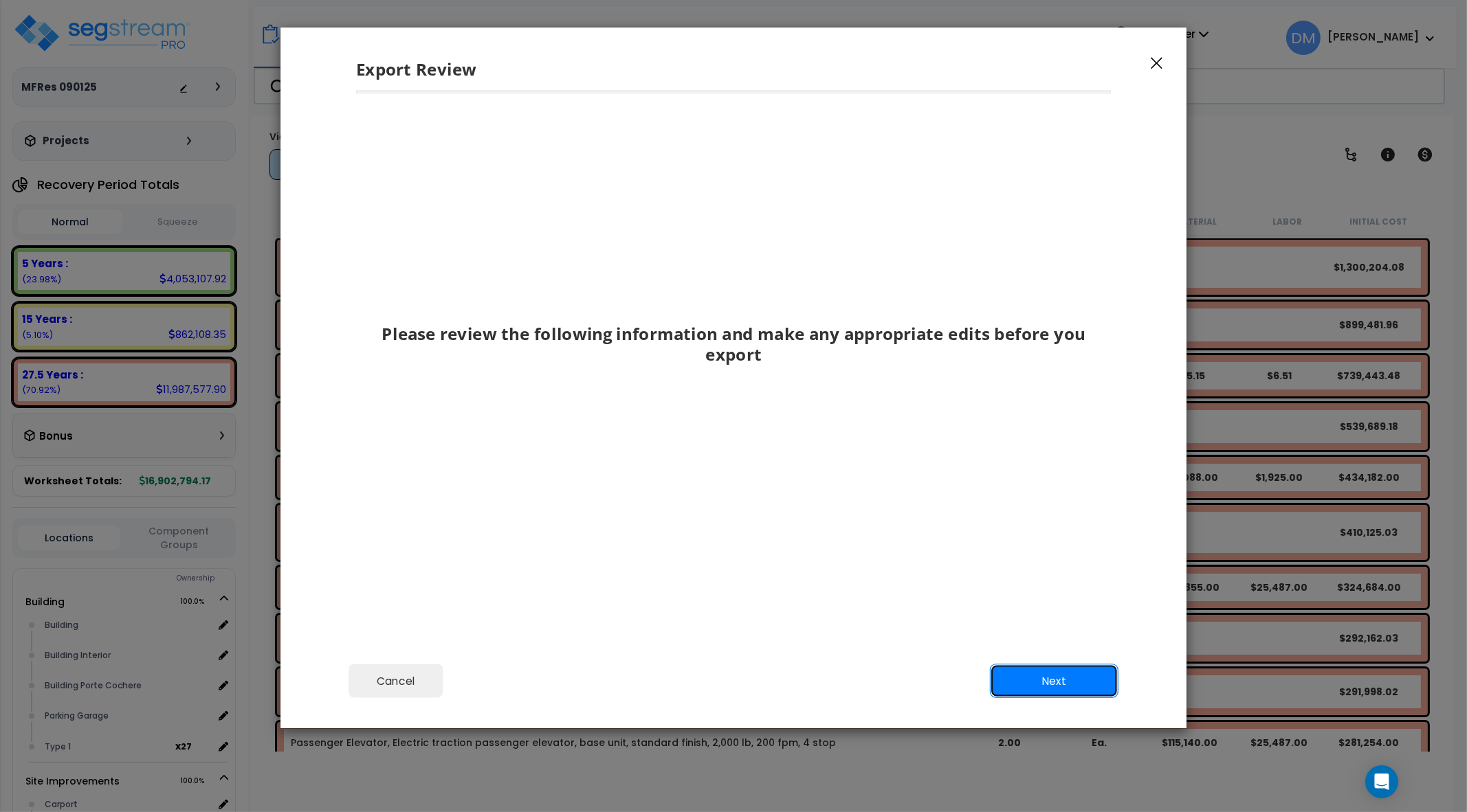
click at [1037, 687] on button "Next" at bounding box center [1055, 681] width 129 height 34
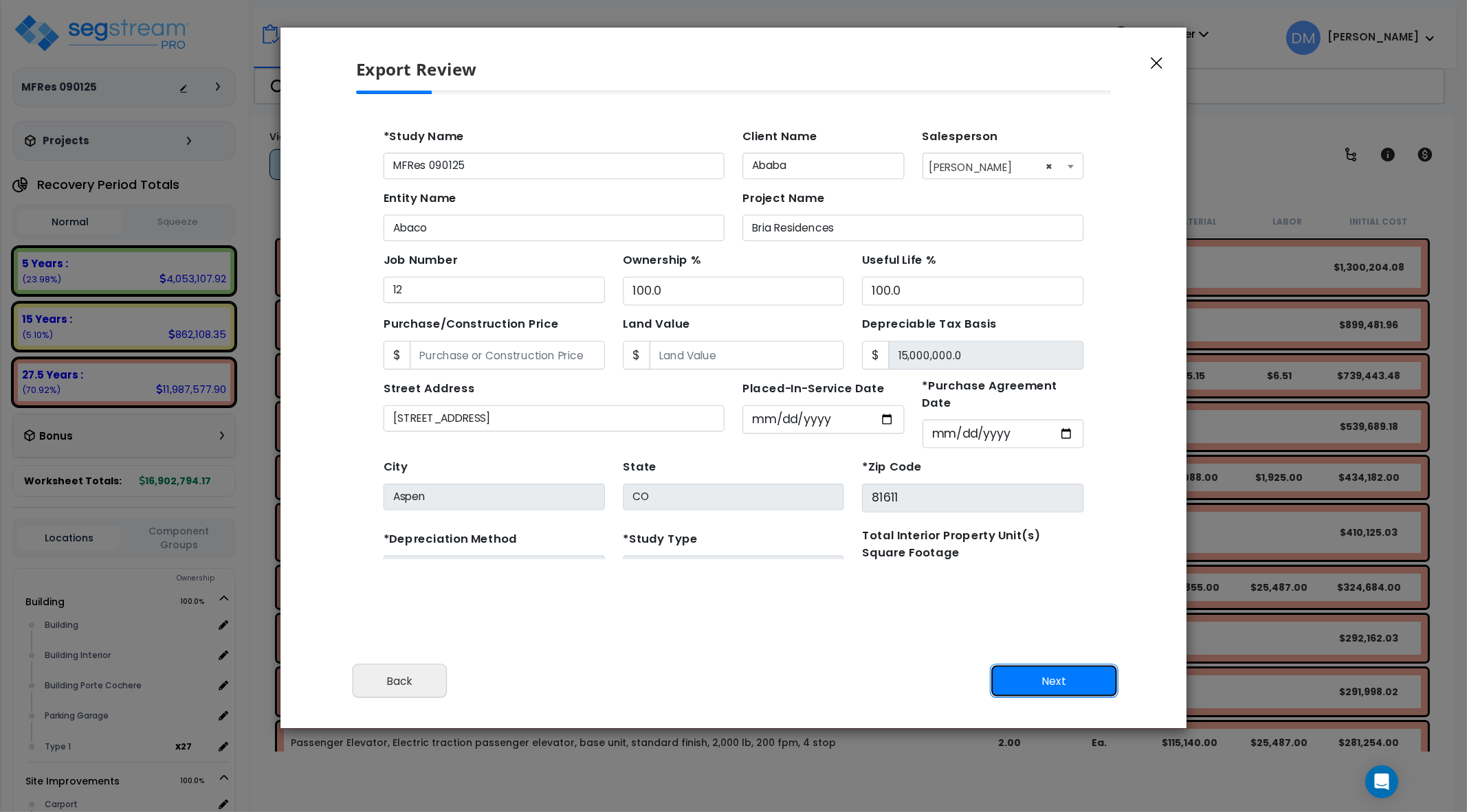
click at [1044, 673] on button "Next" at bounding box center [1055, 681] width 129 height 34
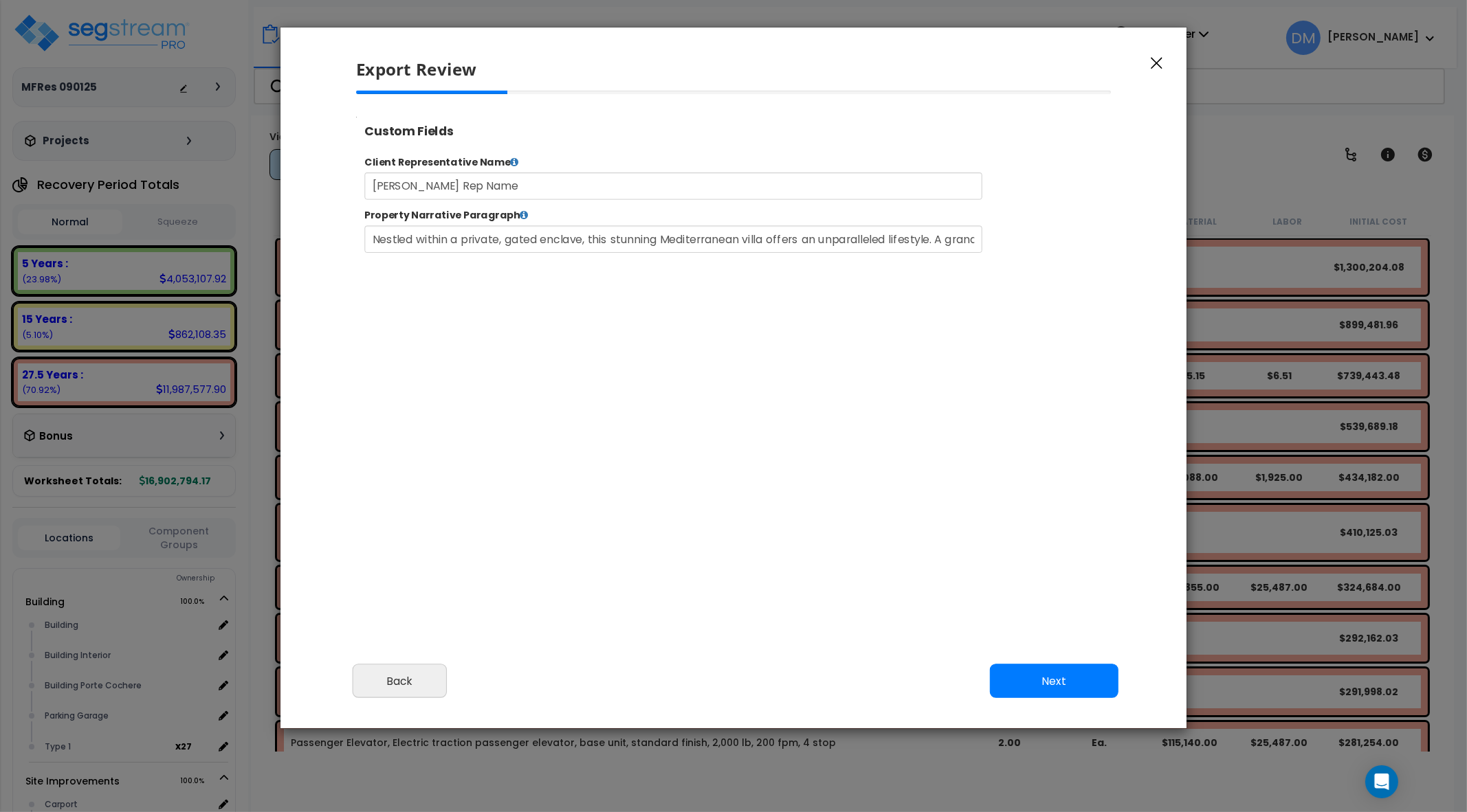
click at [1056, 675] on button "Next" at bounding box center [1055, 681] width 129 height 34
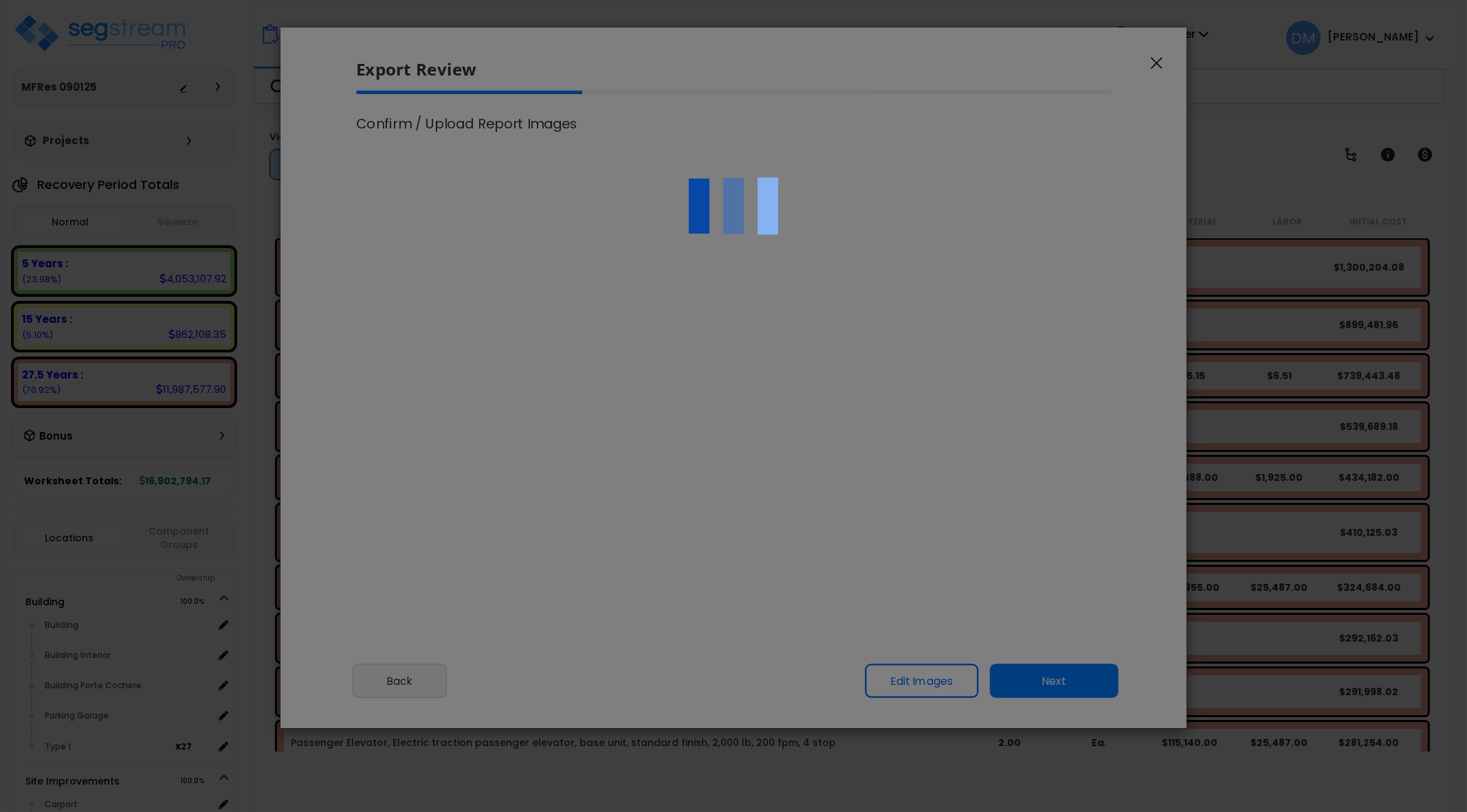
select select "2025"
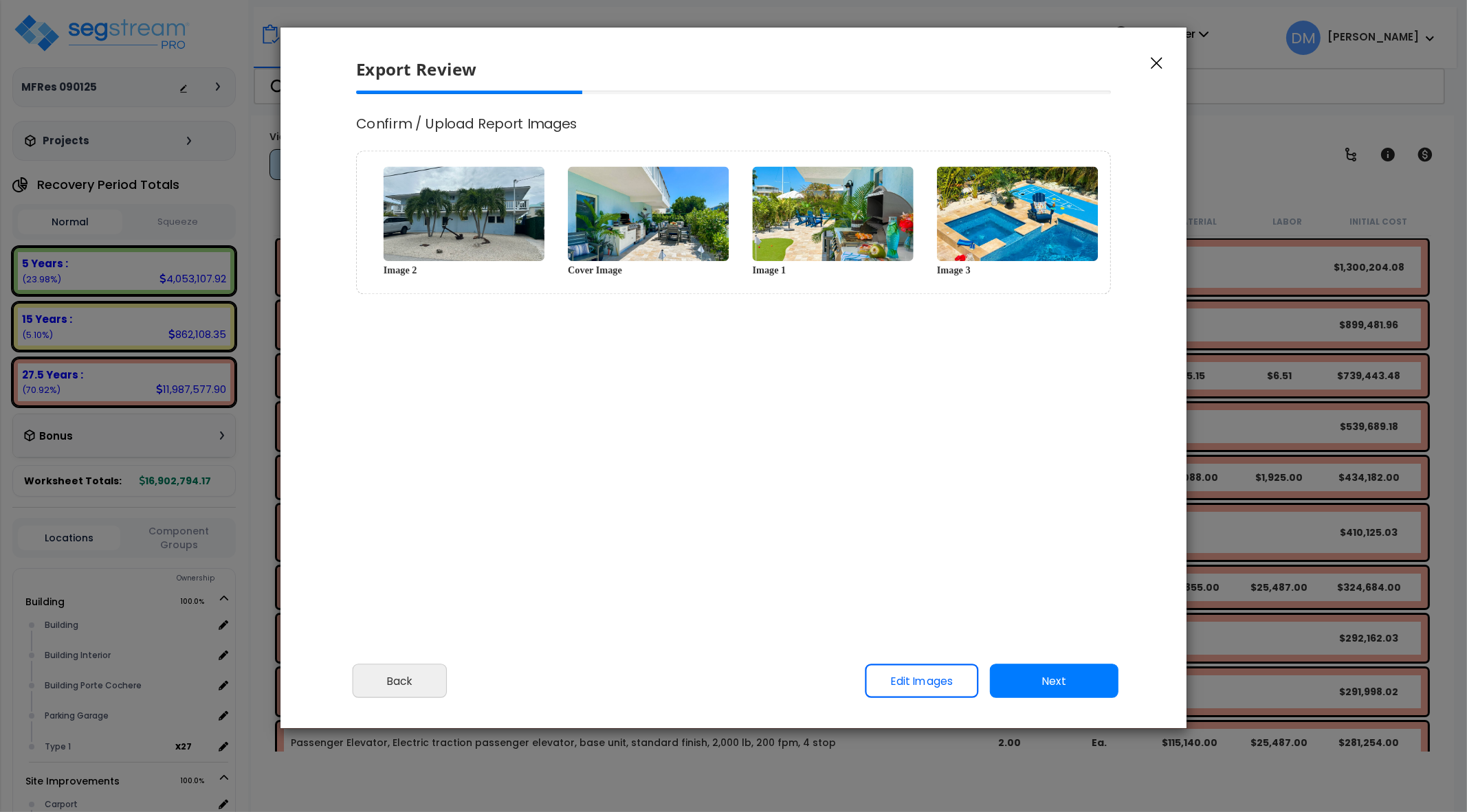
click at [1058, 675] on button "Next" at bounding box center [1055, 681] width 129 height 34
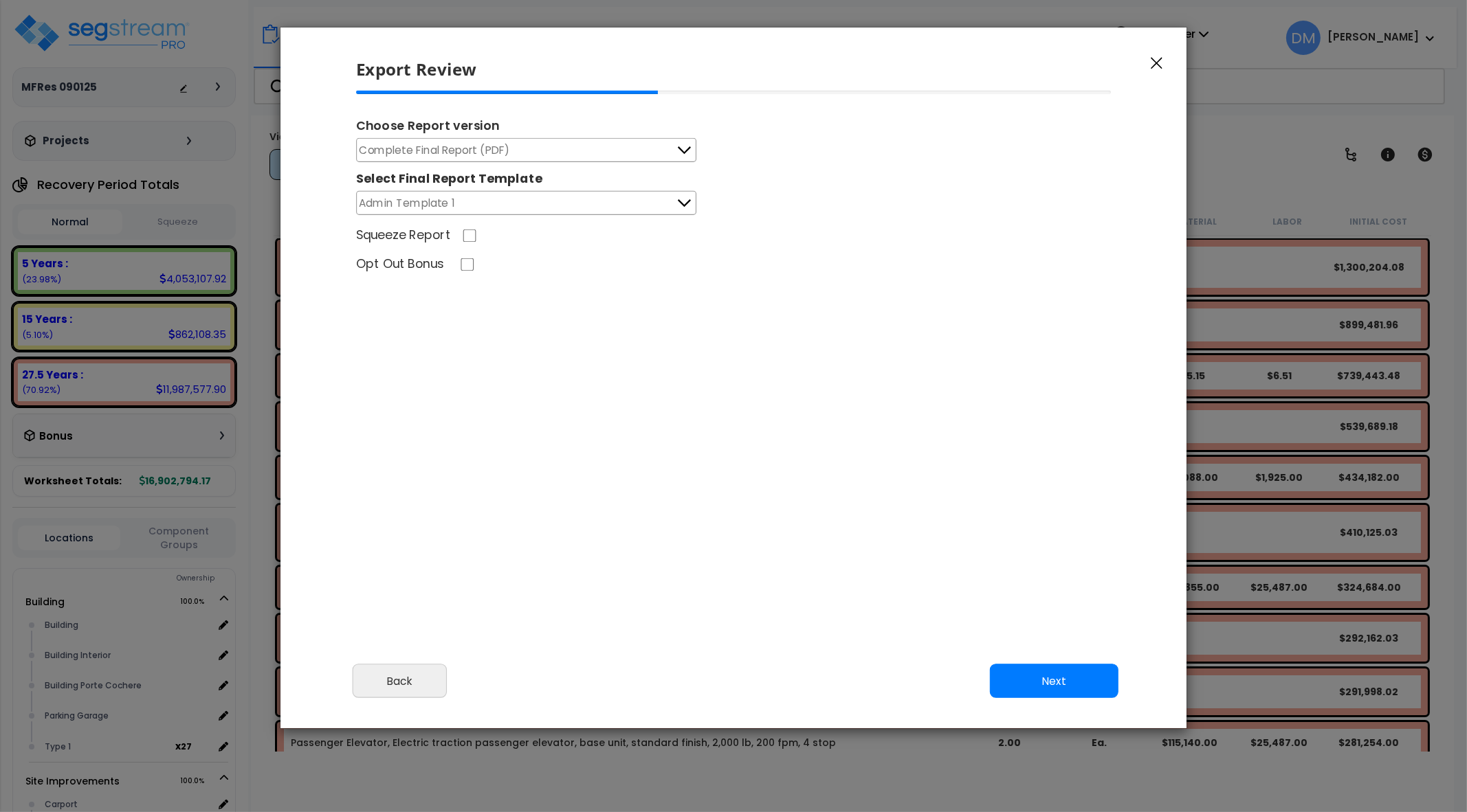
click at [1058, 671] on button "Next" at bounding box center [1055, 681] width 129 height 34
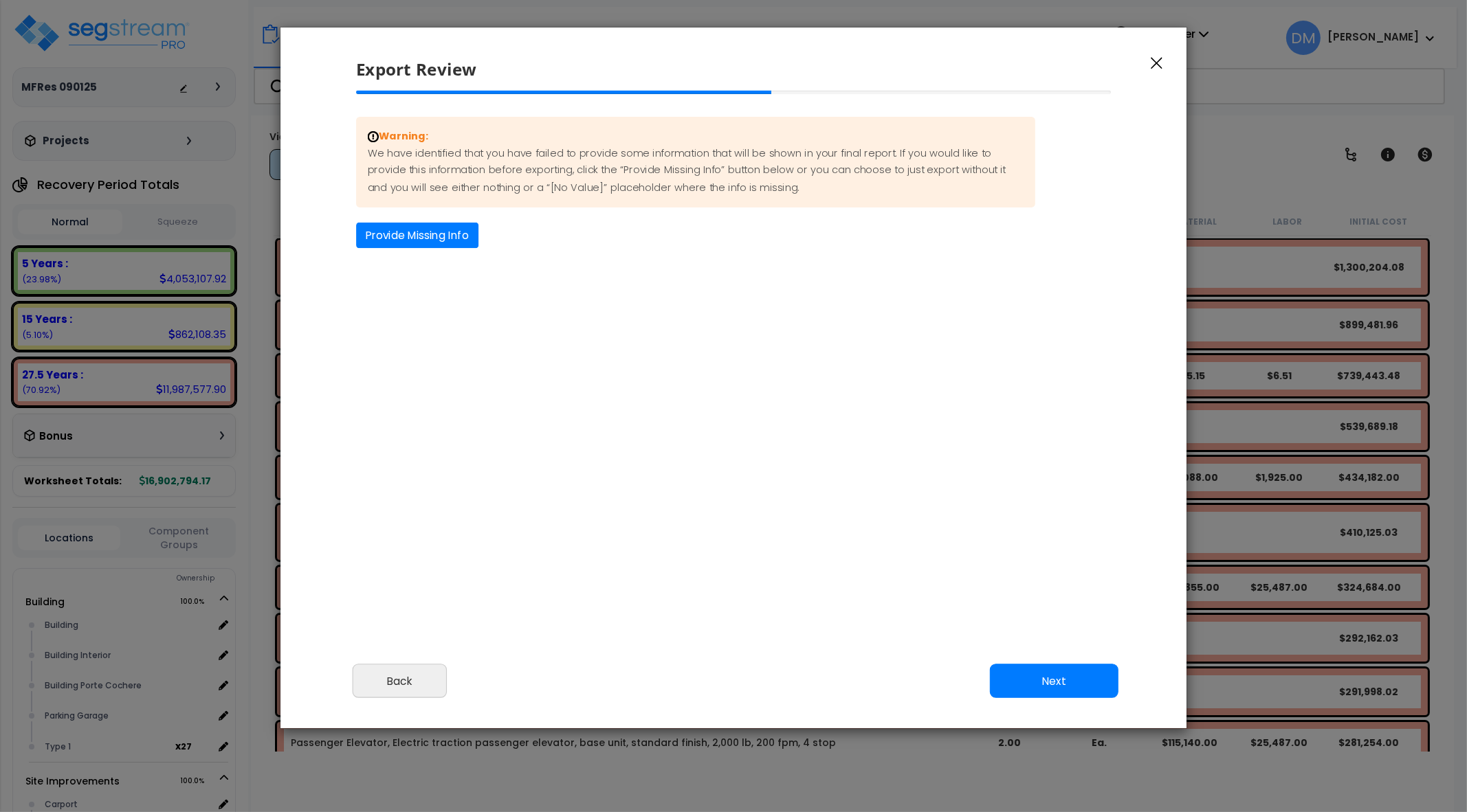
click at [1058, 671] on button "Next" at bounding box center [1055, 681] width 129 height 34
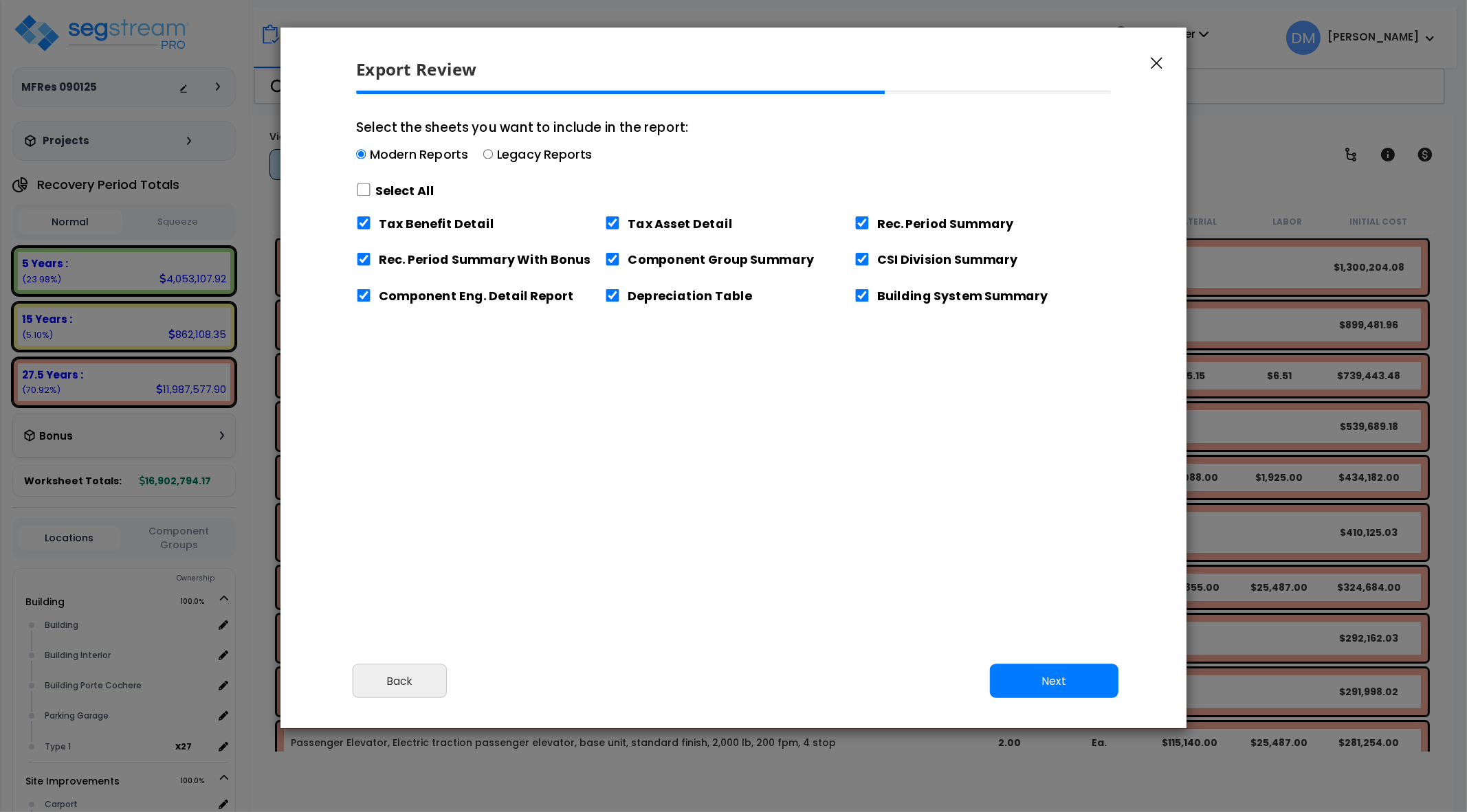
click at [1058, 671] on button "Next" at bounding box center [1055, 681] width 129 height 34
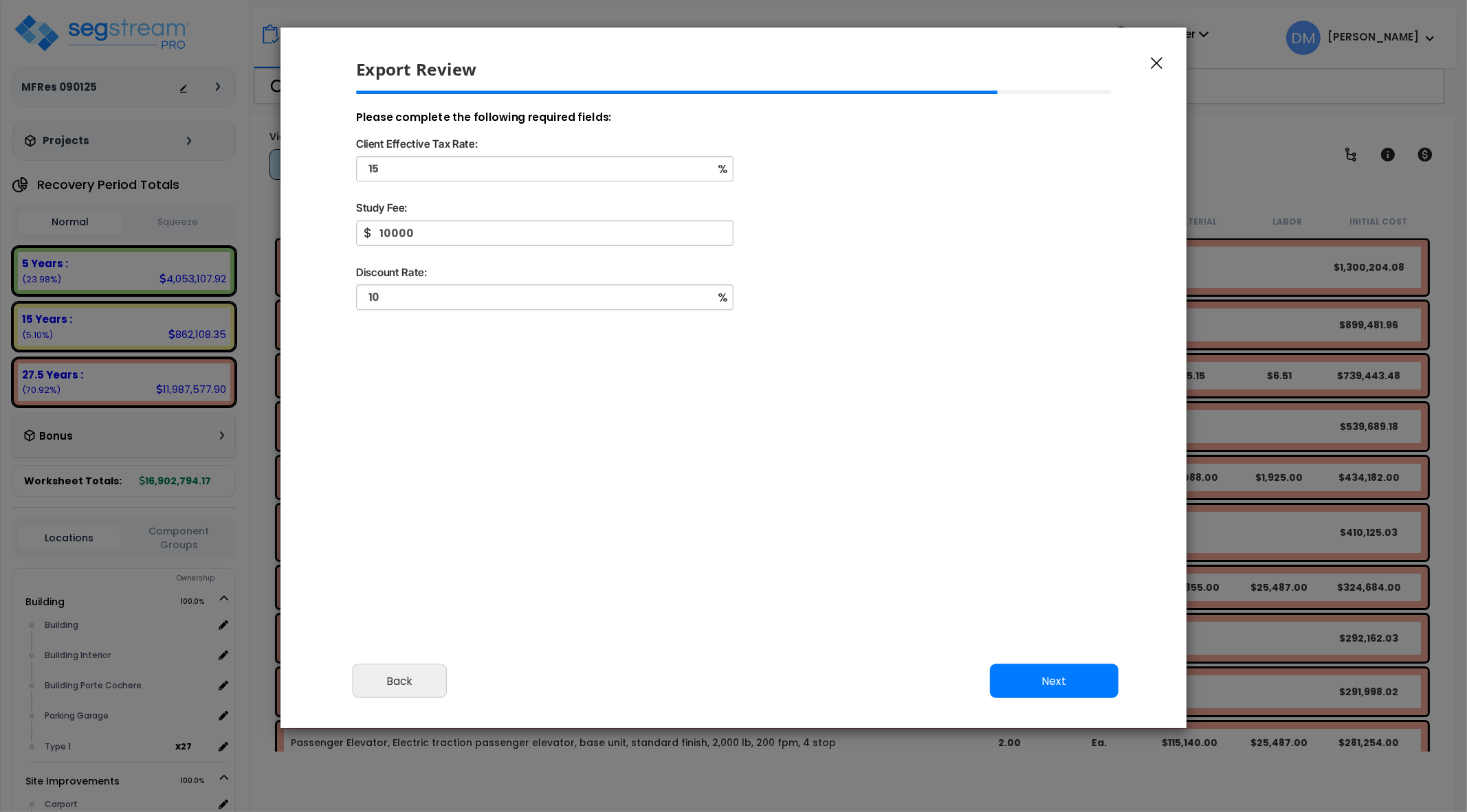
click at [1058, 671] on button "Next" at bounding box center [1055, 681] width 129 height 34
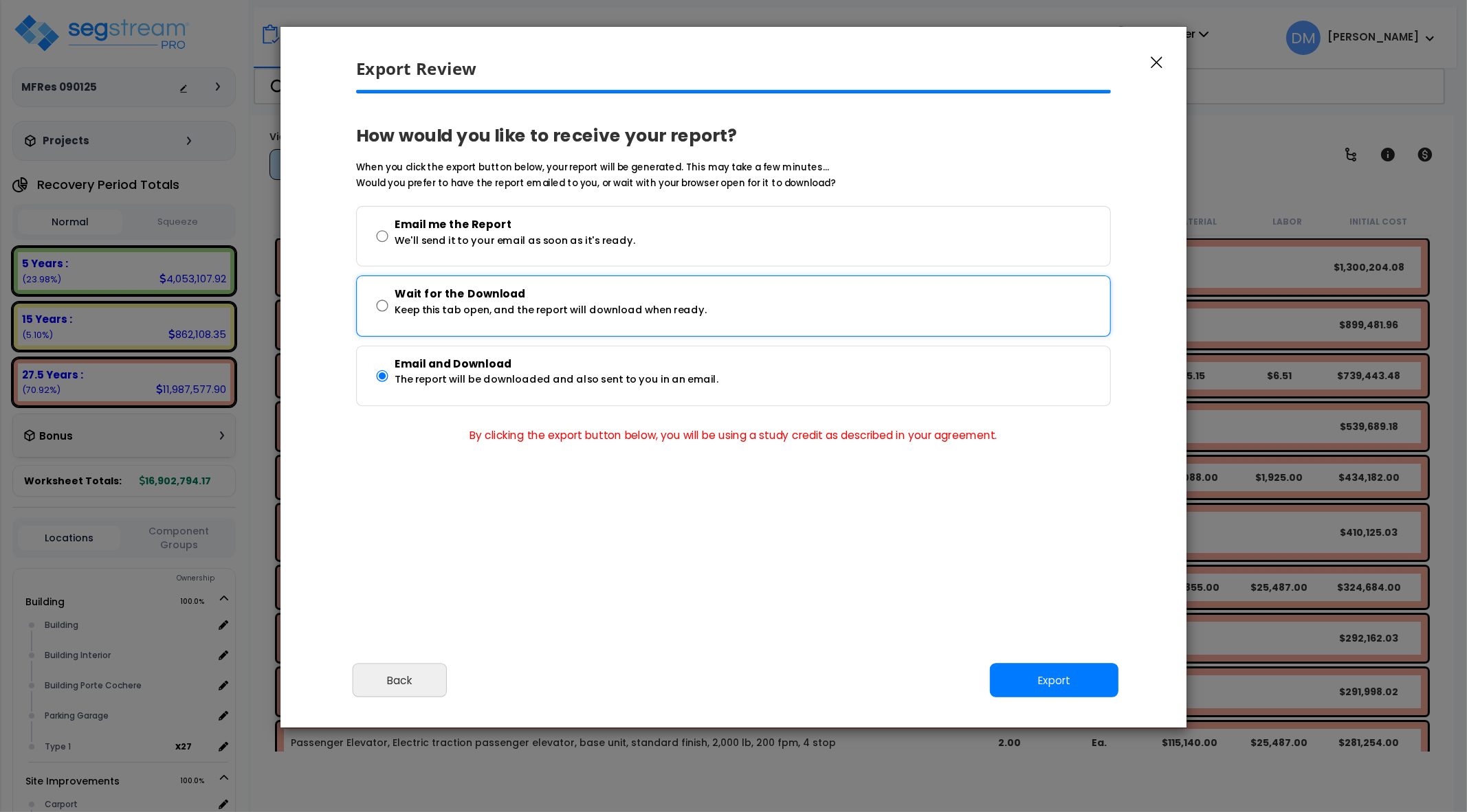
click at [448, 292] on p "Wait for the Download" at bounding box center [550, 295] width 312 height 18
click at [387, 306] on input "Wait for the Download Keep this tab open, and the report will download when rea…" at bounding box center [383, 306] width 12 height 49
radio input "true"
click at [1041, 662] on div "Cancel Back Next Export Edit Images" at bounding box center [734, 691] width 906 height 75
click at [1041, 668] on button "Export" at bounding box center [1055, 680] width 129 height 34
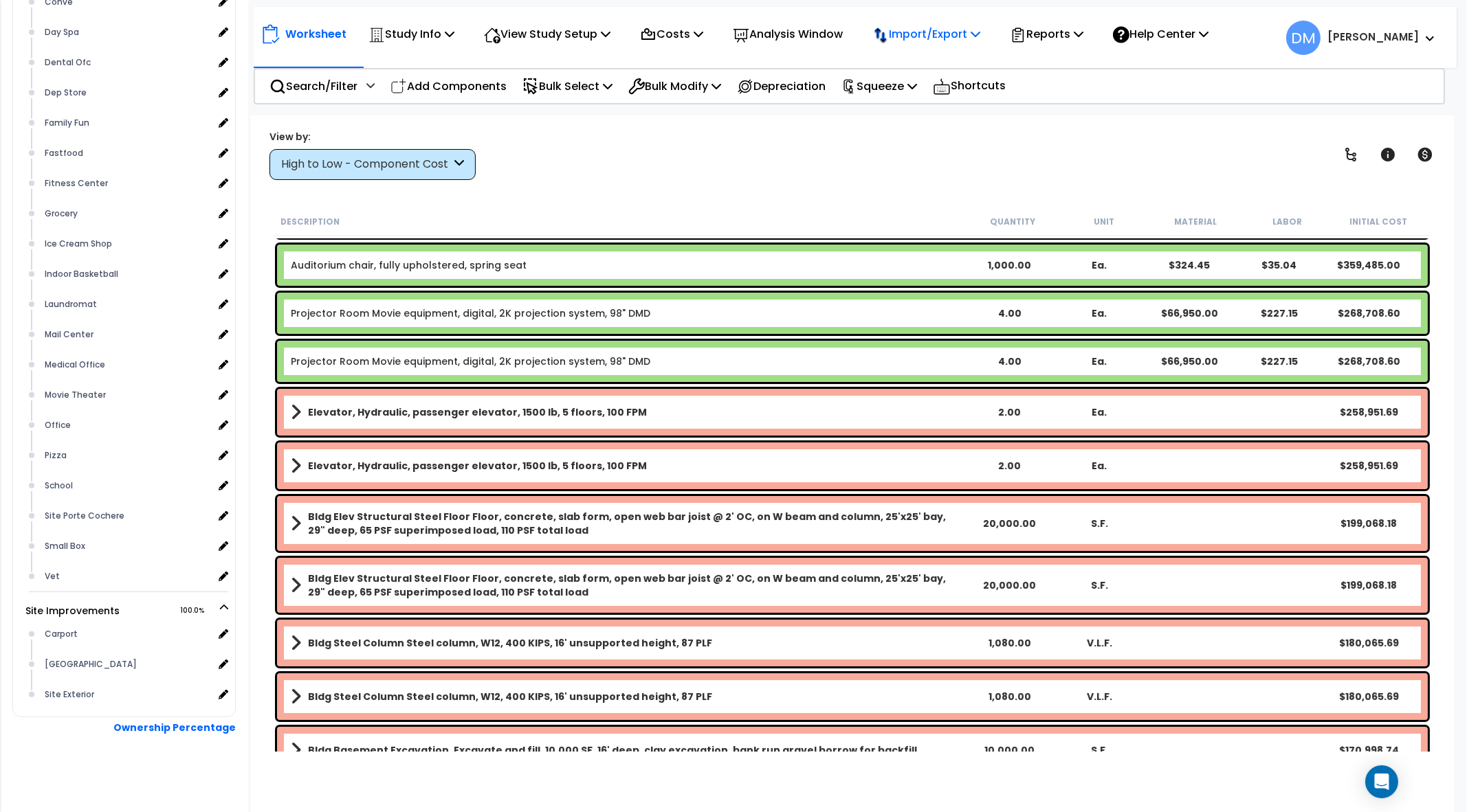
scroll to position [1253, 0]
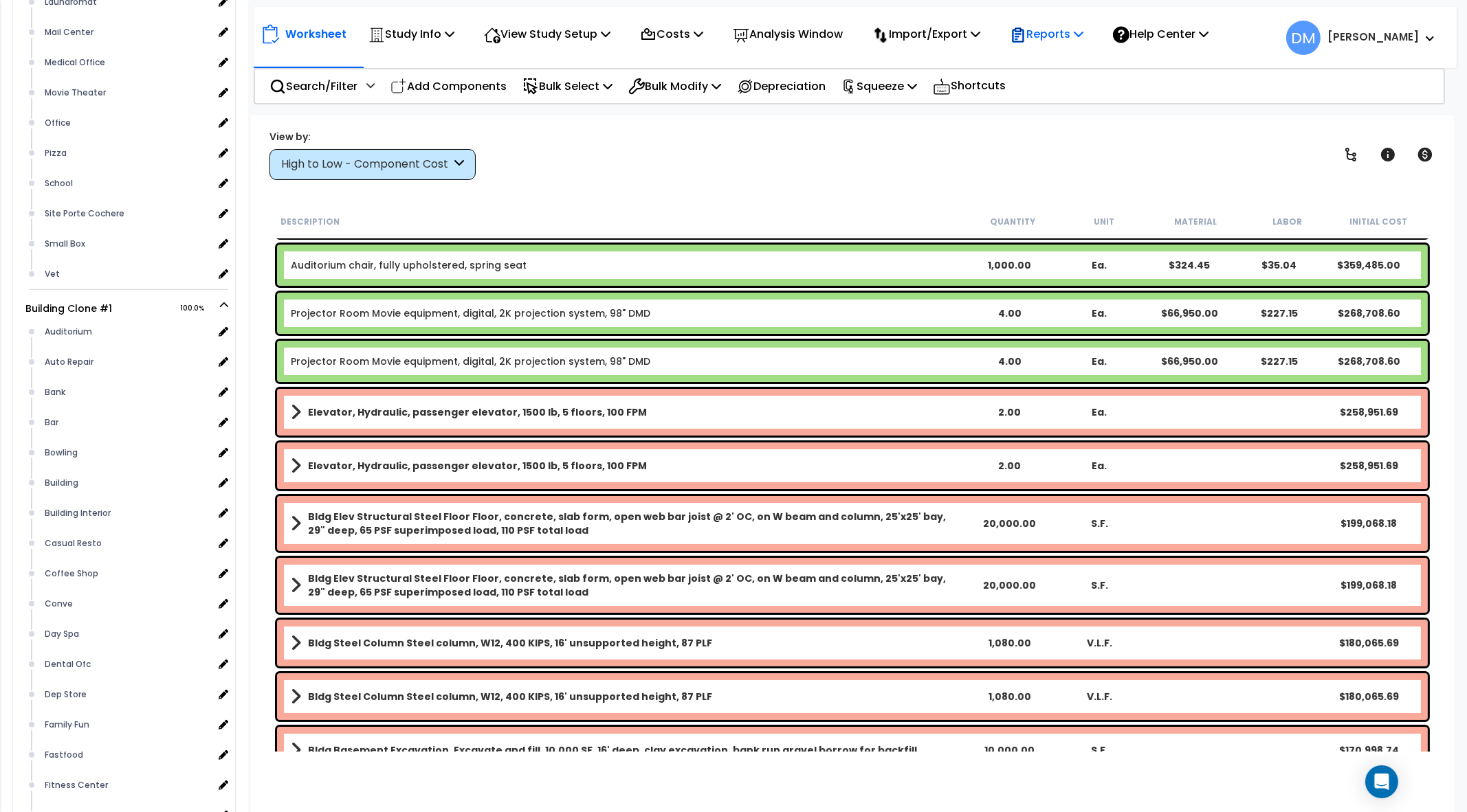
click at [1051, 26] on p "Reports" at bounding box center [1047, 34] width 74 height 19
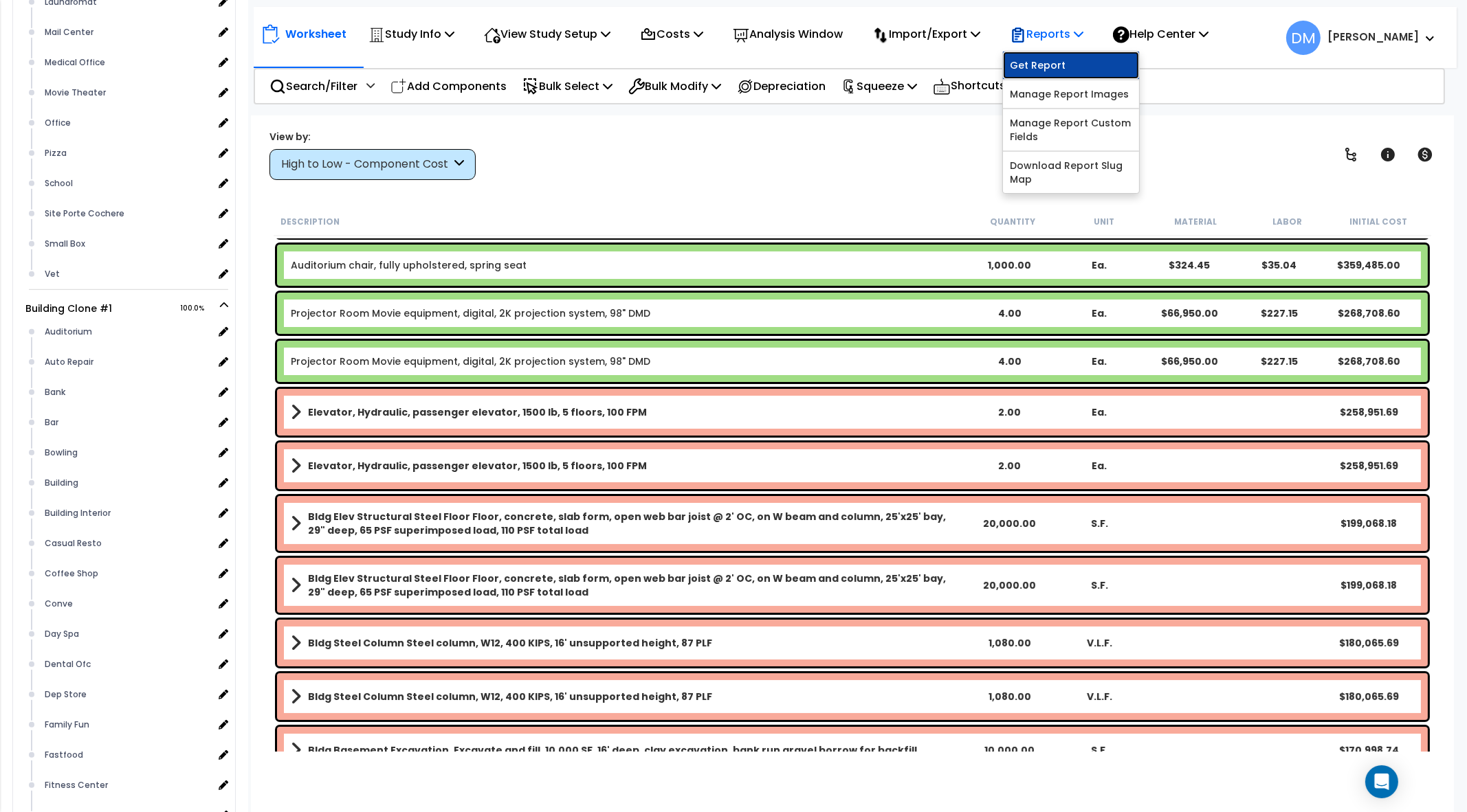
click at [1057, 58] on link "Get Report" at bounding box center [1071, 65] width 136 height 27
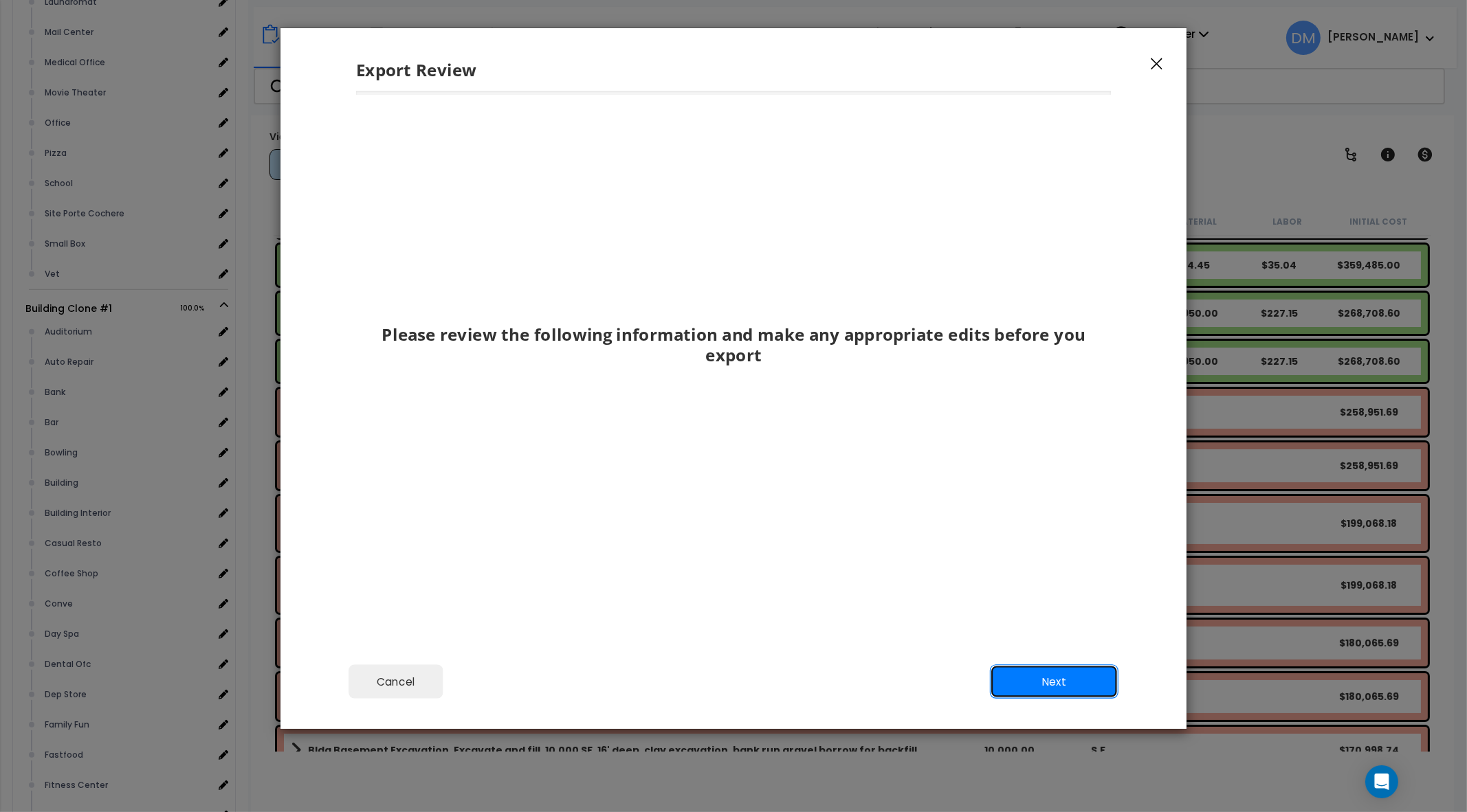
click at [1026, 678] on button "Next" at bounding box center [1055, 682] width 129 height 34
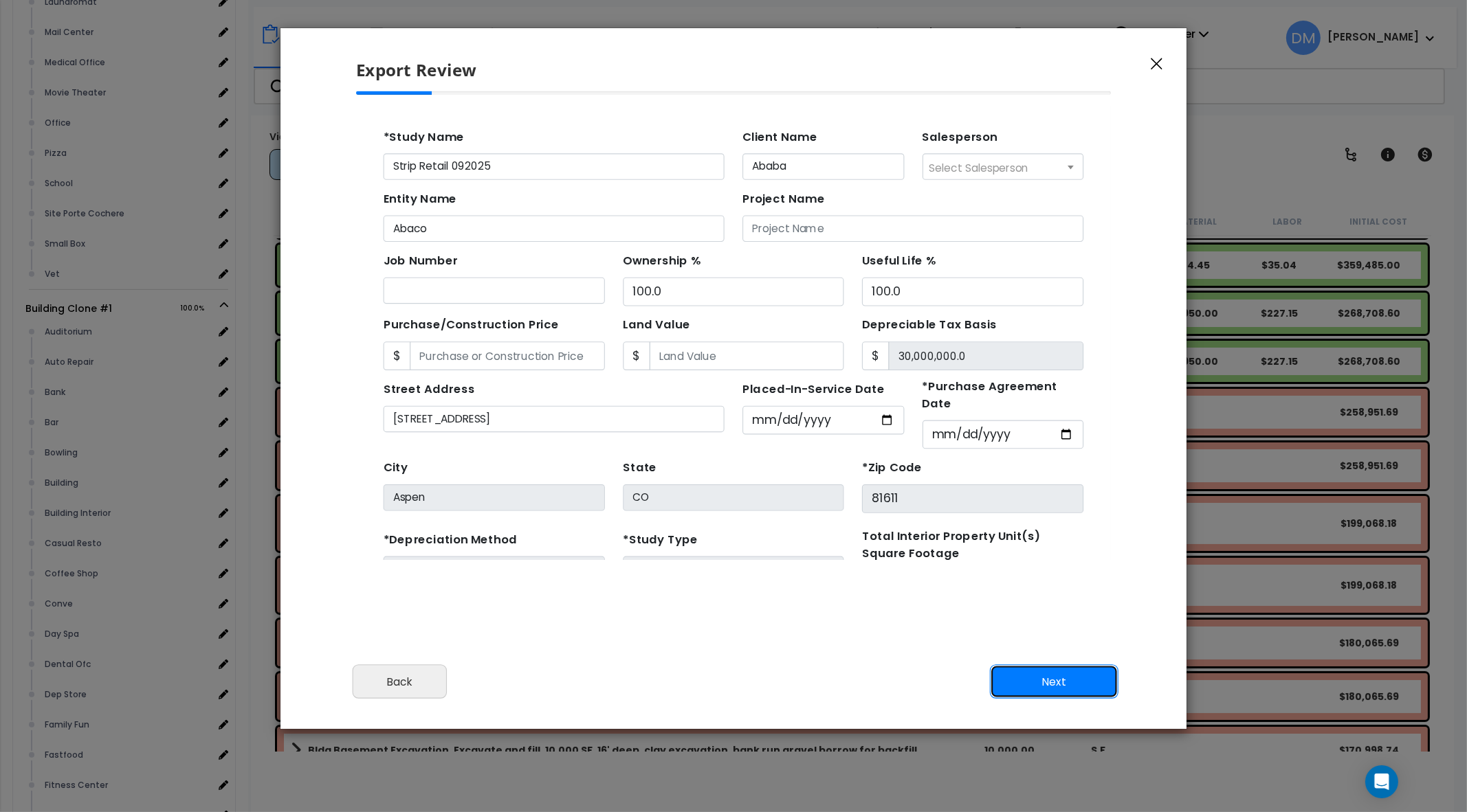
click at [1031, 680] on button "Next" at bounding box center [1055, 682] width 129 height 34
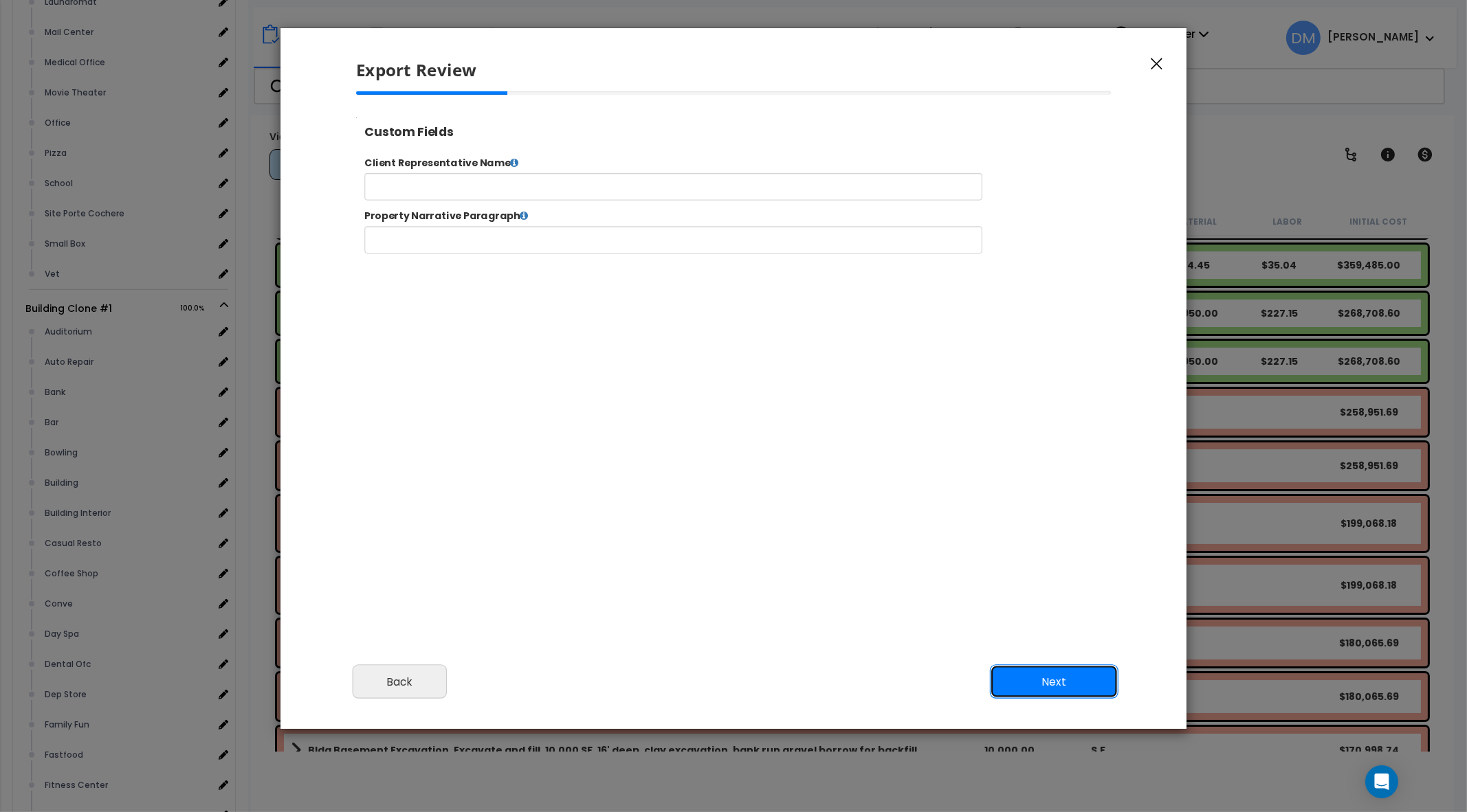
click at [1042, 676] on button "Next" at bounding box center [1055, 682] width 129 height 34
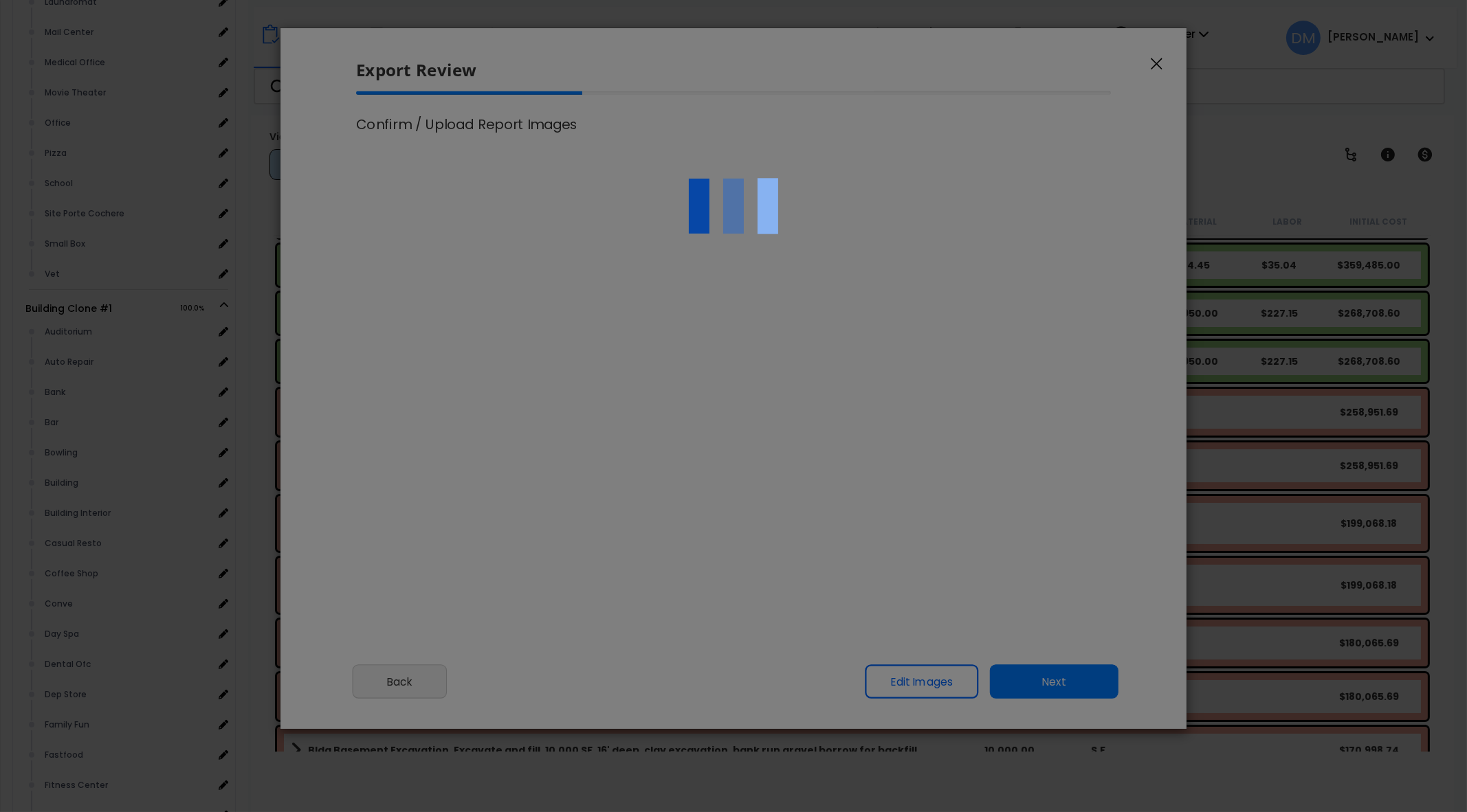
select select "2025"
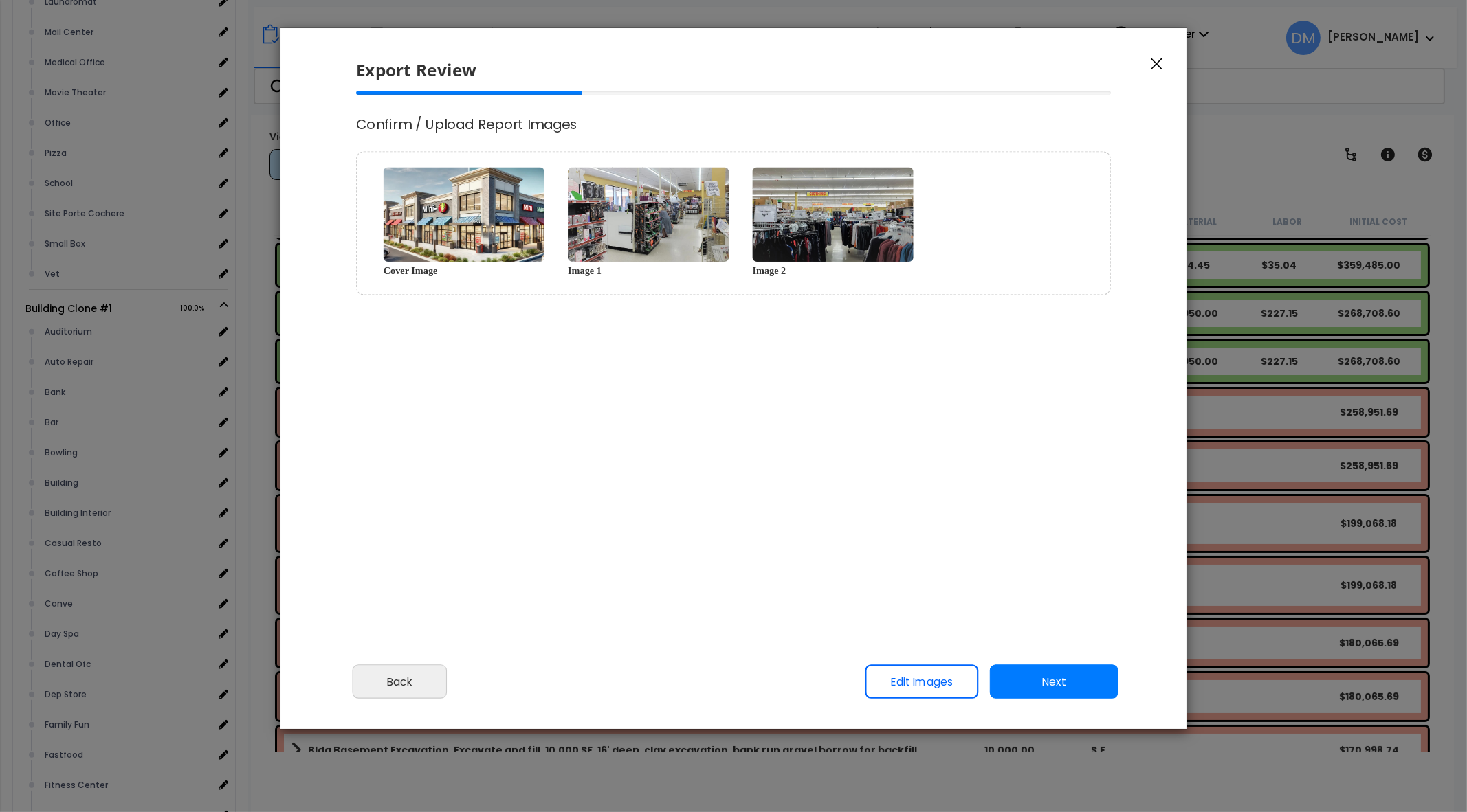
scroll to position [0, 0]
click at [1045, 677] on button "Next" at bounding box center [1055, 682] width 129 height 34
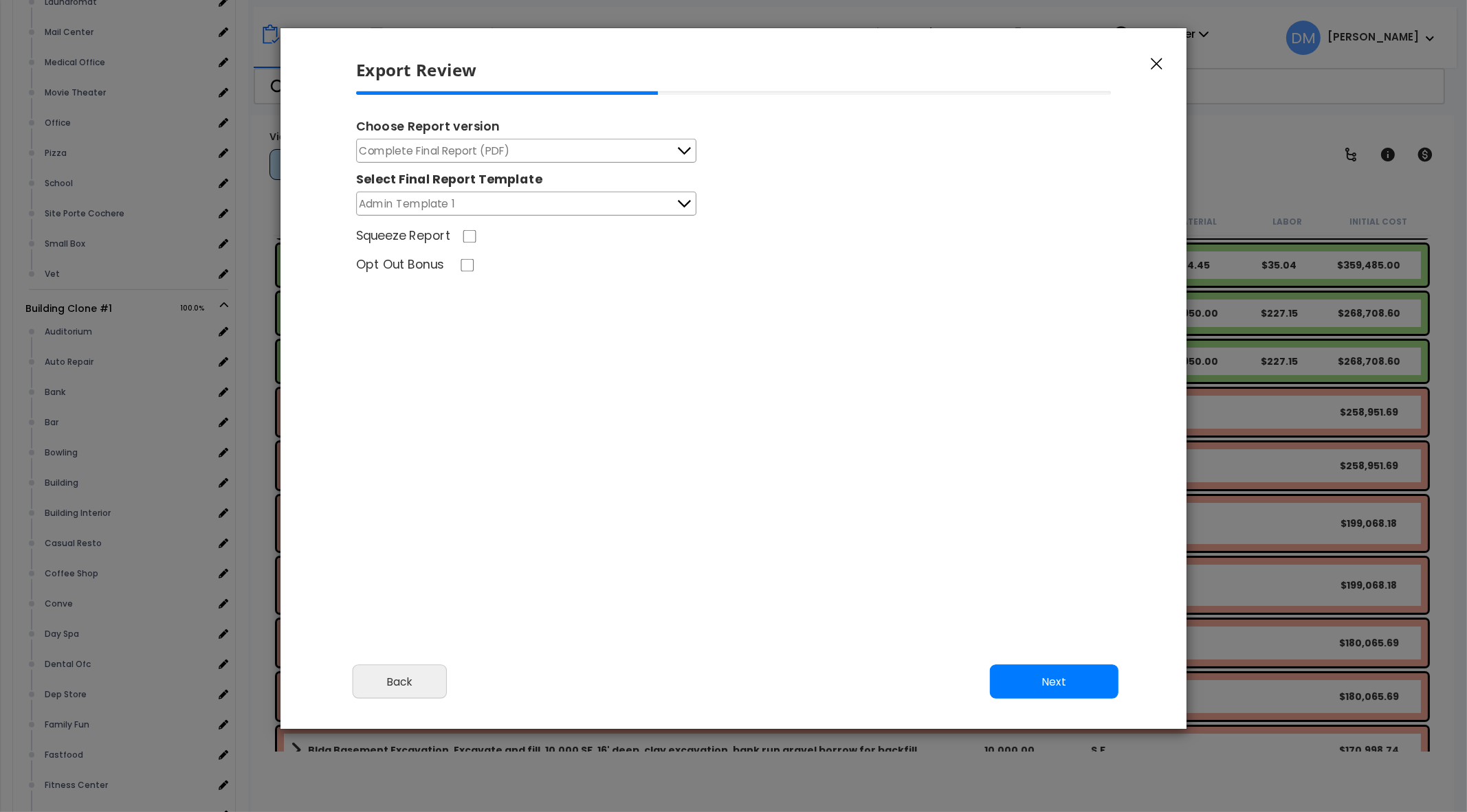
click at [1069, 675] on button "Next" at bounding box center [1055, 682] width 129 height 34
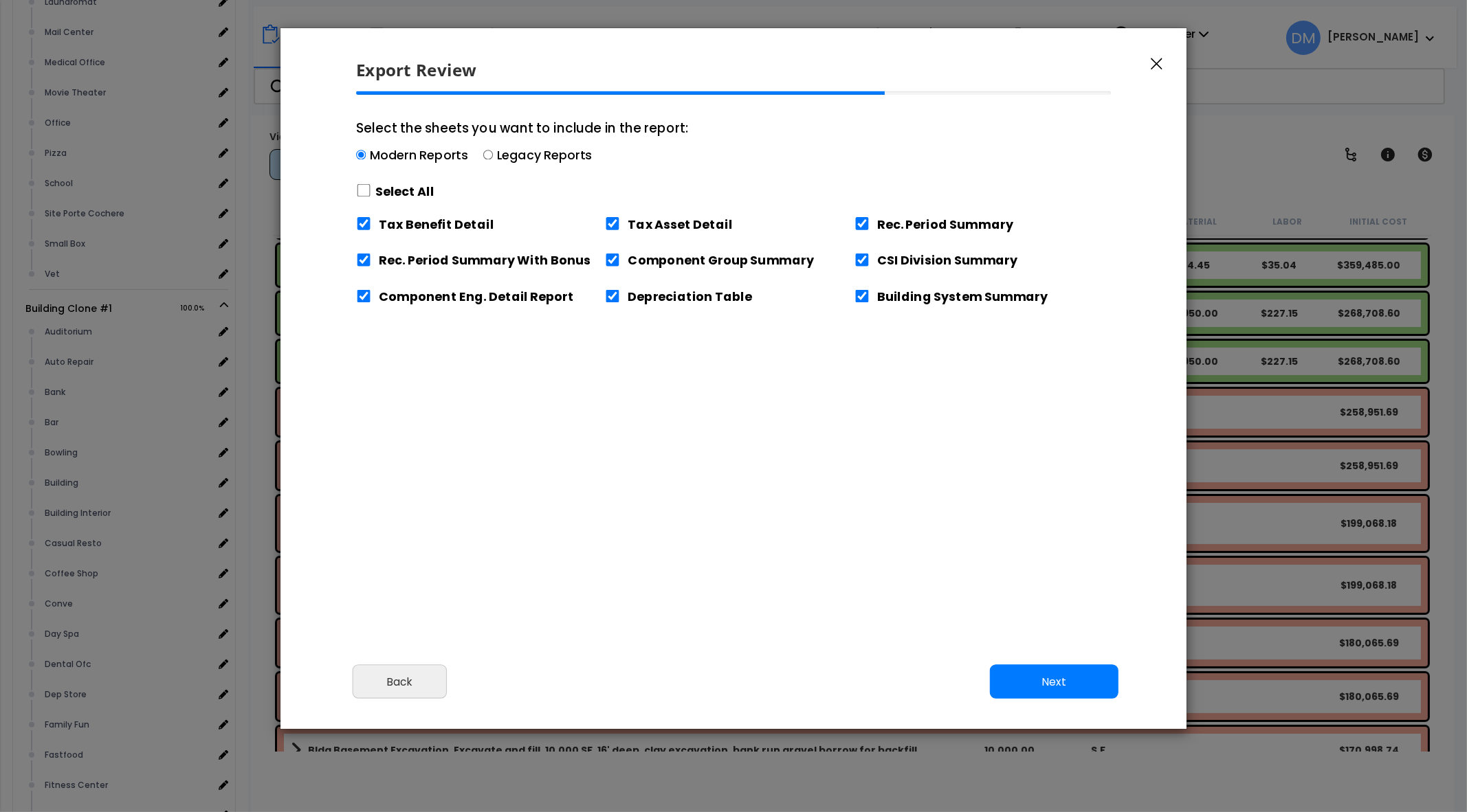
click at [1069, 675] on button "Next" at bounding box center [1055, 682] width 129 height 34
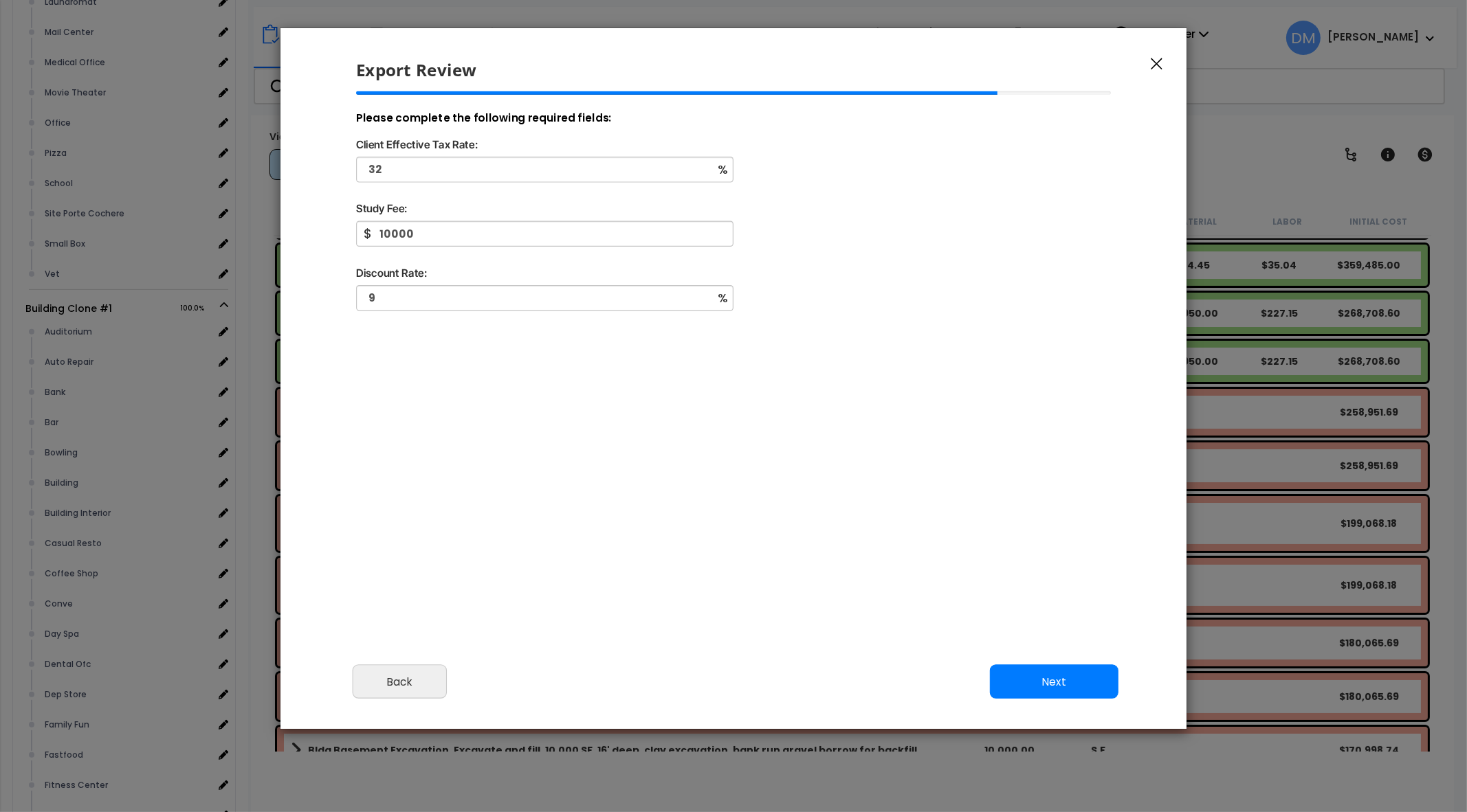
click at [1069, 674] on button "Next" at bounding box center [1055, 682] width 129 height 34
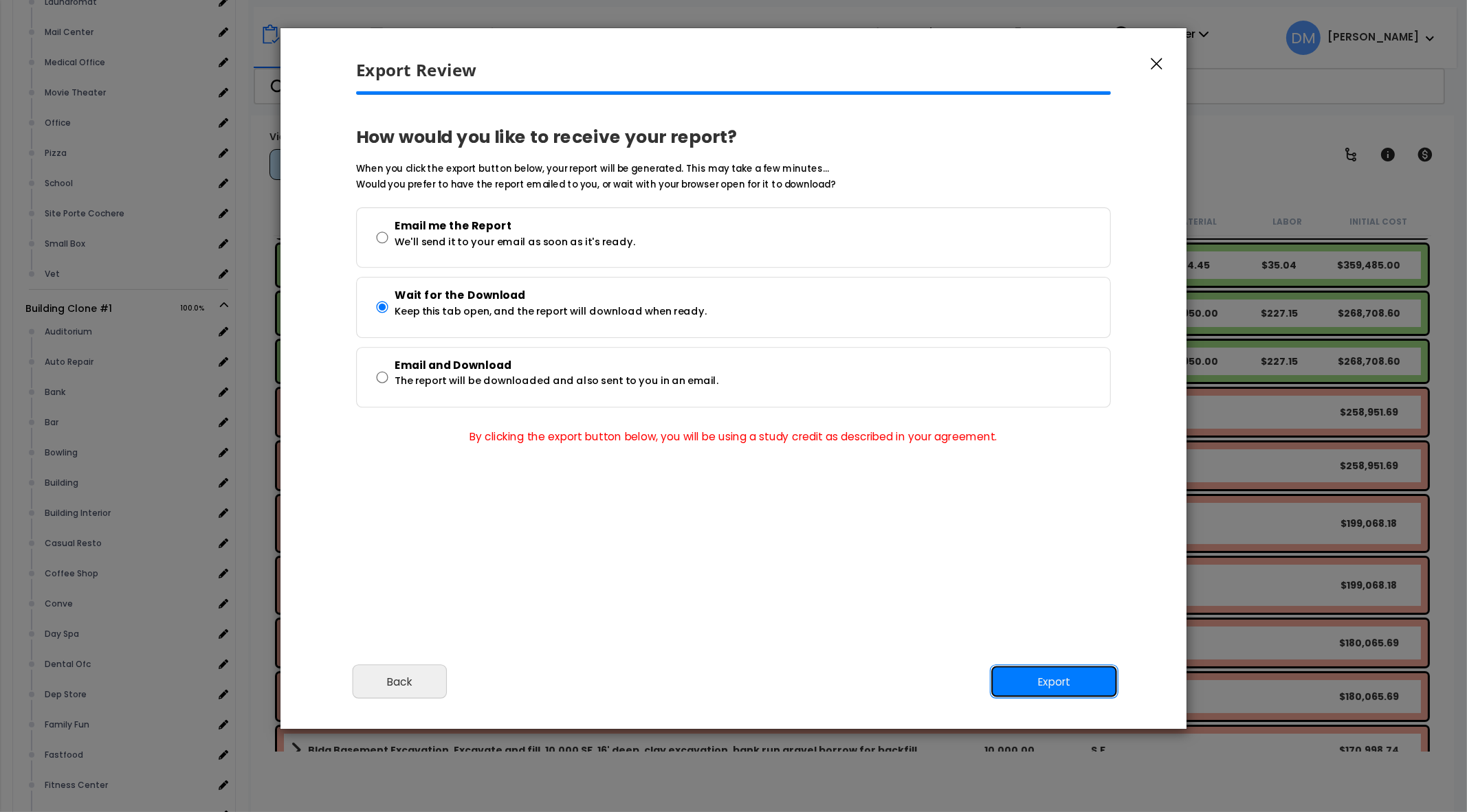
click at [1069, 674] on button "Export" at bounding box center [1055, 682] width 129 height 34
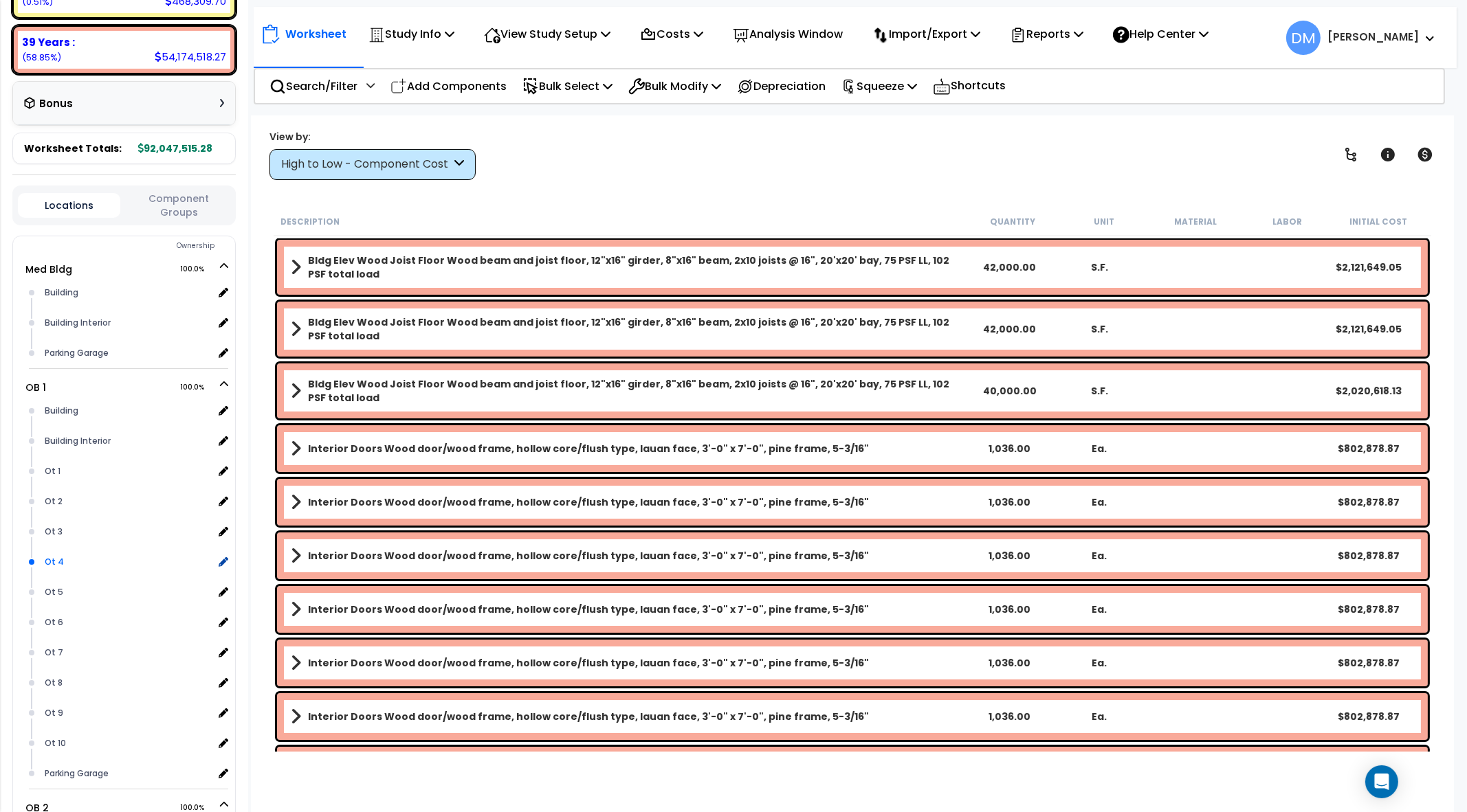
scroll to position [461, 0]
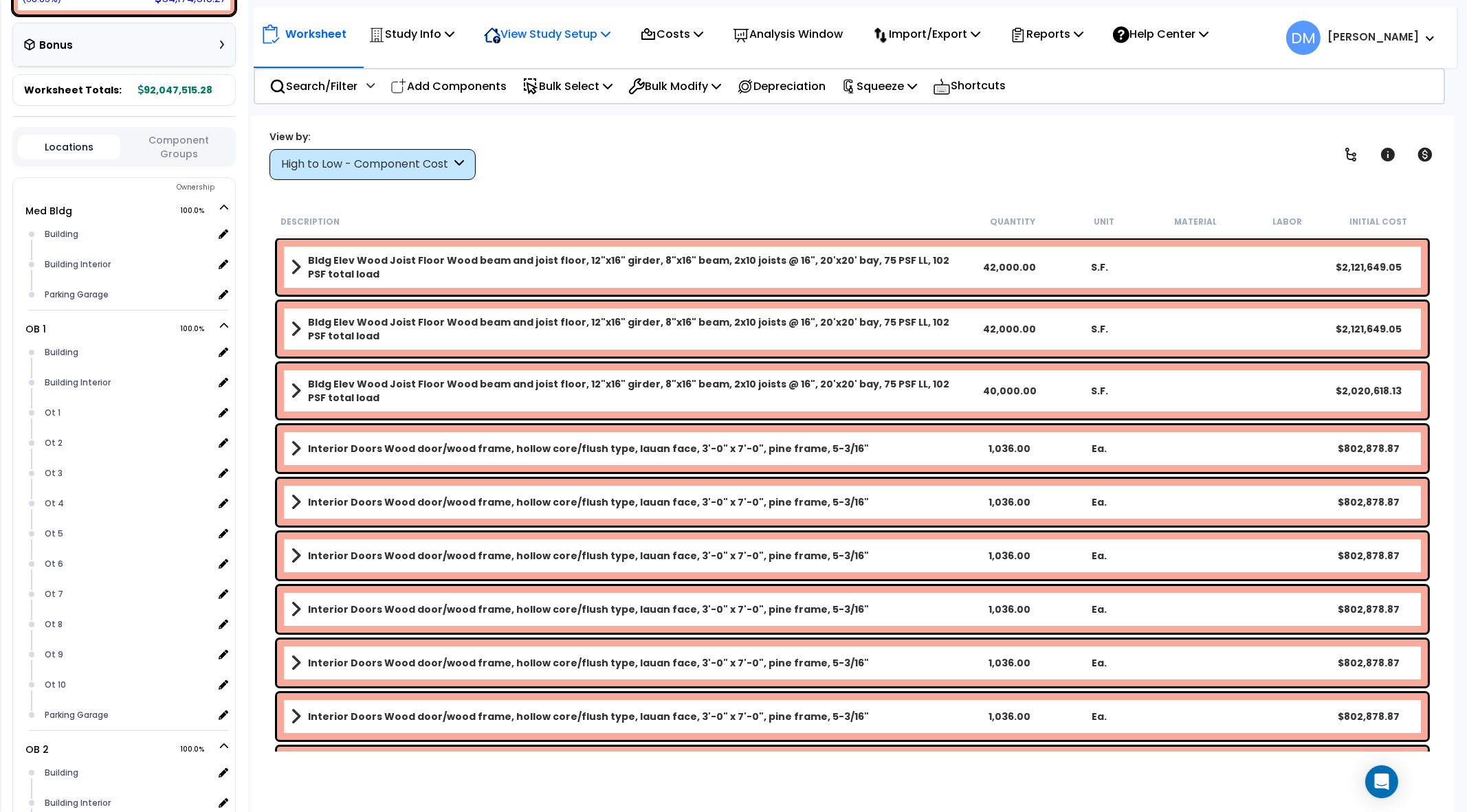
click at [582, 25] on p "View Study Setup" at bounding box center [546, 34] width 126 height 19
click at [449, 34] on icon at bounding box center [449, 34] width 9 height 11
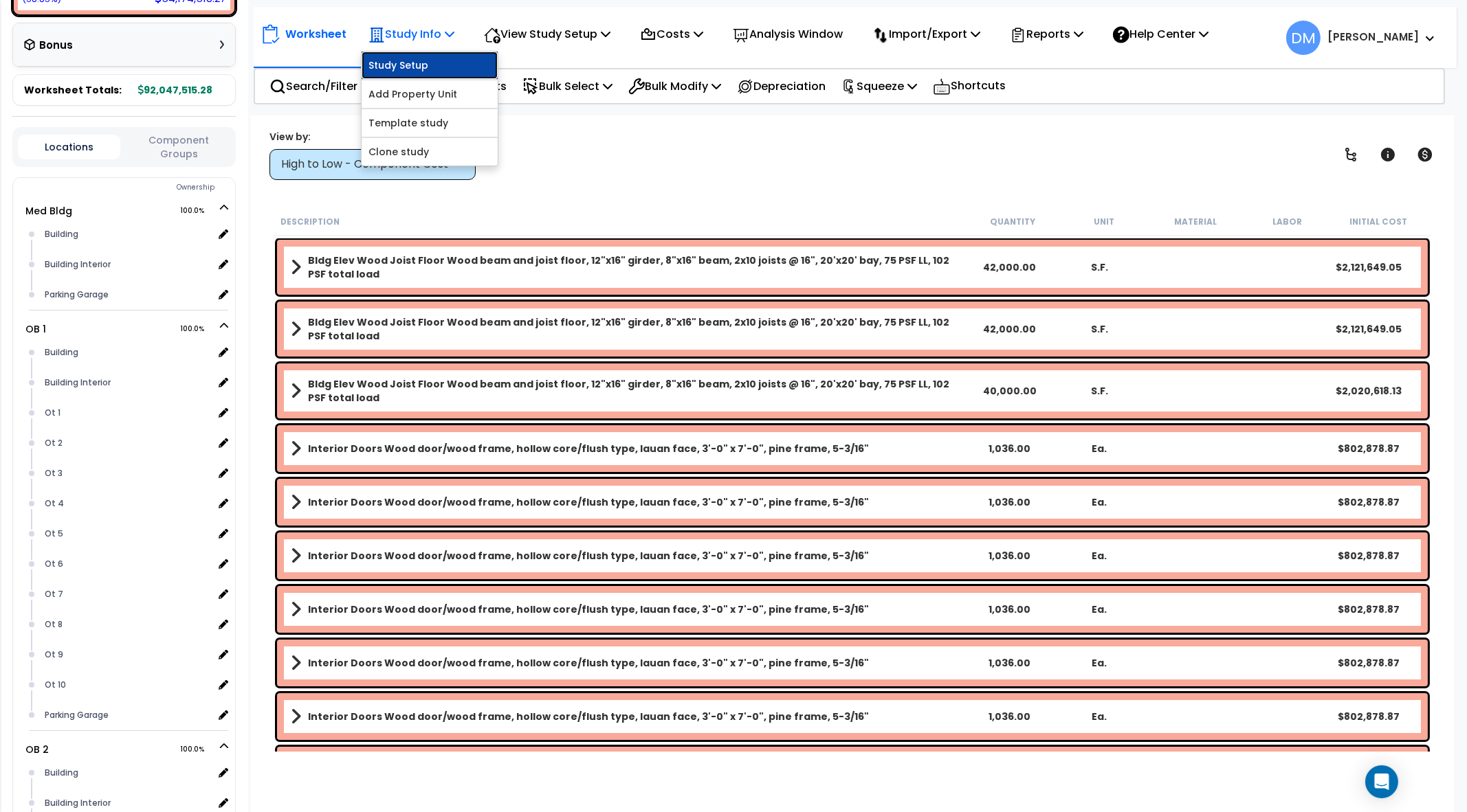
click at [438, 61] on link "Study Setup" at bounding box center [430, 65] width 136 height 27
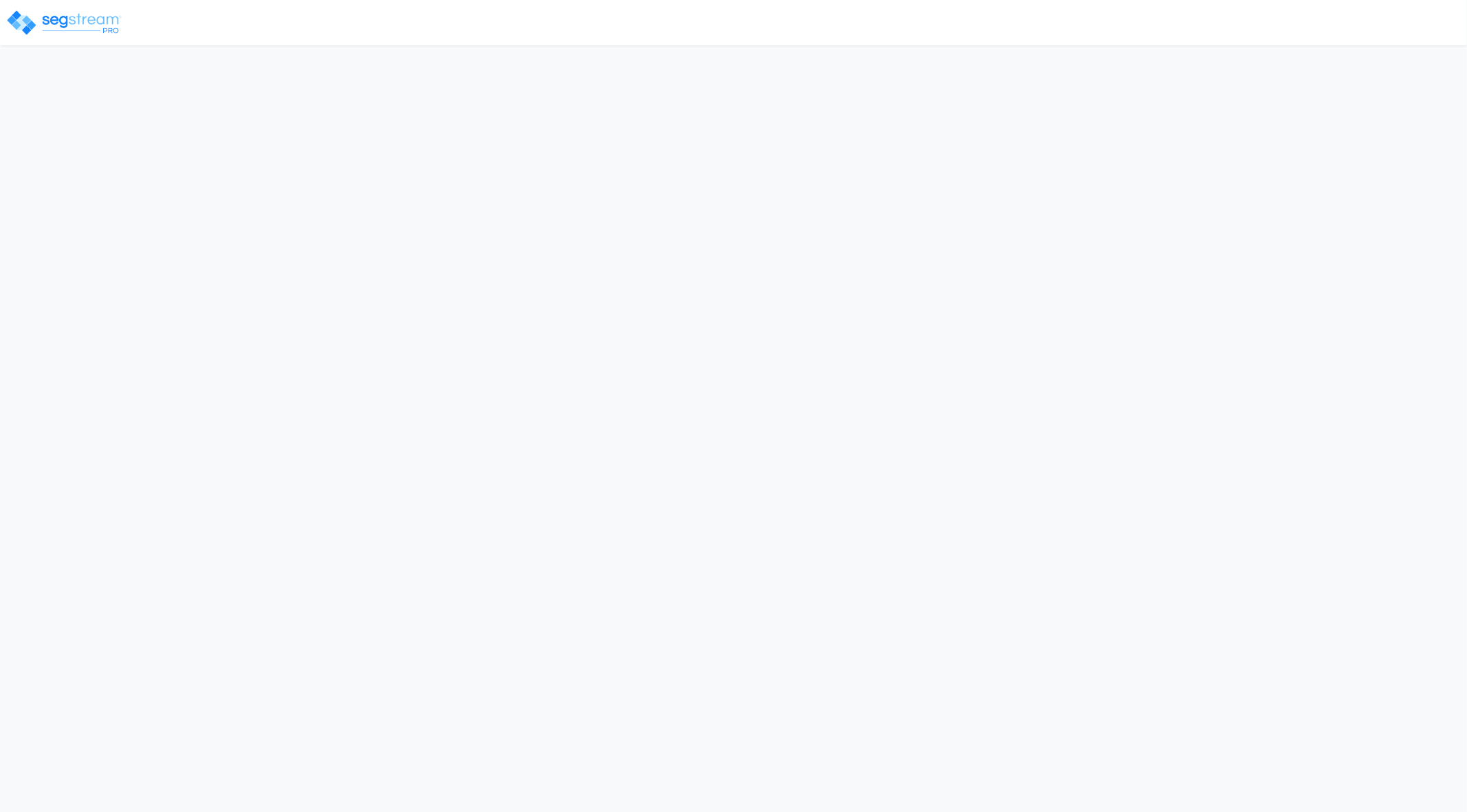
select select "2025"
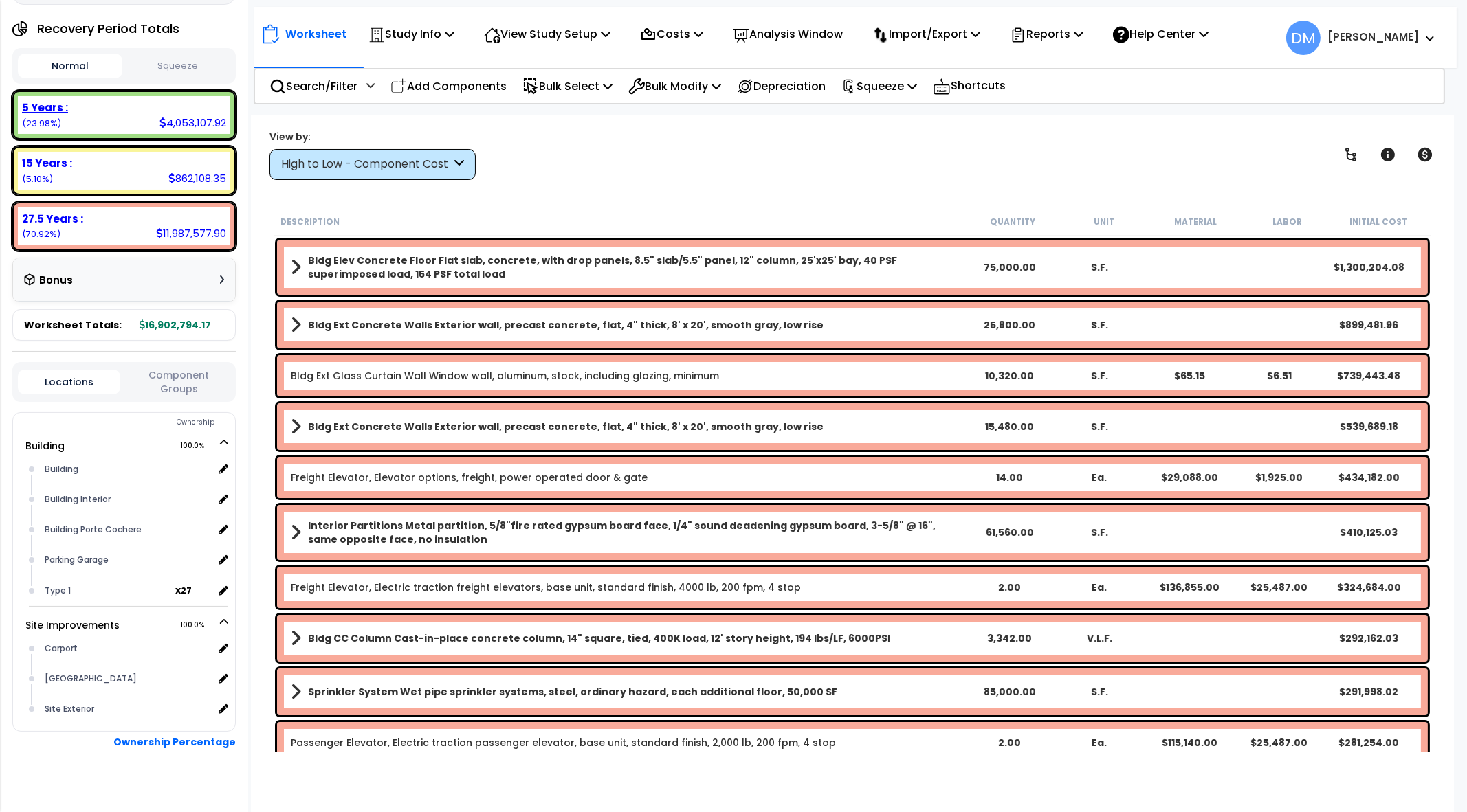
scroll to position [171, 0]
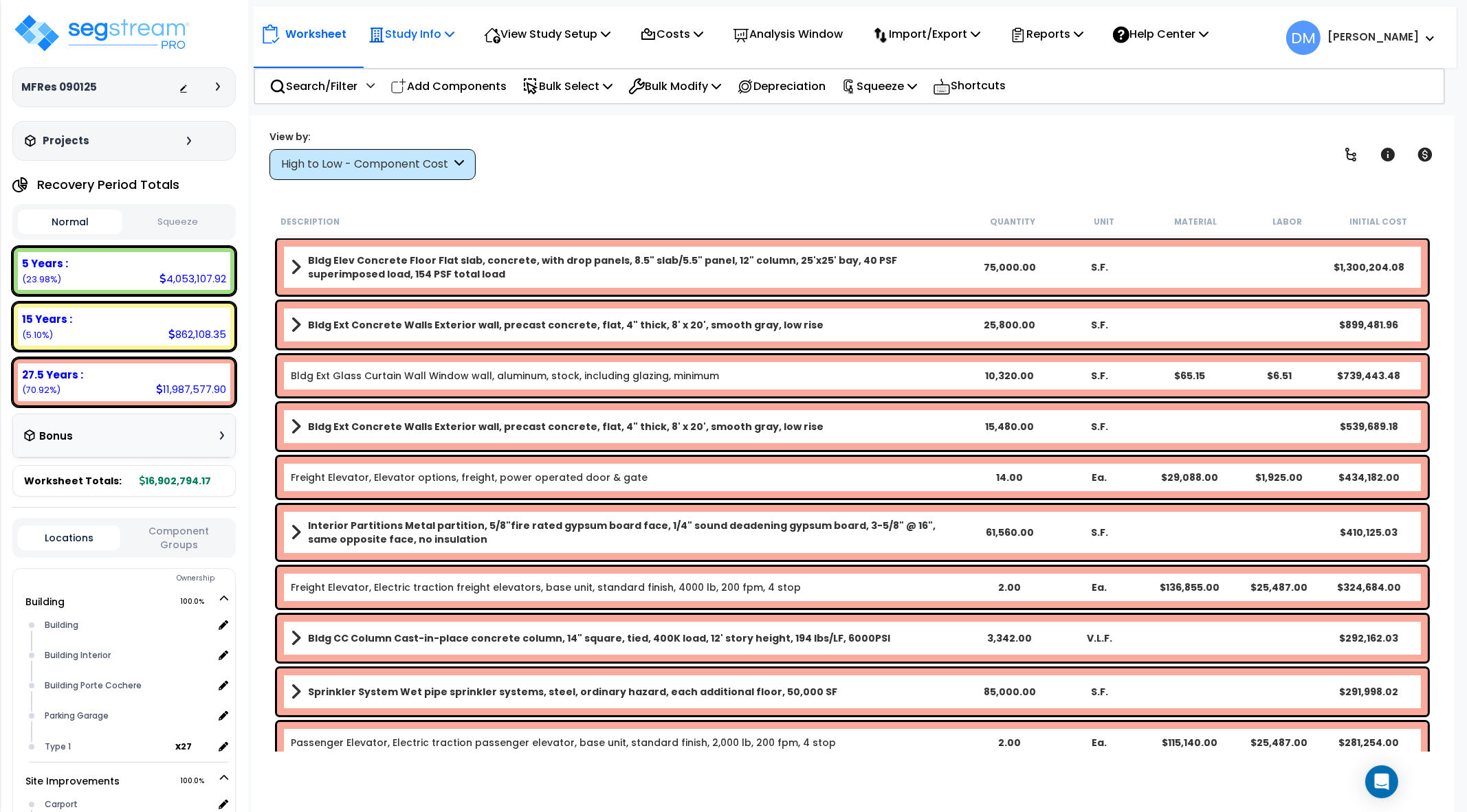
click at [445, 38] on p "Study Info" at bounding box center [412, 34] width 86 height 19
click at [553, 32] on p "View Study Setup" at bounding box center [546, 34] width 126 height 19
click at [550, 60] on link "Building Setup" at bounding box center [546, 65] width 136 height 27
click at [537, 30] on p "View Study Setup" at bounding box center [546, 34] width 126 height 19
click at [438, 38] on p "Study Info" at bounding box center [412, 34] width 86 height 19
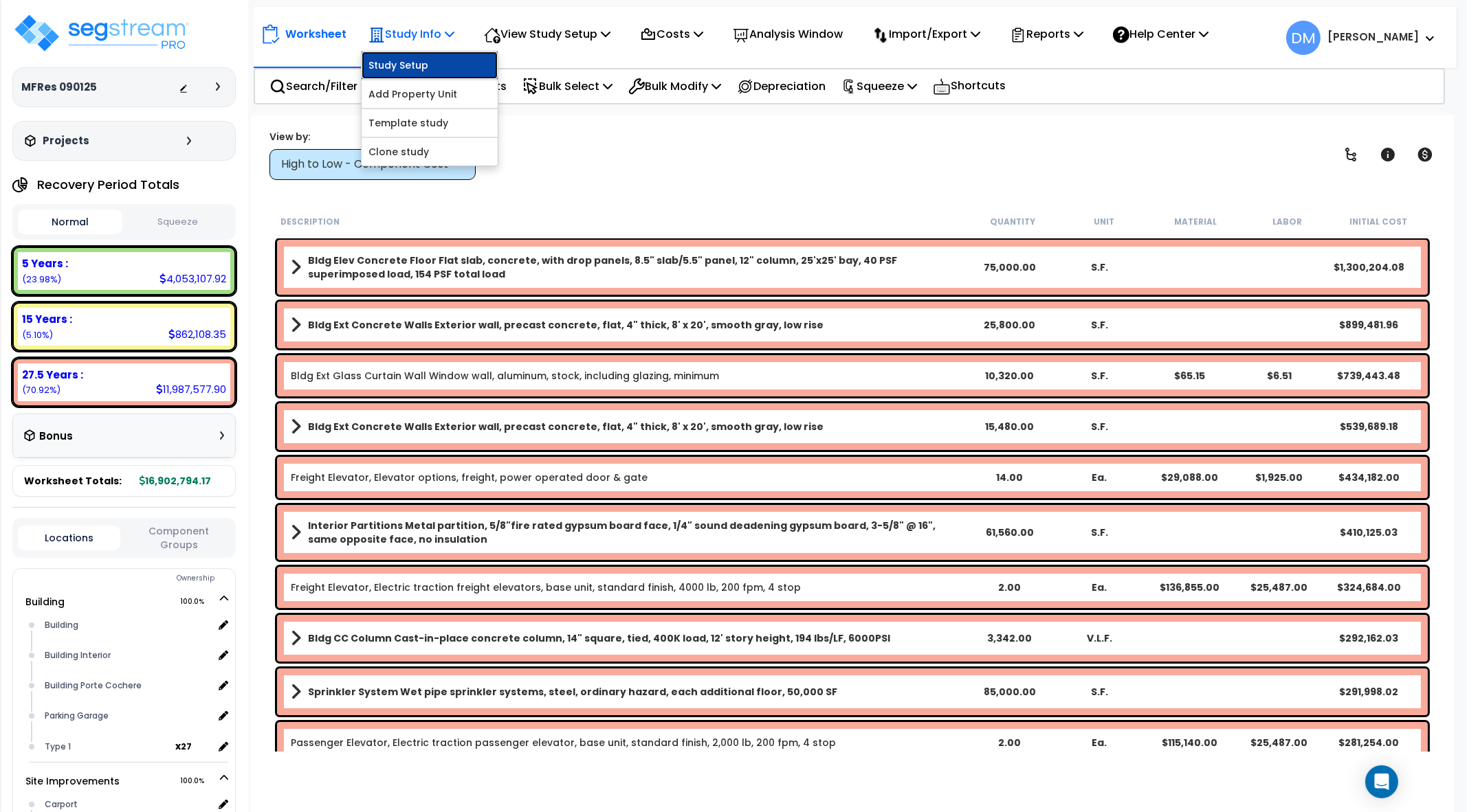
click at [438, 56] on link "Study Setup" at bounding box center [430, 65] width 136 height 27
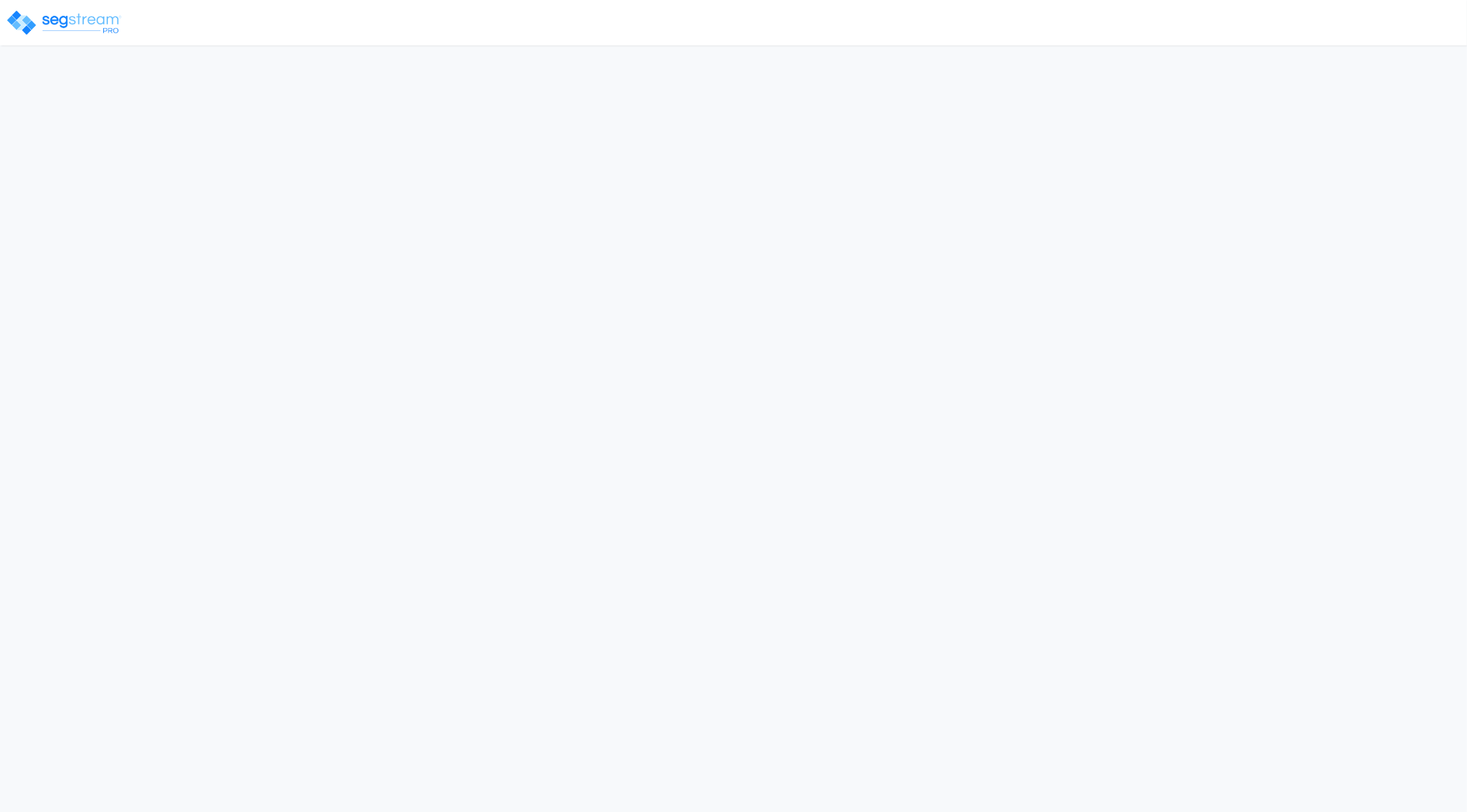
select select "2025"
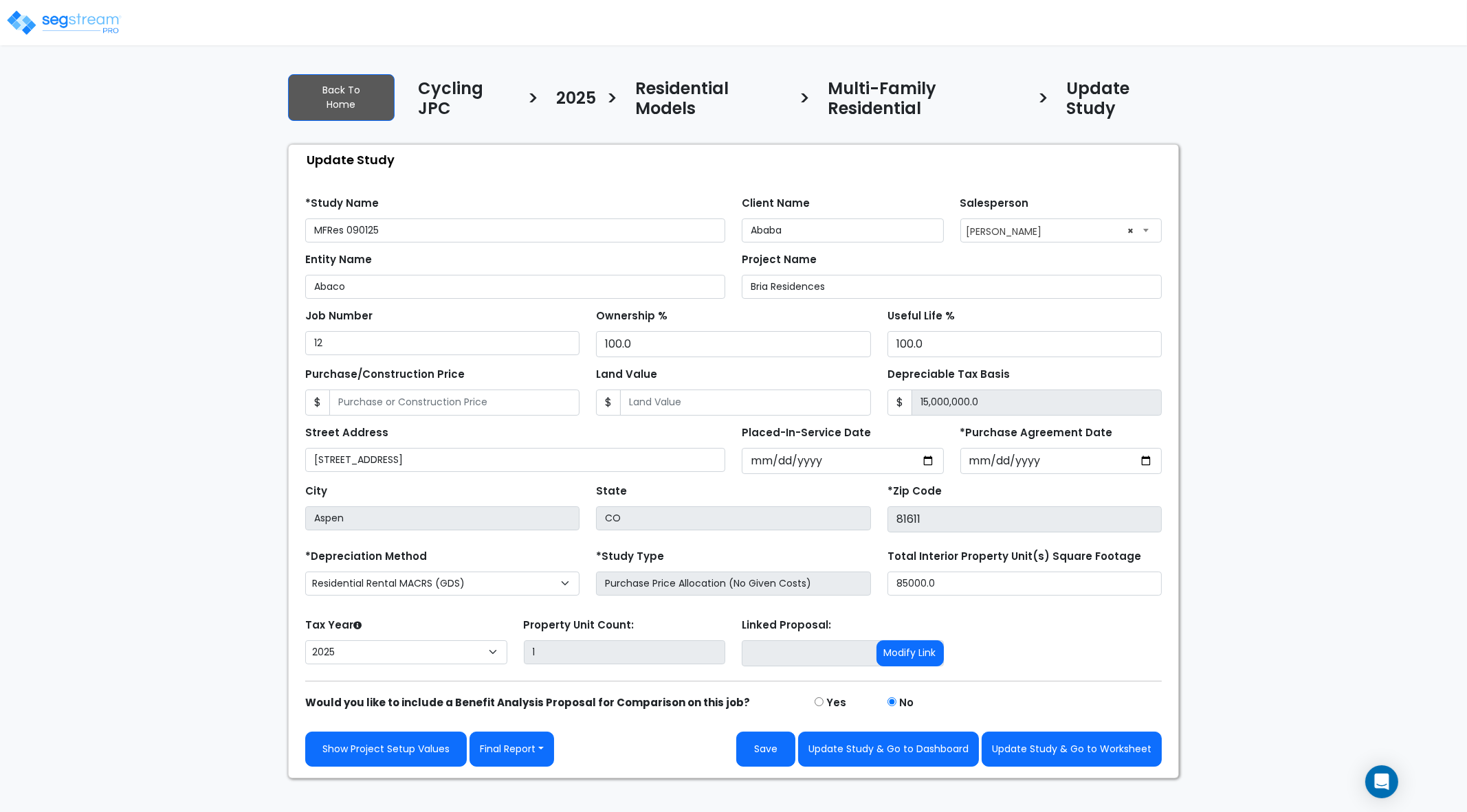
click at [1224, 600] on div "We are Building your Study. So please grab a coffee and let us do the heavy lif…" at bounding box center [733, 419] width 1467 height 718
